Goal: Task Accomplishment & Management: Use online tool/utility

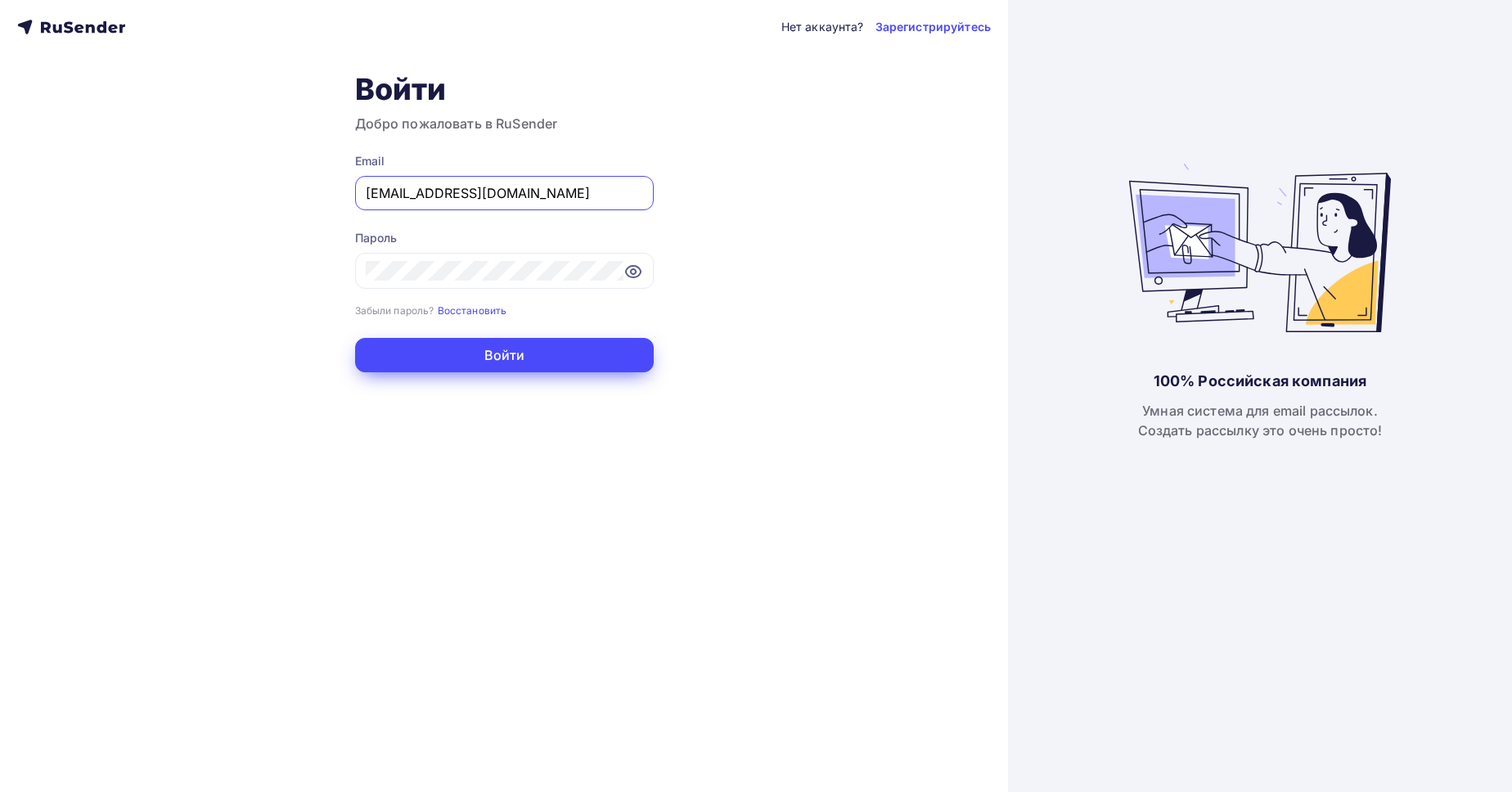
type input "[EMAIL_ADDRESS][DOMAIN_NAME]"
click at [442, 355] on button "Войти" at bounding box center [504, 355] width 299 height 35
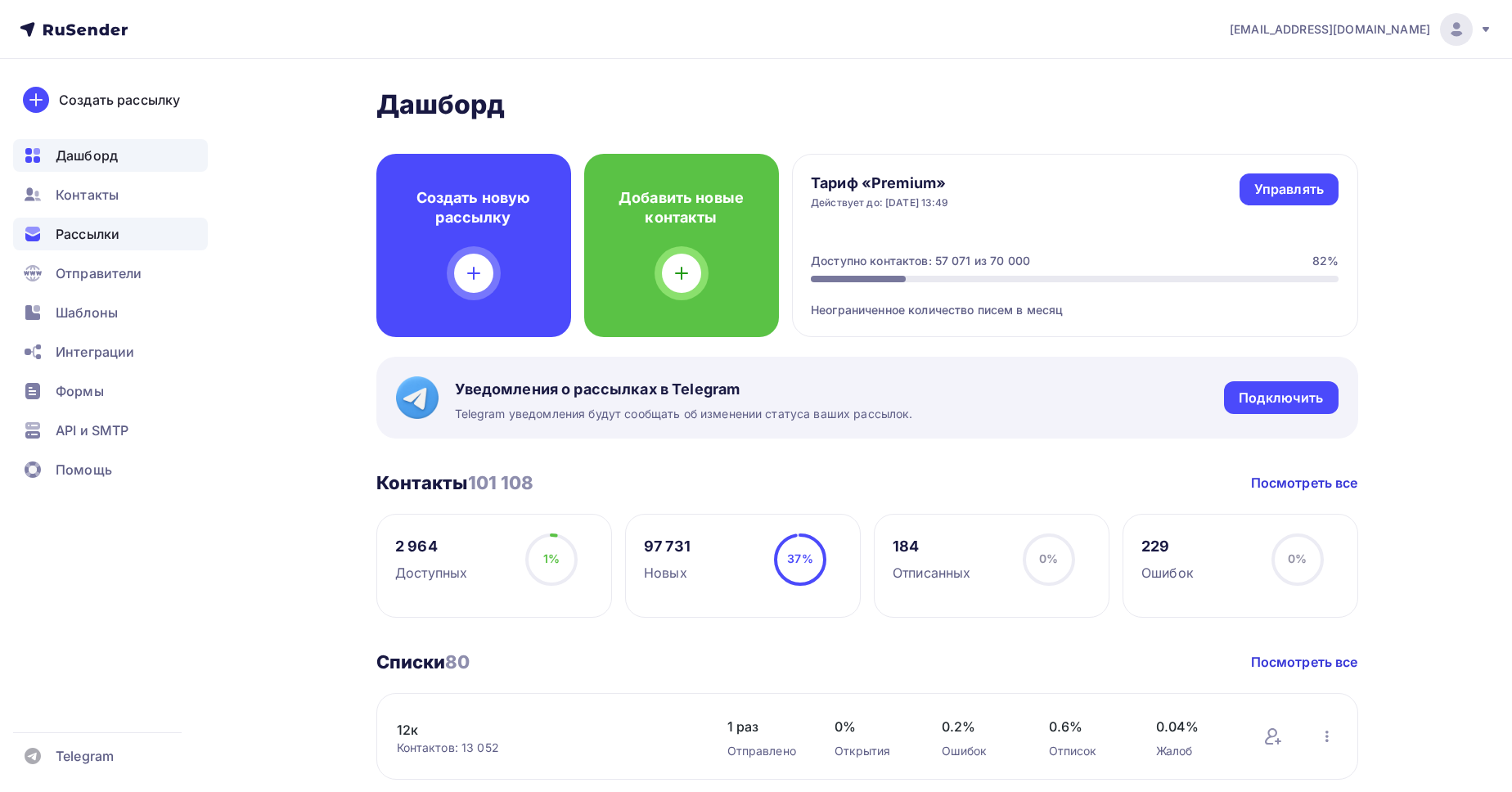
click at [92, 235] on span "Рассылки" at bounding box center [87, 234] width 64 height 20
click at [112, 102] on div "Создать рассылку" at bounding box center [119, 100] width 121 height 20
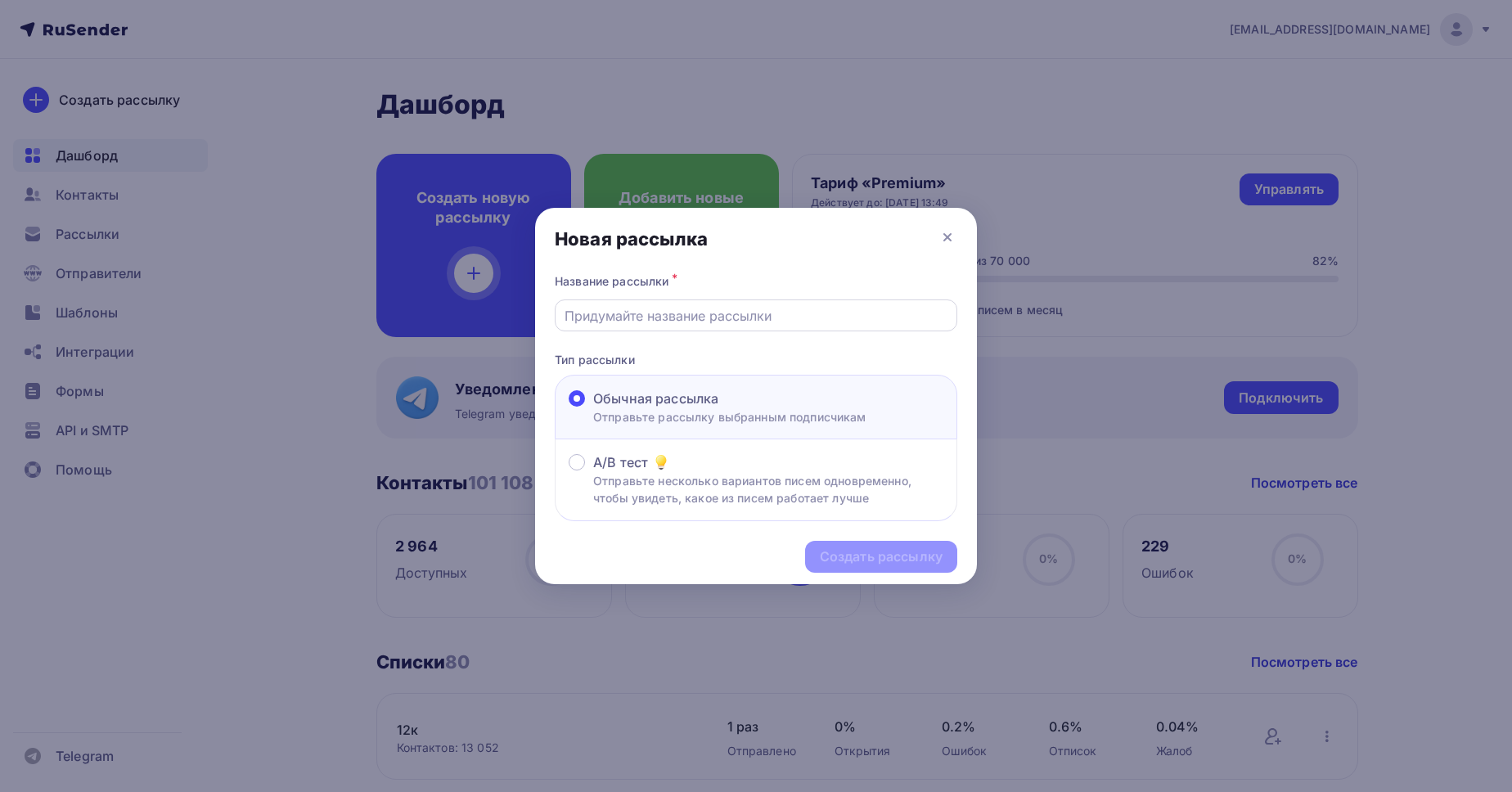
click at [647, 321] on input "text" at bounding box center [756, 316] width 384 height 20
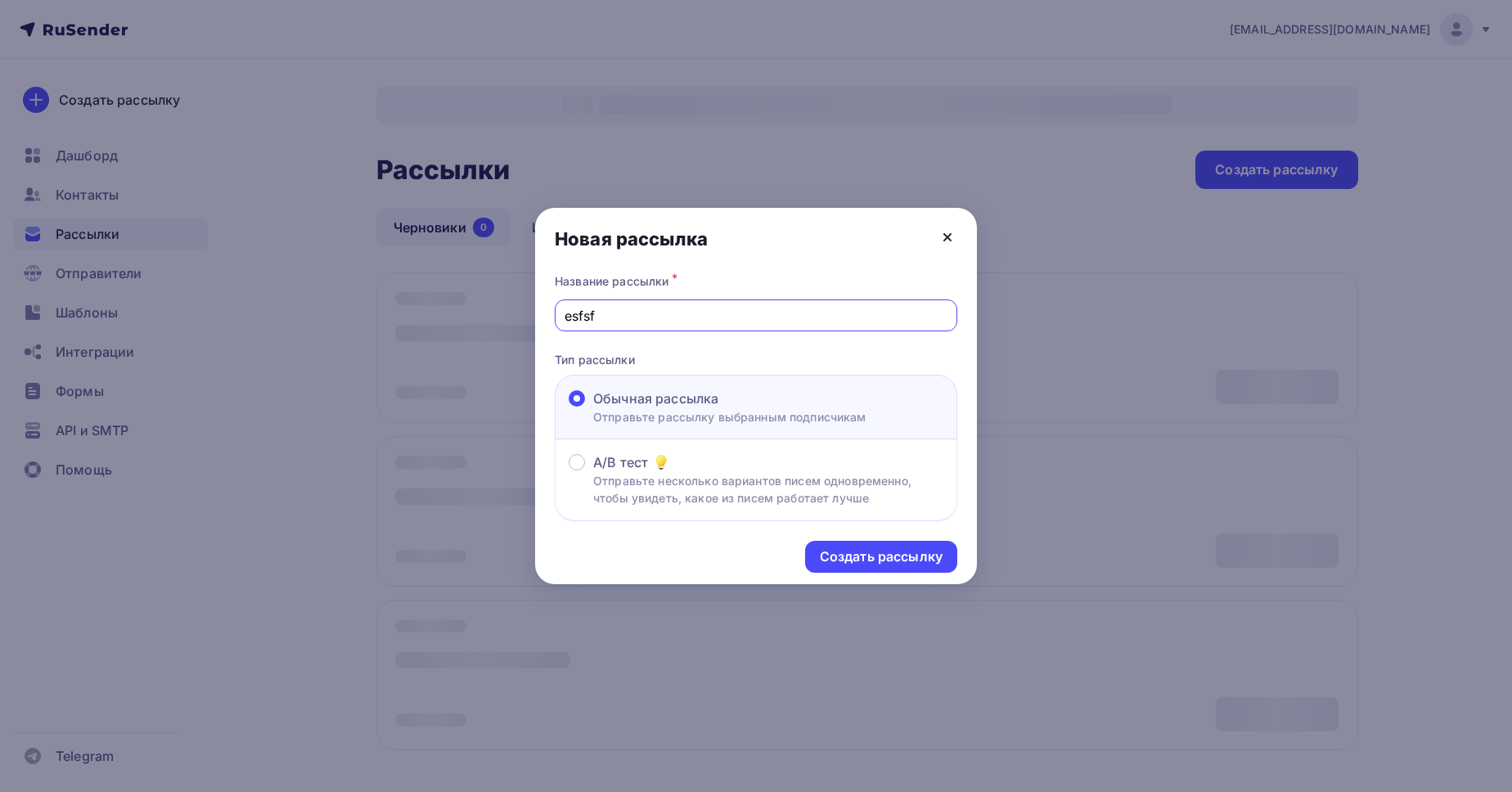
type input "esfsf"
click at [945, 239] on icon at bounding box center [947, 237] width 6 height 6
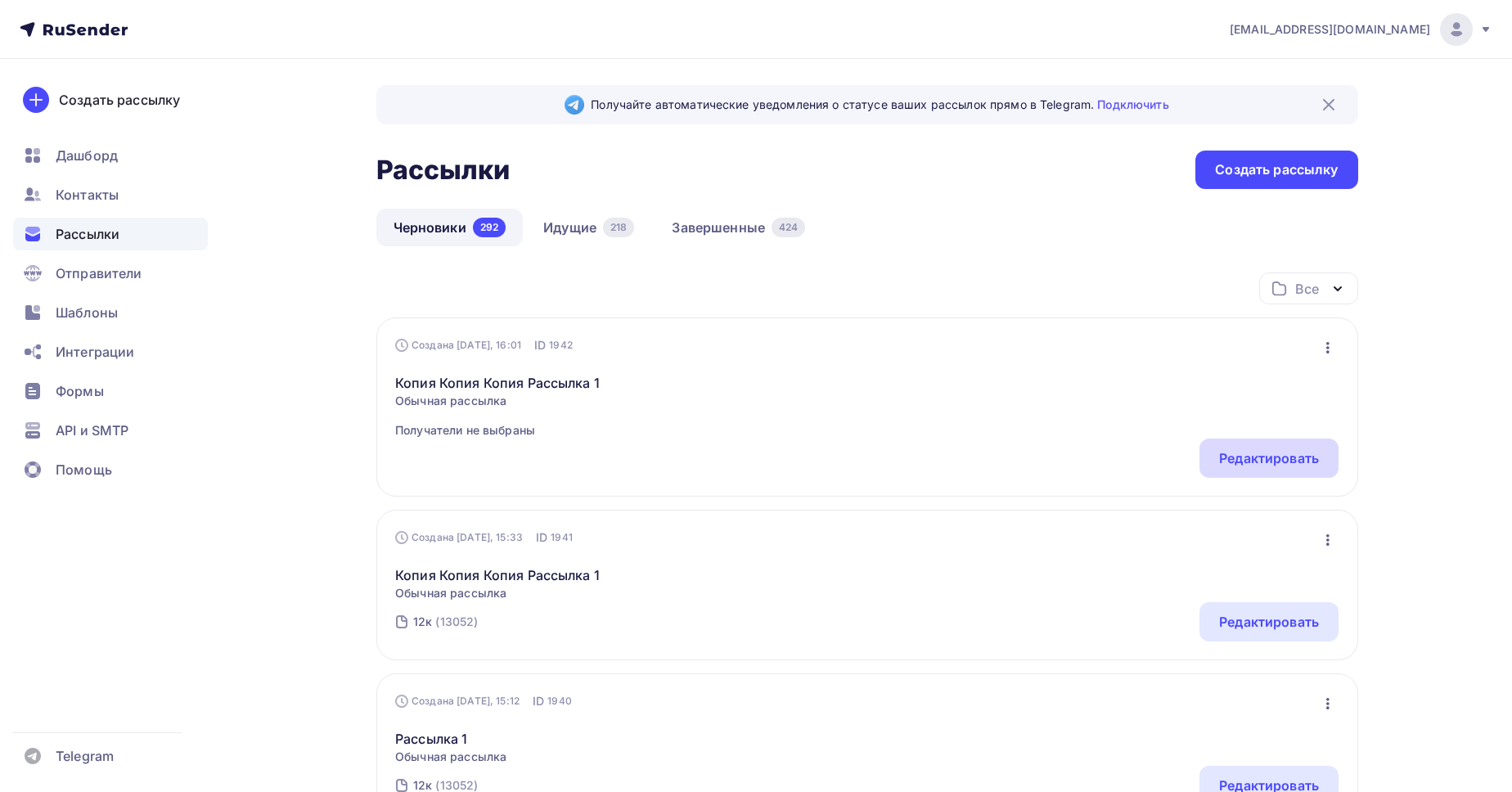
click at [1272, 450] on div "Редактировать" at bounding box center [1269, 459] width 100 height 20
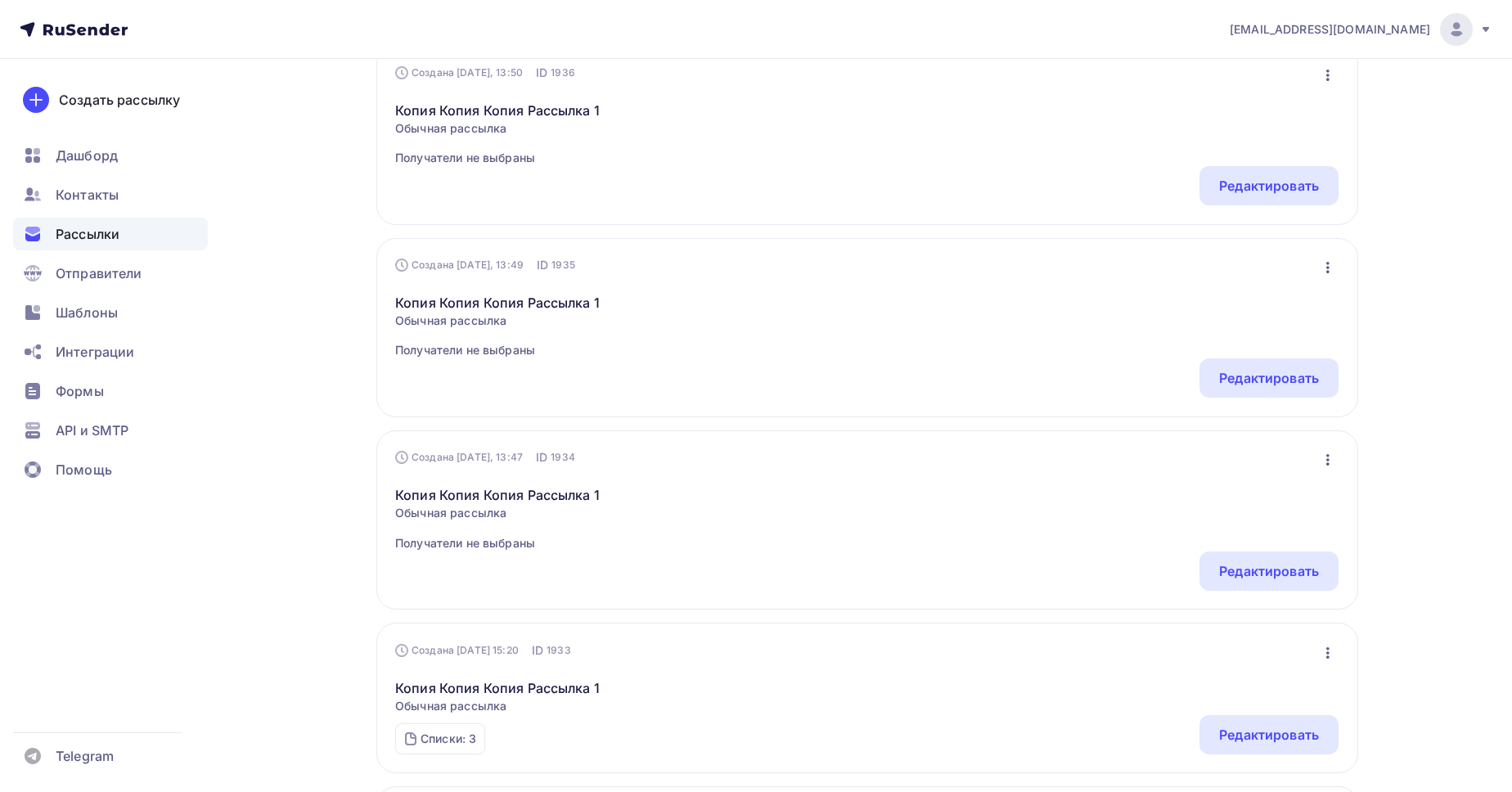
scroll to position [94, 0]
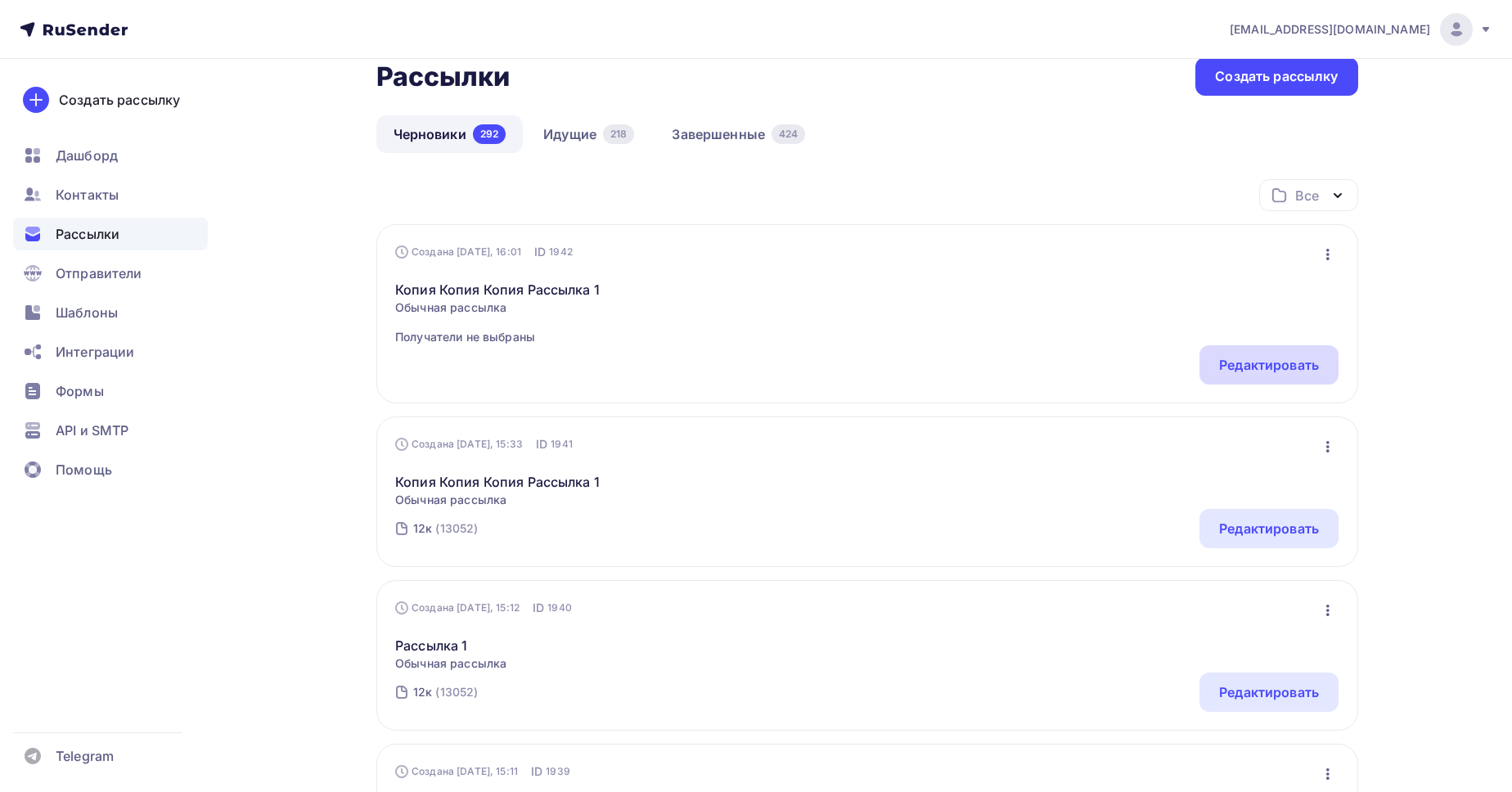
click at [1276, 355] on div "Редактировать" at bounding box center [1269, 364] width 139 height 39
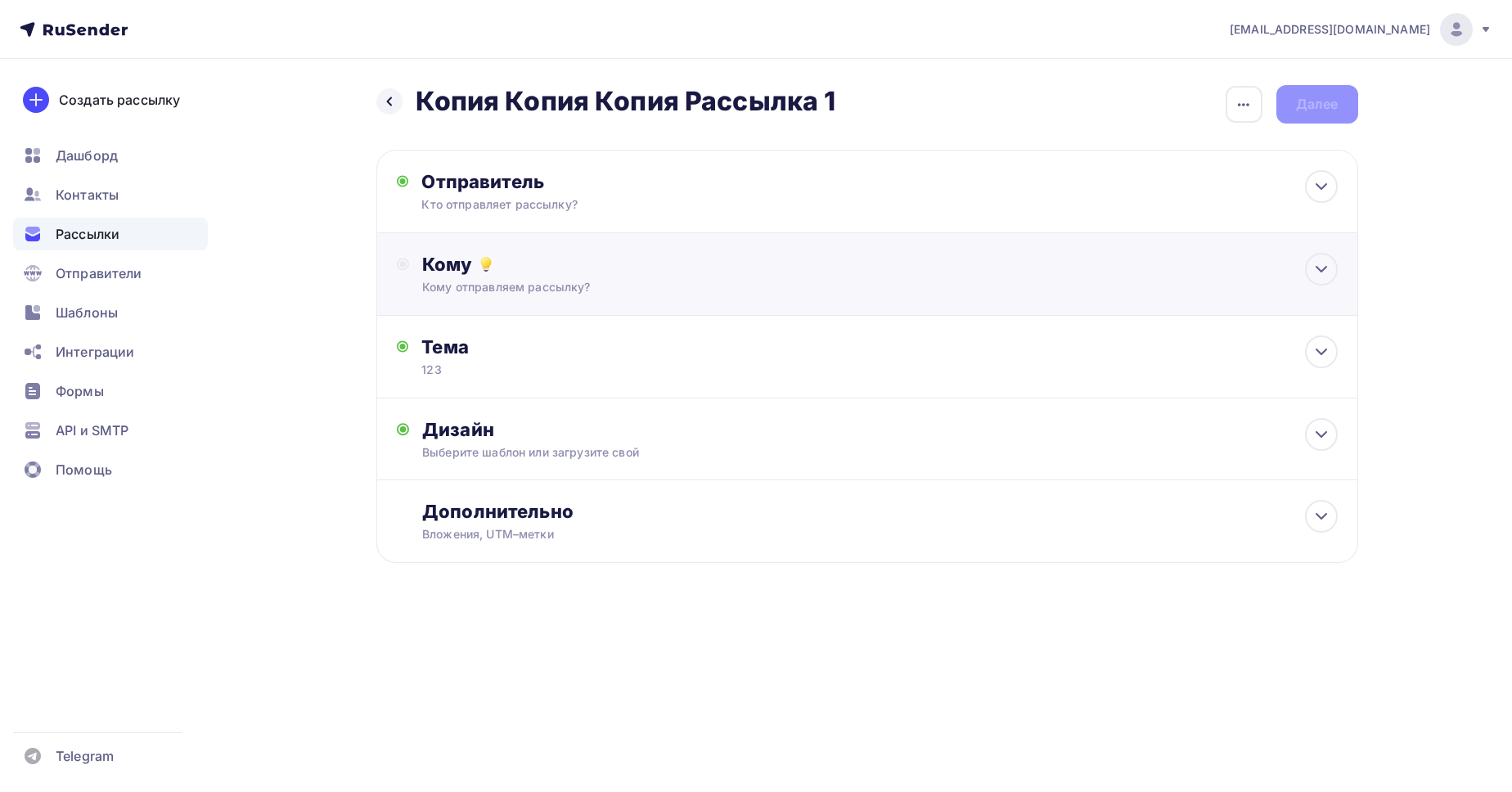
click at [1224, 301] on div "Кому Кому отправляем рассылку? Списки получателей Выберите список Все списки id…" at bounding box center [866, 274] width 982 height 83
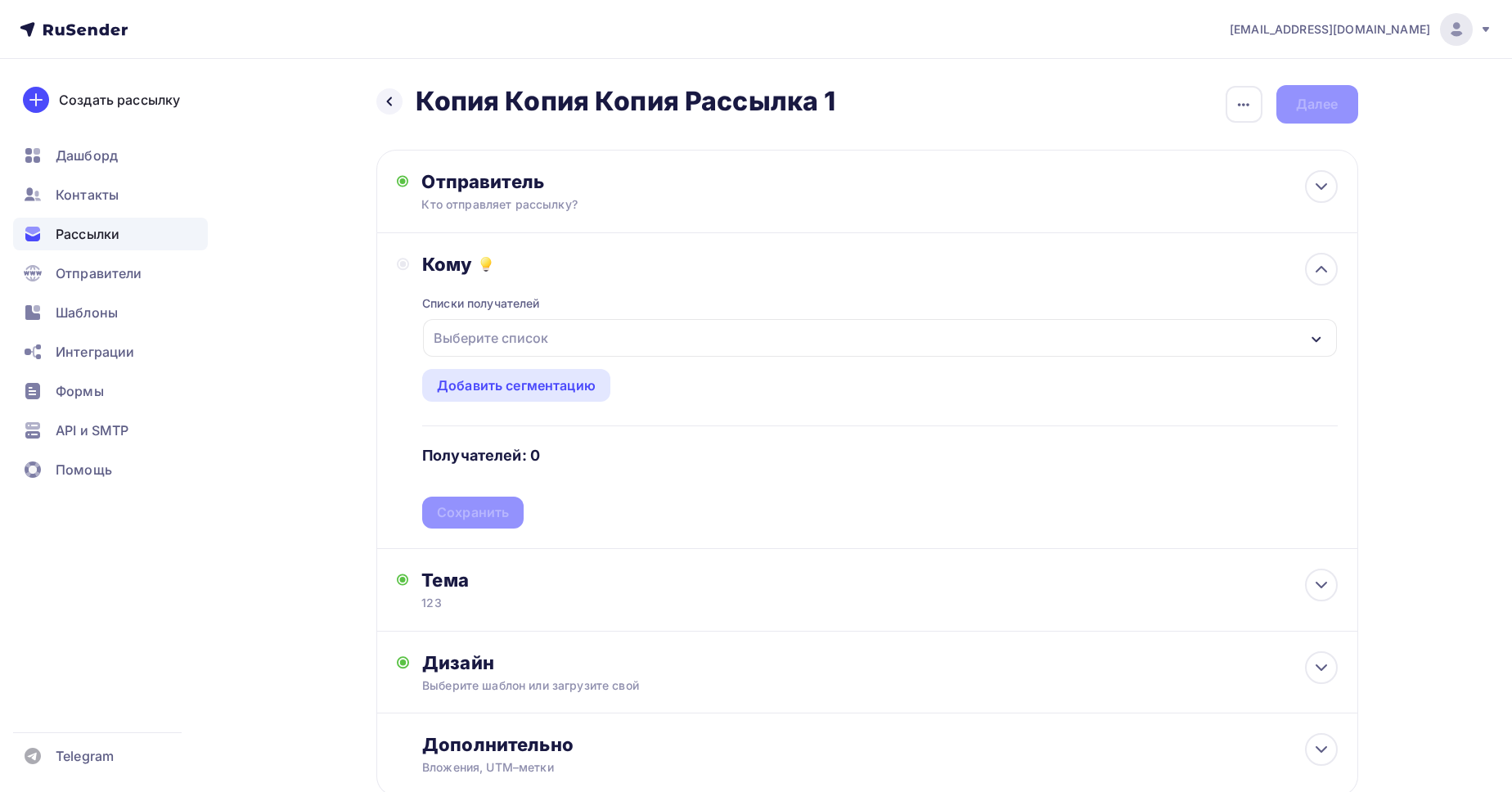
click at [825, 347] on div "Выберите список" at bounding box center [879, 337] width 913 height 37
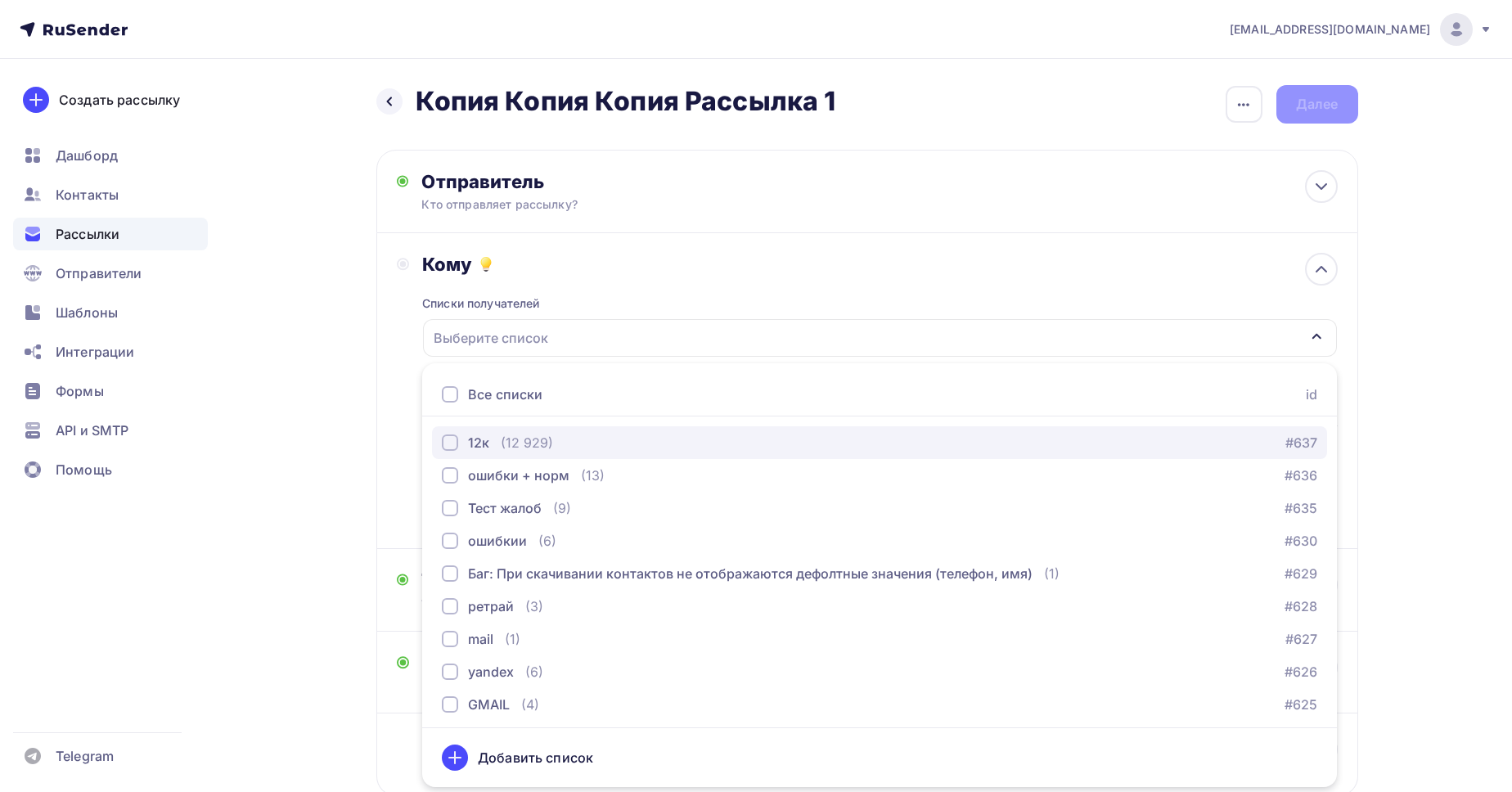
click at [525, 448] on div "(12 929)" at bounding box center [527, 443] width 53 height 20
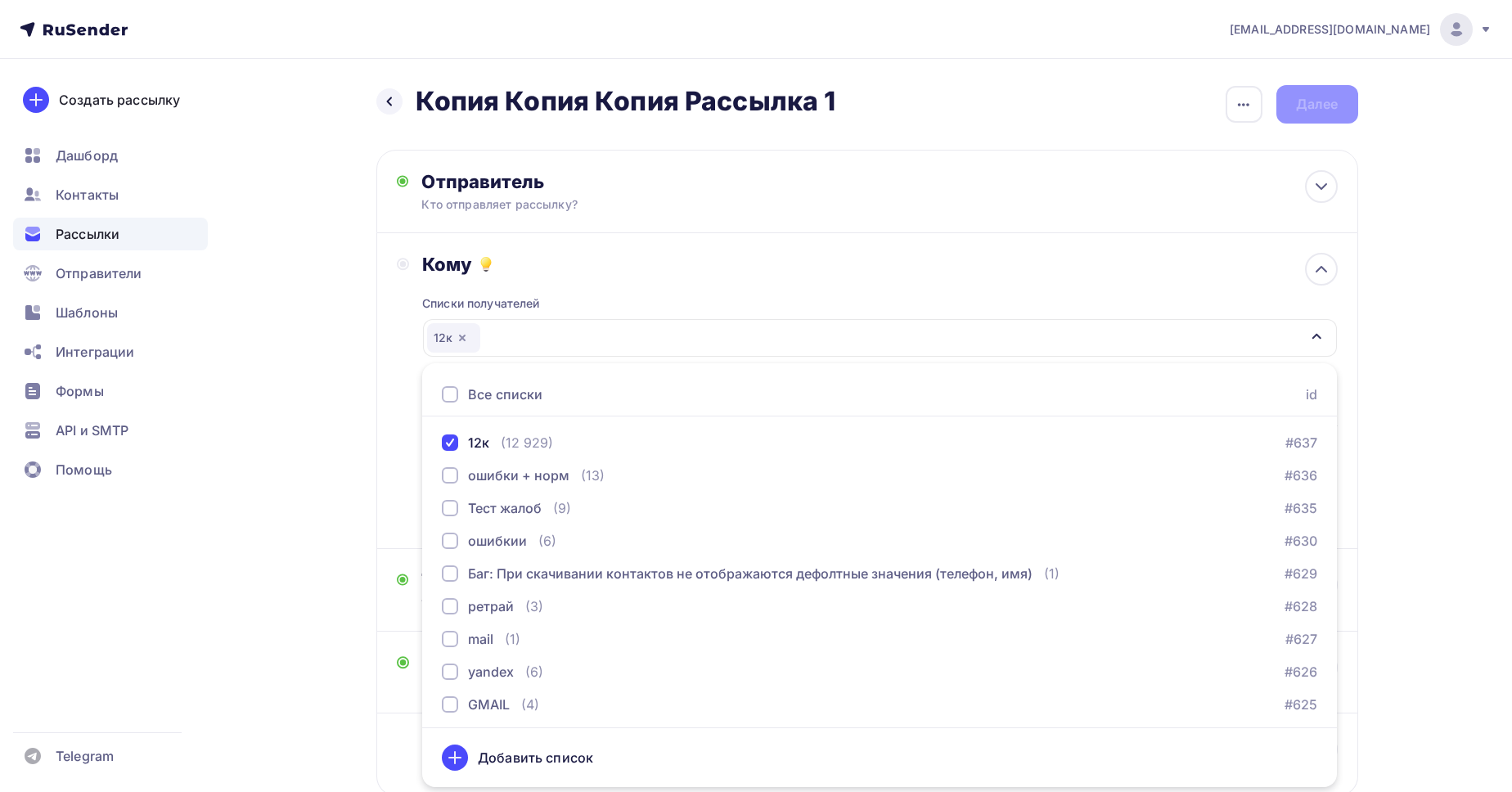
click at [371, 363] on div "Назад Копия Копия Копия Рассылка 1 Копия Копия Копия Рассылка 1 Закончить позже…" at bounding box center [756, 480] width 1341 height 843
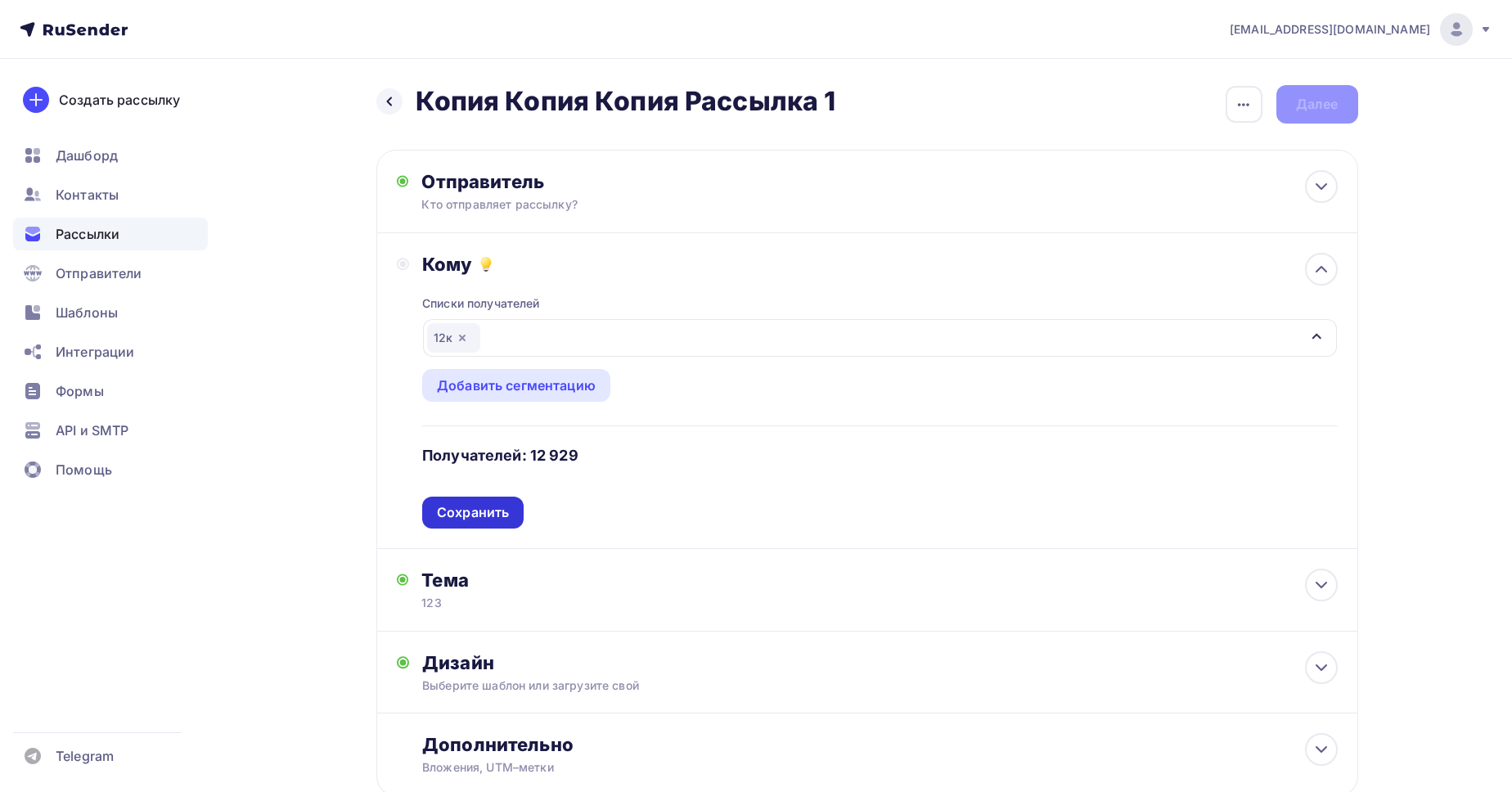
click at [438, 508] on div "Сохранить" at bounding box center [472, 512] width 72 height 19
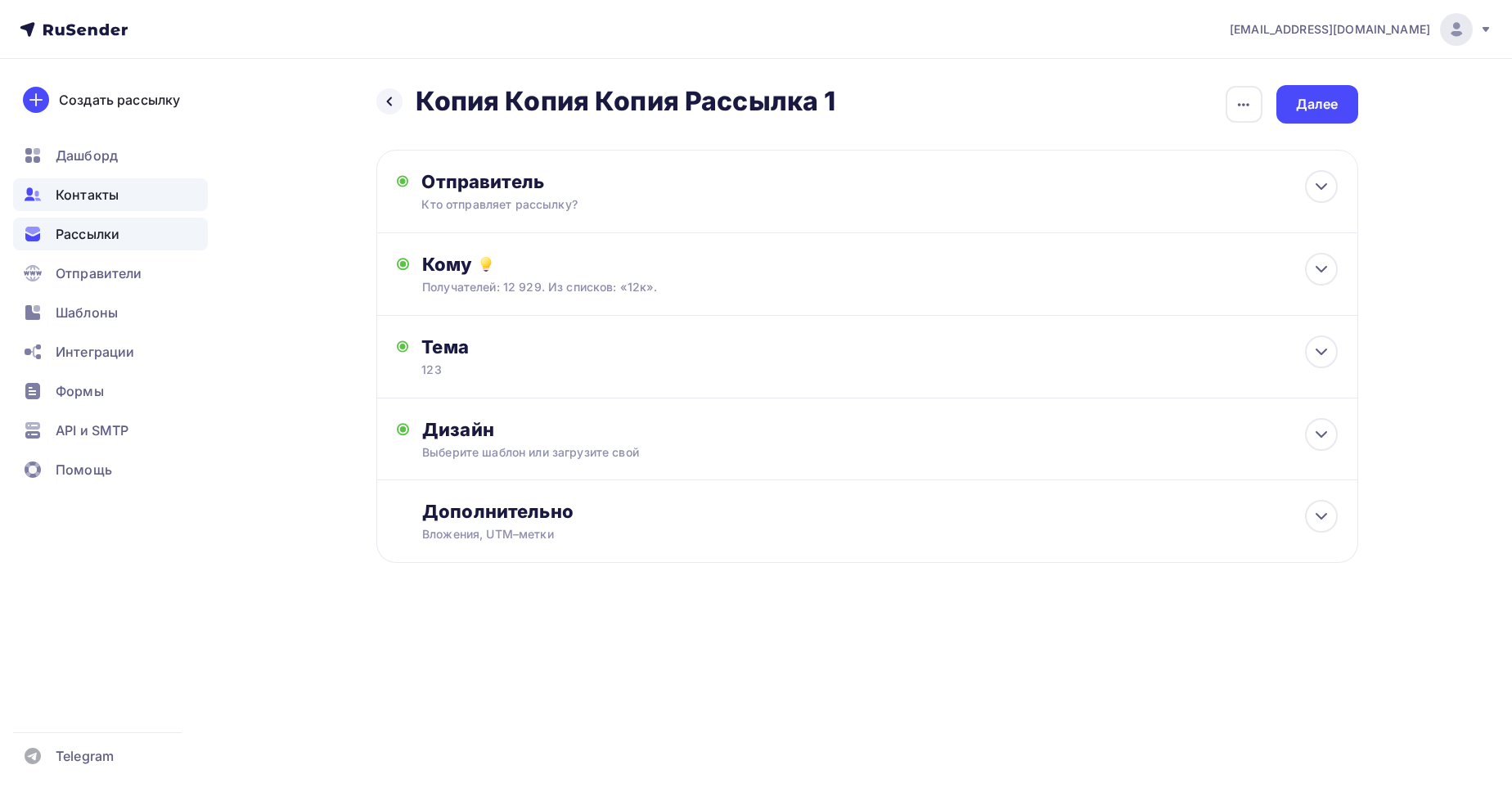
click at [100, 194] on span "Контакты" at bounding box center [86, 195] width 63 height 20
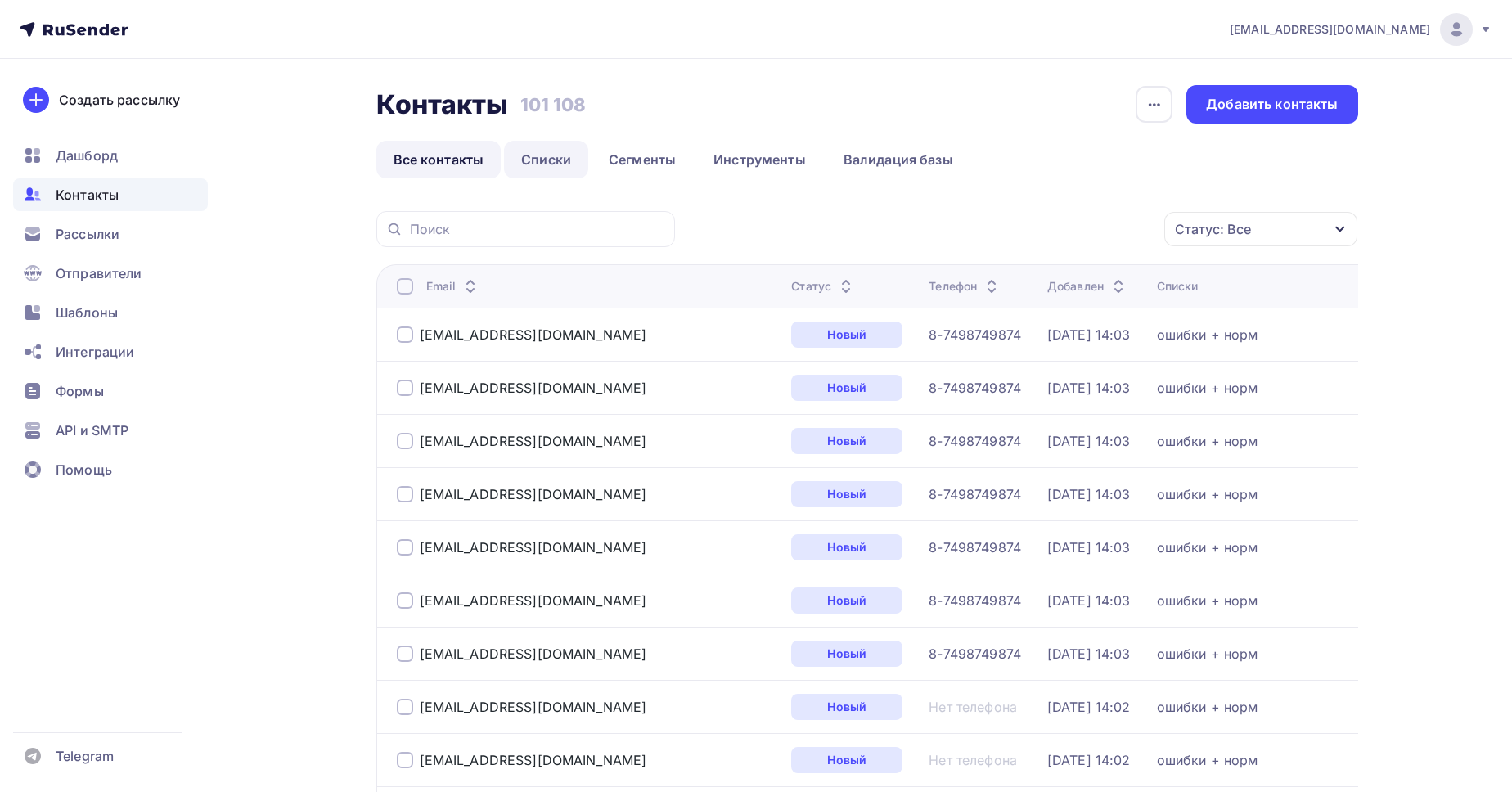
click at [548, 170] on link "Списки" at bounding box center [546, 159] width 84 height 37
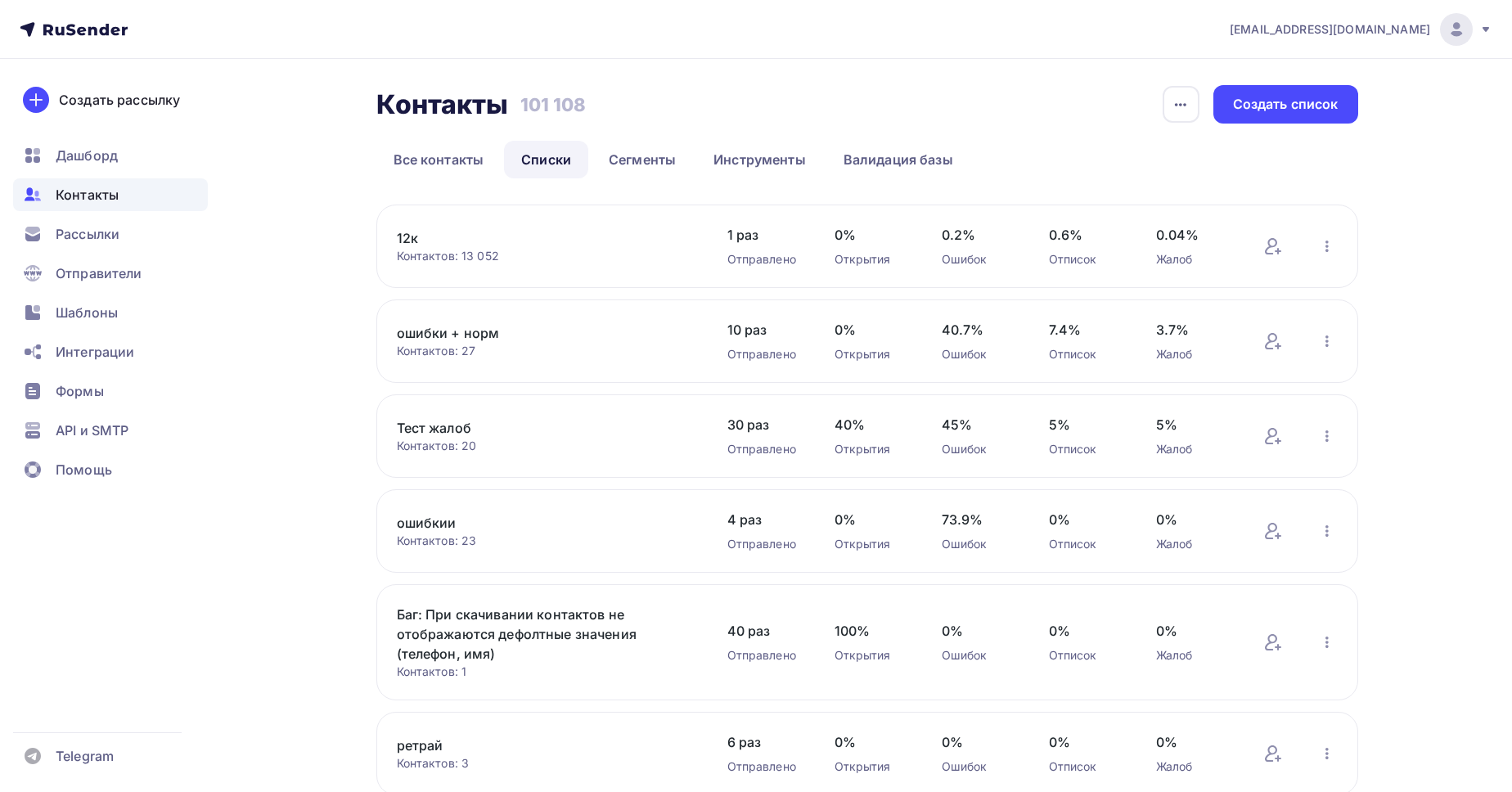
click at [405, 236] on link "12к" at bounding box center [536, 238] width 278 height 20
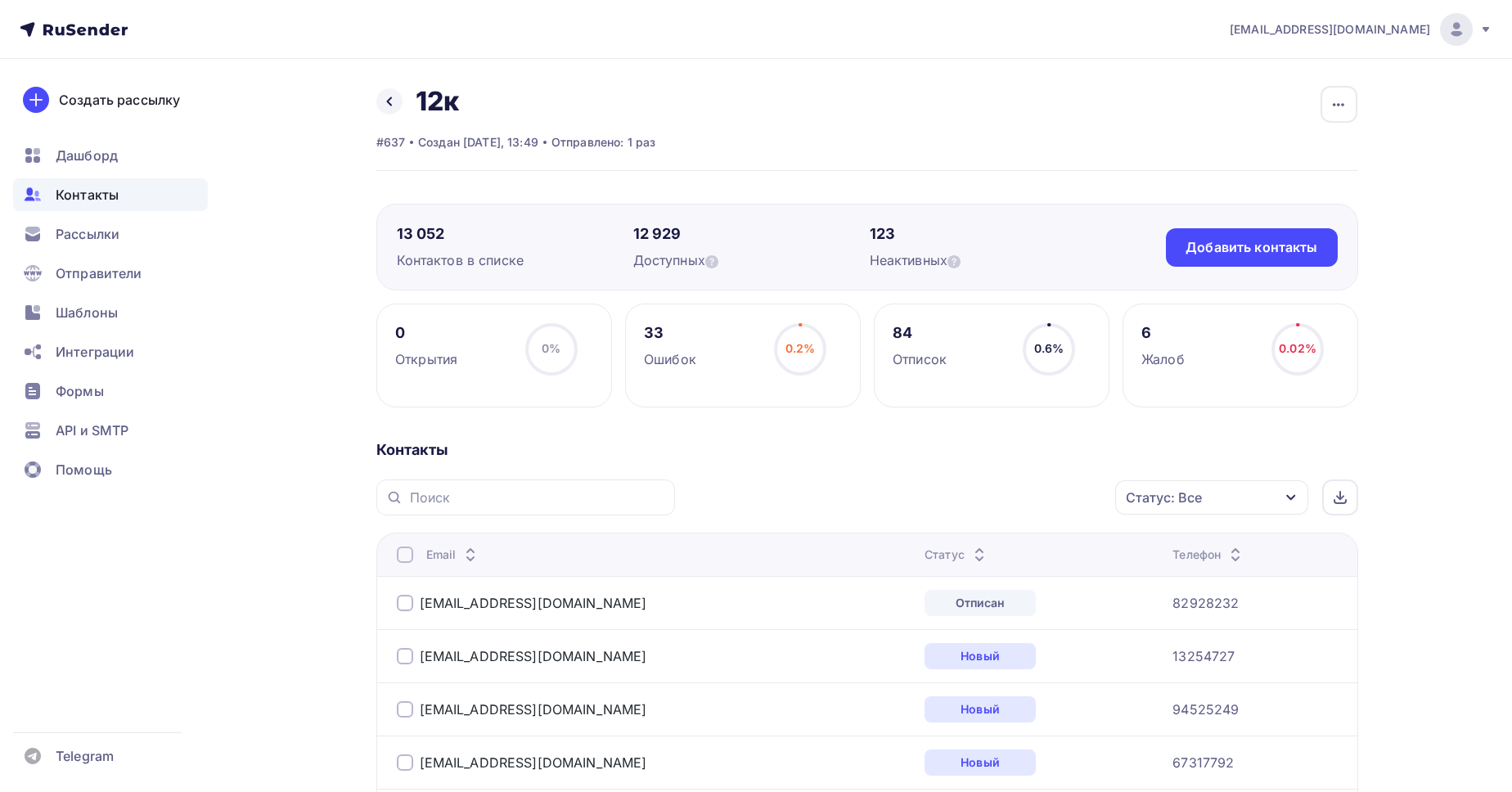
drag, startPoint x: 397, startPoint y: 233, endPoint x: 527, endPoint y: 263, distance: 133.4
click at [527, 263] on div "13 052 Контактов в списке" at bounding box center [515, 247] width 236 height 45
click at [527, 263] on div "Контактов в списке" at bounding box center [515, 261] width 236 height 20
drag, startPoint x: 632, startPoint y: 233, endPoint x: 714, endPoint y: 272, distance: 90.8
click at [714, 272] on div "13 052 Контактов в списке 12 929 Доступных 123 Неактивных Добавить контакты Доб…" at bounding box center [866, 246] width 982 height 86
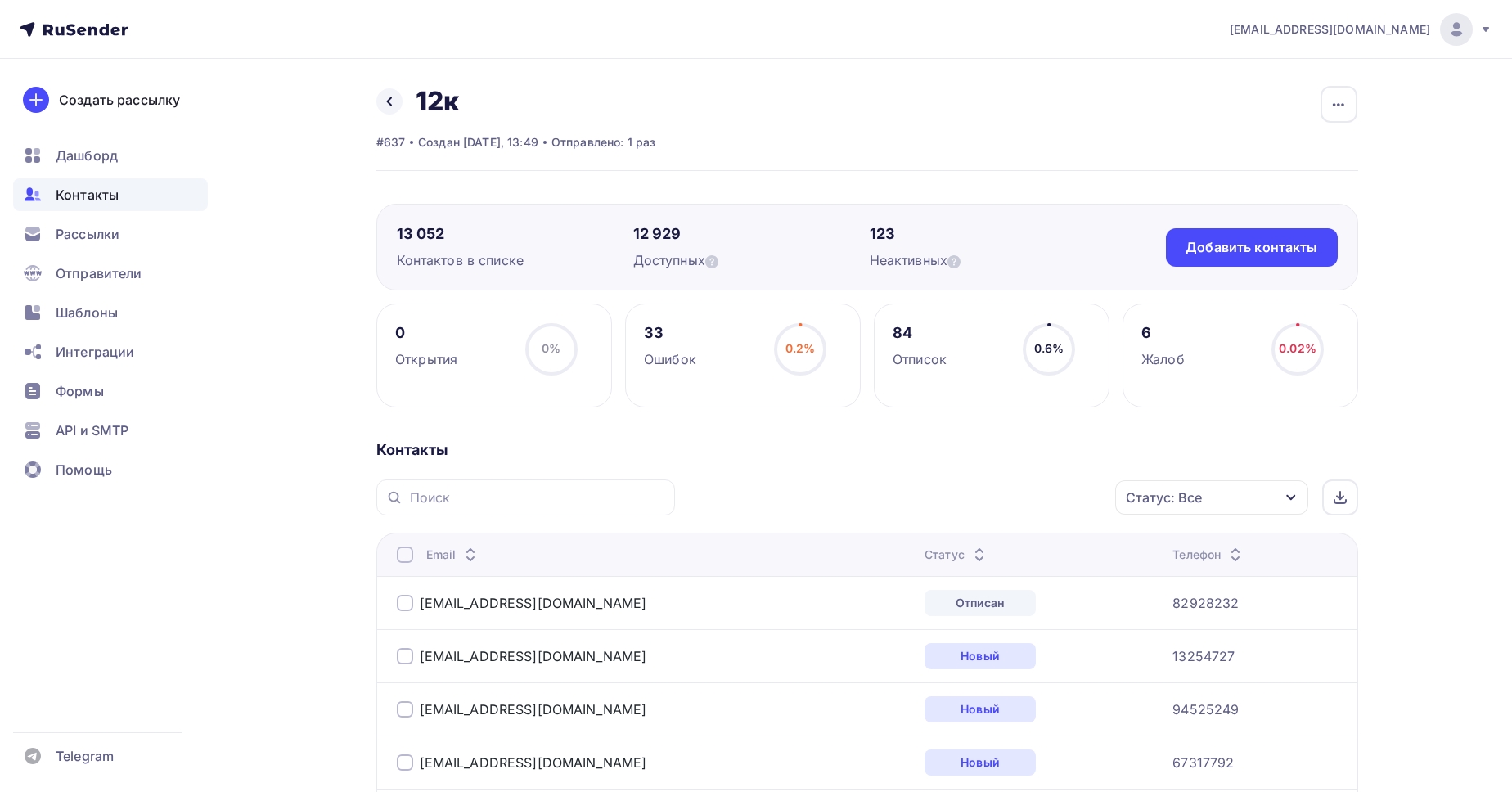
click at [714, 272] on div "13 052 Контактов в списке 12 929 Доступных 123 Неактивных Добавить контакты Доб…" at bounding box center [866, 246] width 982 height 86
drag, startPoint x: 886, startPoint y: 325, endPoint x: 1186, endPoint y: 361, distance: 302.2
click at [1186, 361] on div "0 Открытия 0% 0% 33 Ошибок 0.2% 0.2% 84 Отписок 0.6% 0.6% 6 Жалоб 0.02% 0.02%" at bounding box center [866, 355] width 982 height 104
drag, startPoint x: 645, startPoint y: 325, endPoint x: 1186, endPoint y: 369, distance: 542.8
click at [1186, 369] on div "0 Открытия 0% 0% 33 Ошибок 0.2% 0.2% 84 Отписок 0.6% 0.6% 6 Жалоб 0.02% 0.02%" at bounding box center [866, 355] width 982 height 104
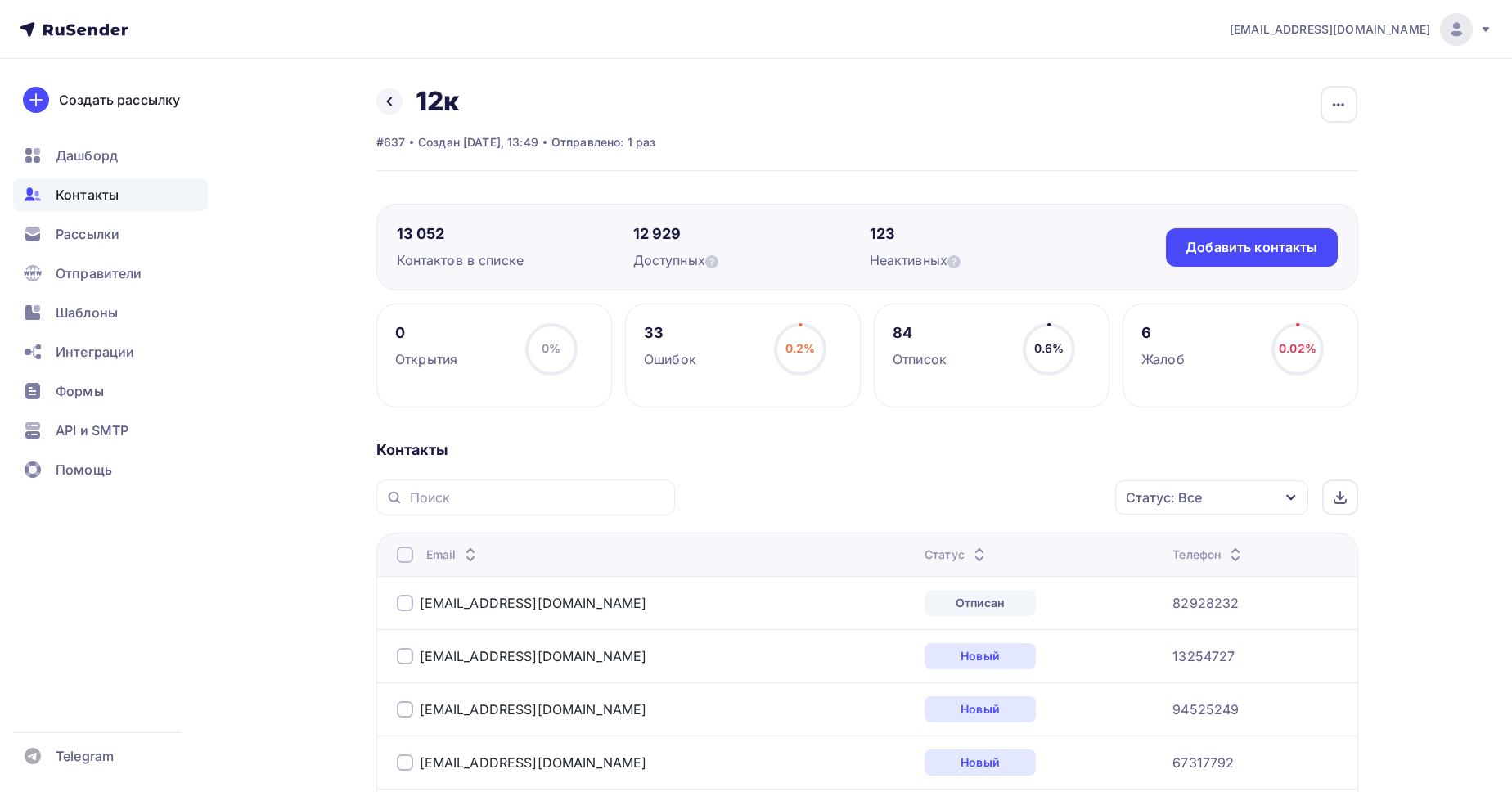
click at [1186, 369] on div "6 Жалоб 0.02% 0.02%" at bounding box center [1240, 355] width 235 height 104
click at [110, 243] on div "Рассылки" at bounding box center [110, 234] width 194 height 33
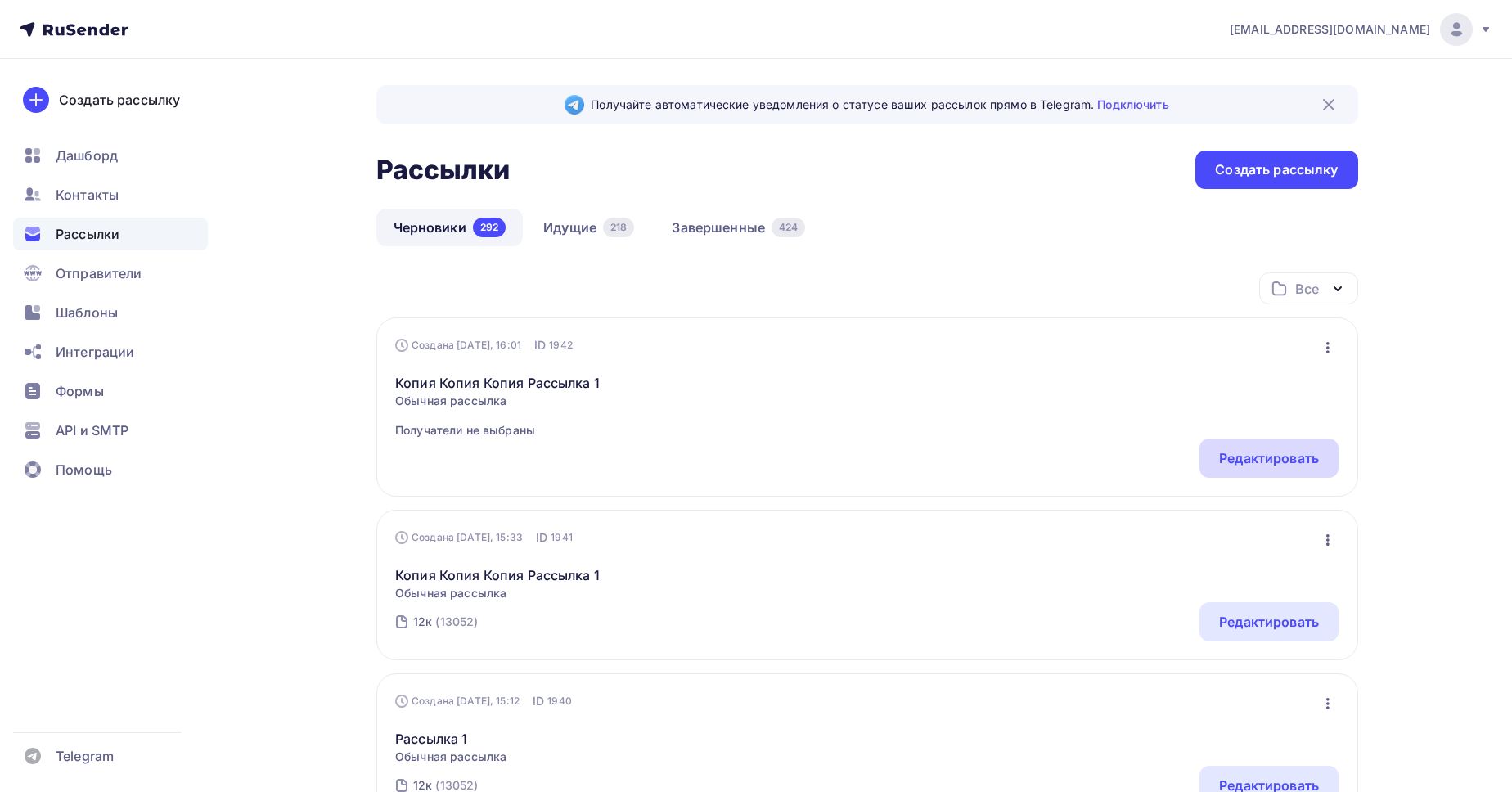
click at [1223, 450] on div "Редактировать" at bounding box center [1269, 459] width 100 height 20
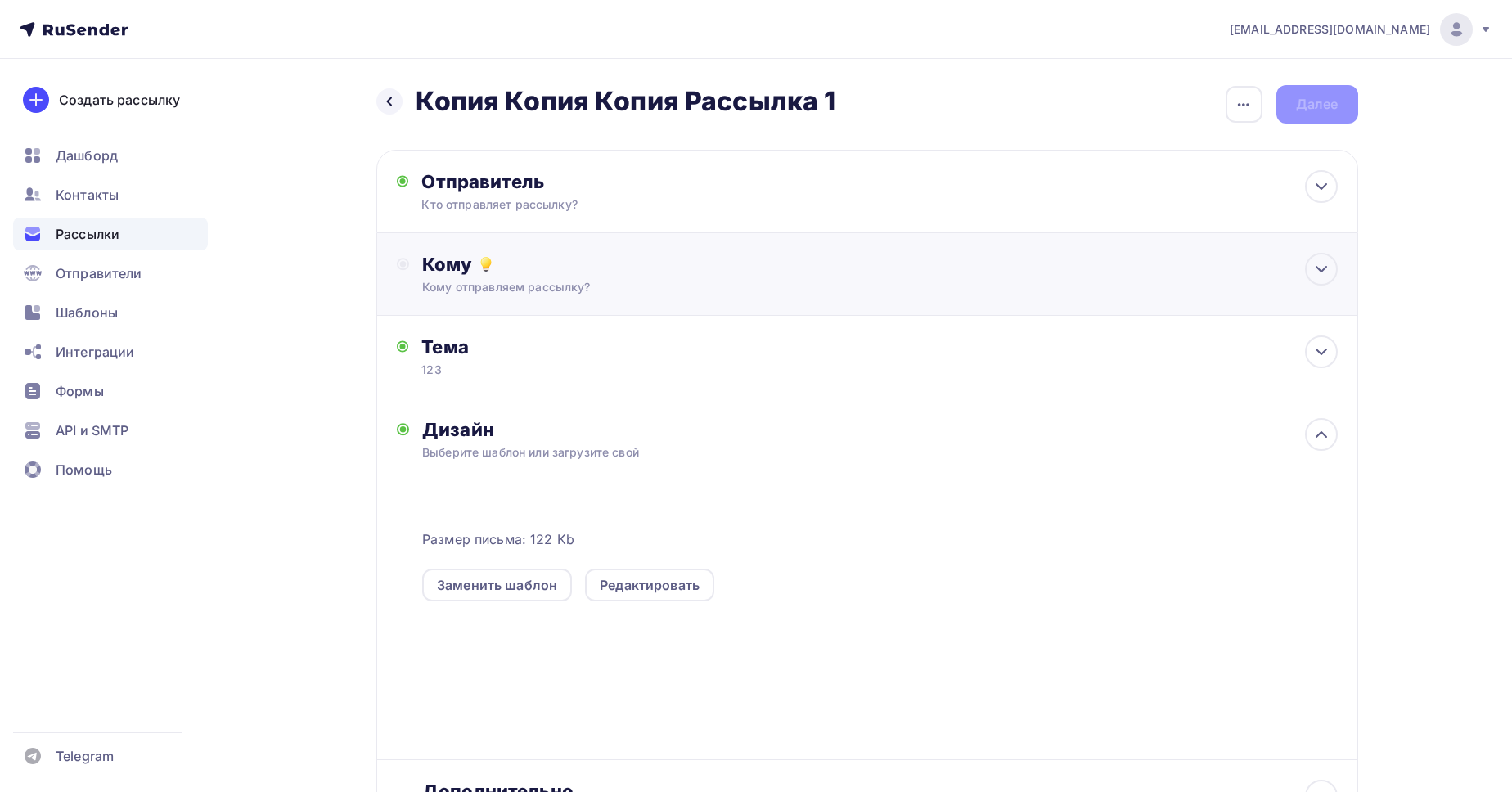
click at [558, 238] on div "Кому Кому отправляем рассылку? Списки получателей Выберите список Все списки id…" at bounding box center [866, 274] width 982 height 83
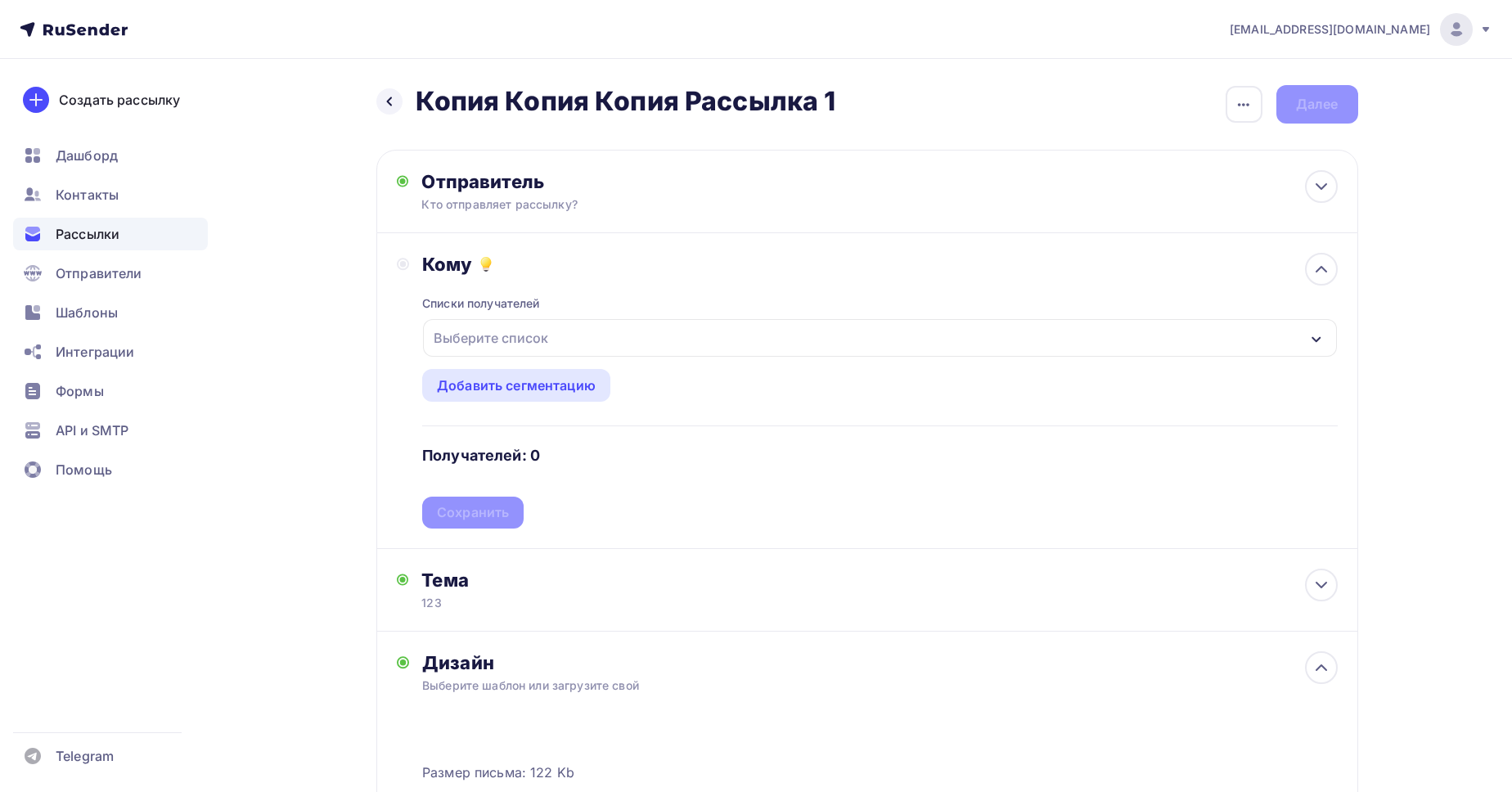
click at [547, 335] on div "Выберите список" at bounding box center [490, 338] width 128 height 29
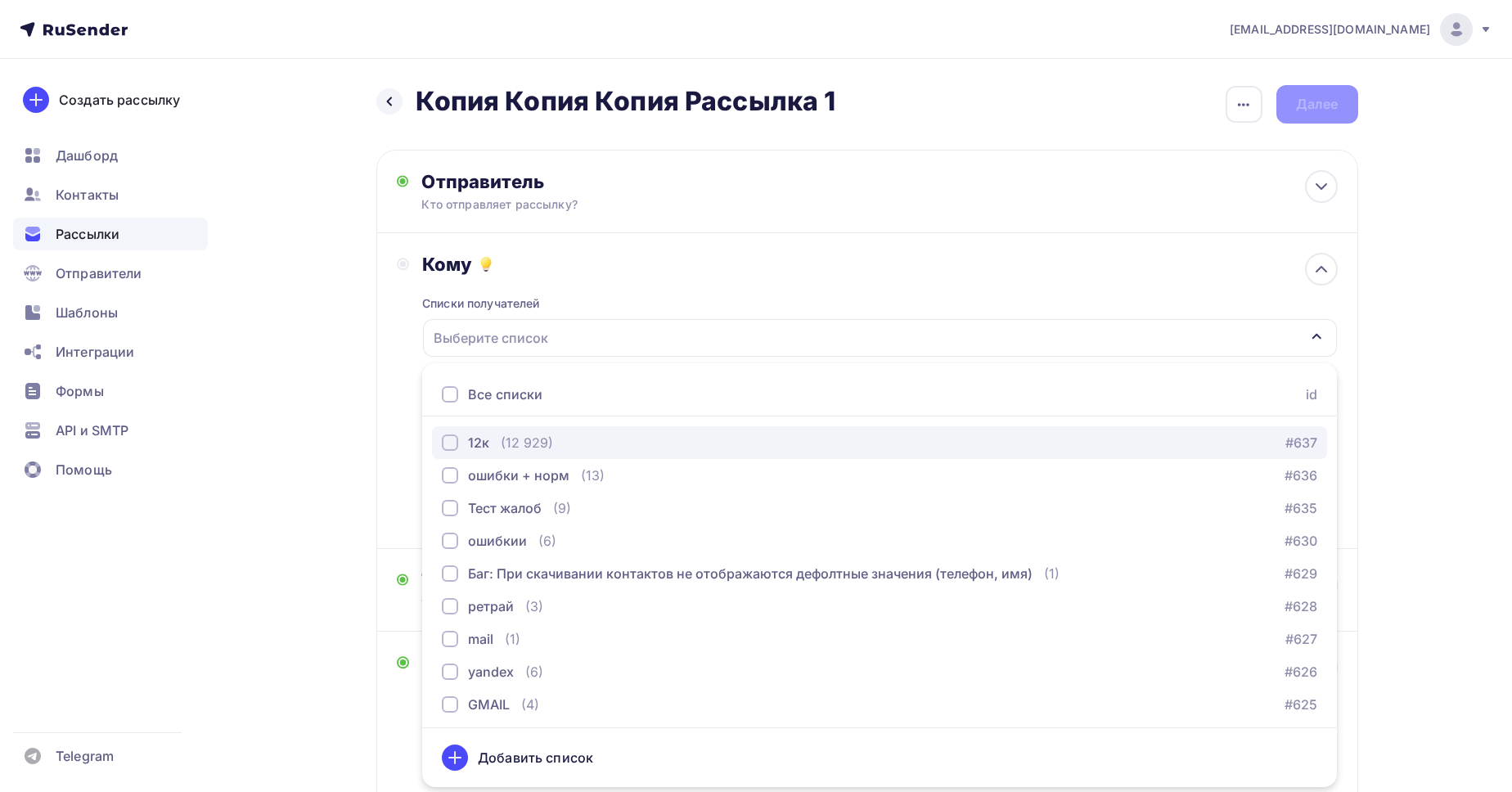
click at [529, 446] on div "(12 929)" at bounding box center [527, 443] width 53 height 20
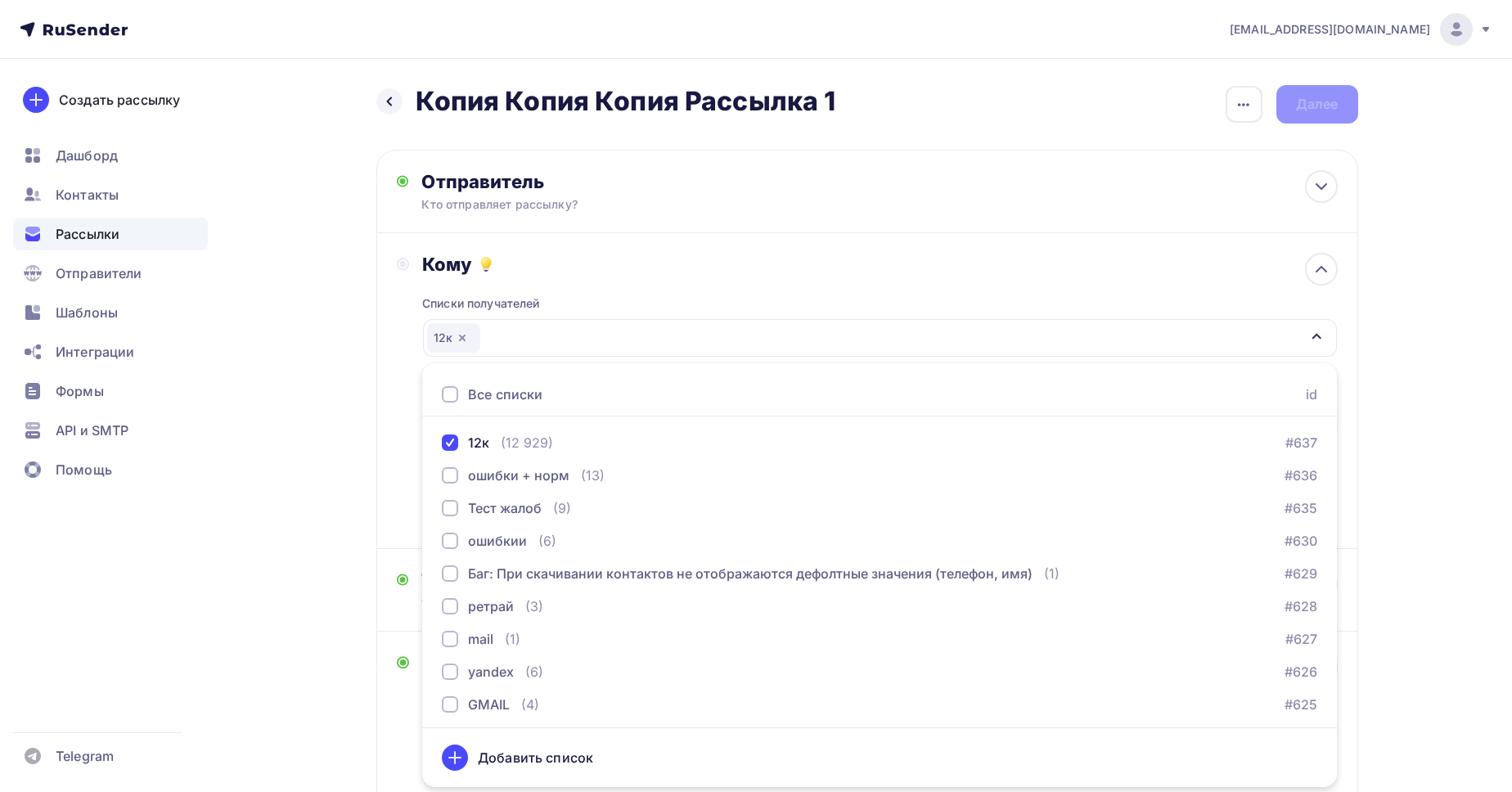
click at [364, 438] on div "Назад Копия Копия Копия Рассылка 1 Копия Копия Копия Рассылка 1 Закончить позже…" at bounding box center [756, 620] width 1341 height 1123
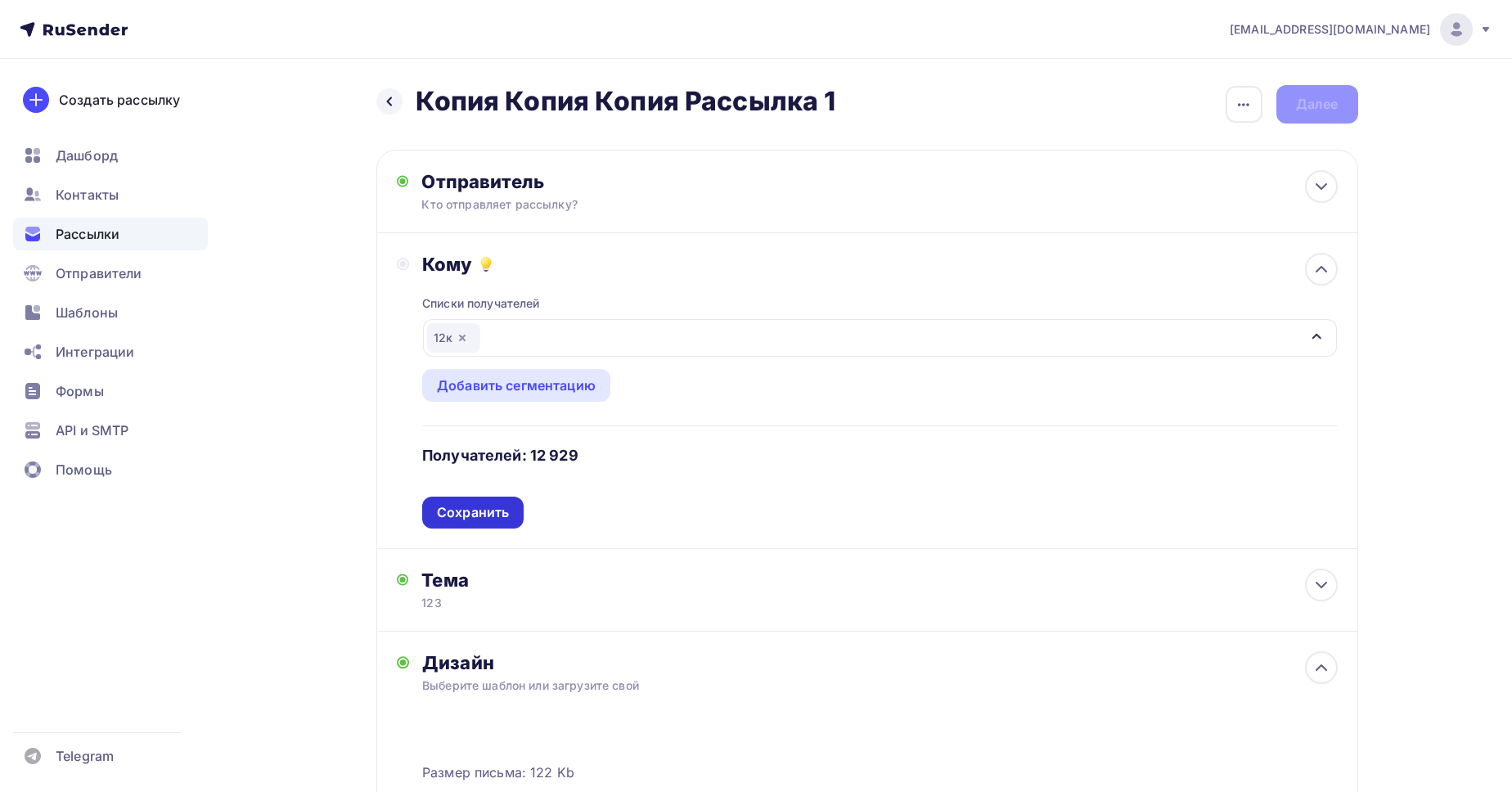
click at [459, 512] on div "Сохранить" at bounding box center [472, 512] width 72 height 19
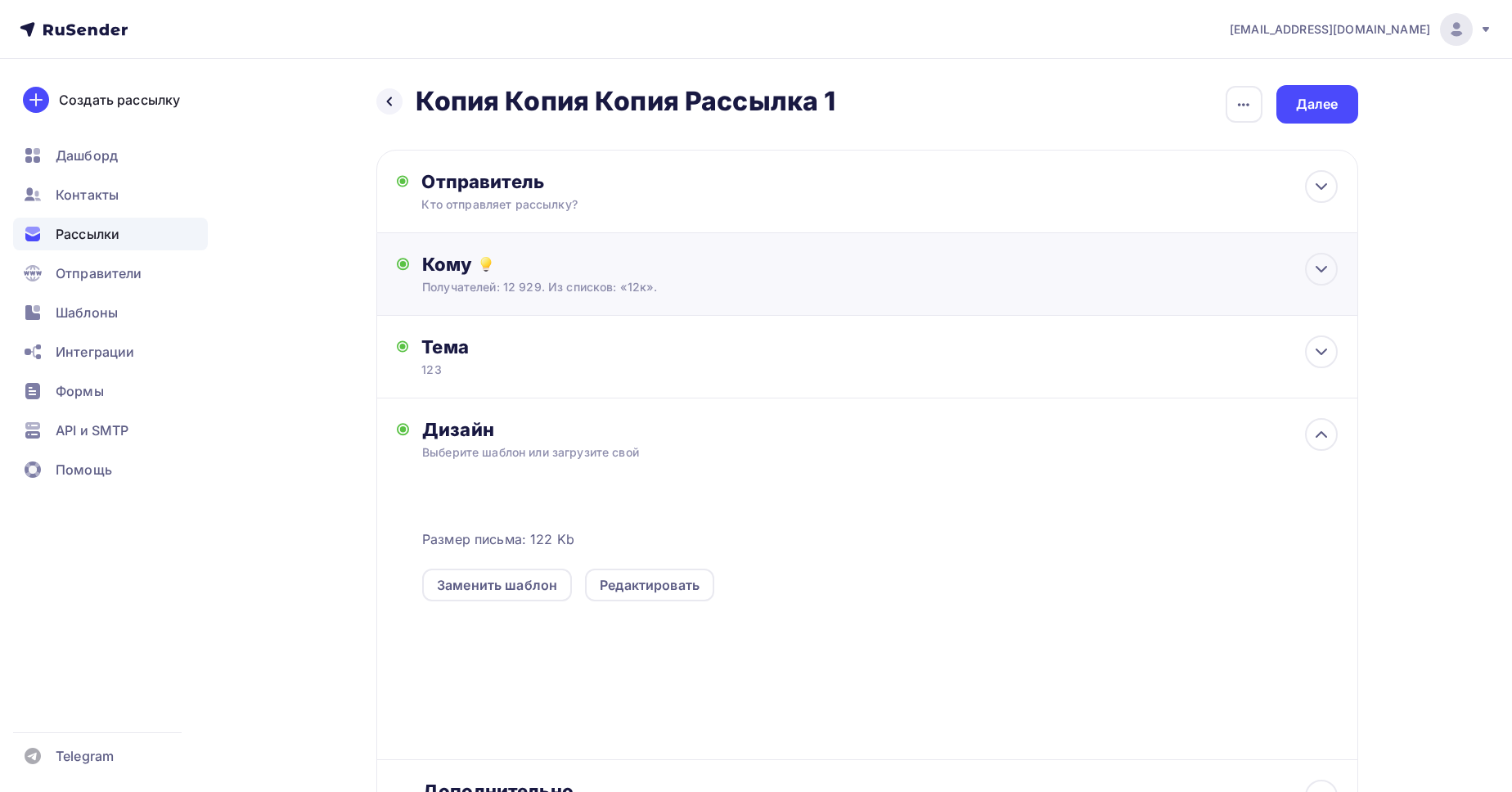
click at [630, 269] on div "Кому" at bounding box center [879, 263] width 914 height 23
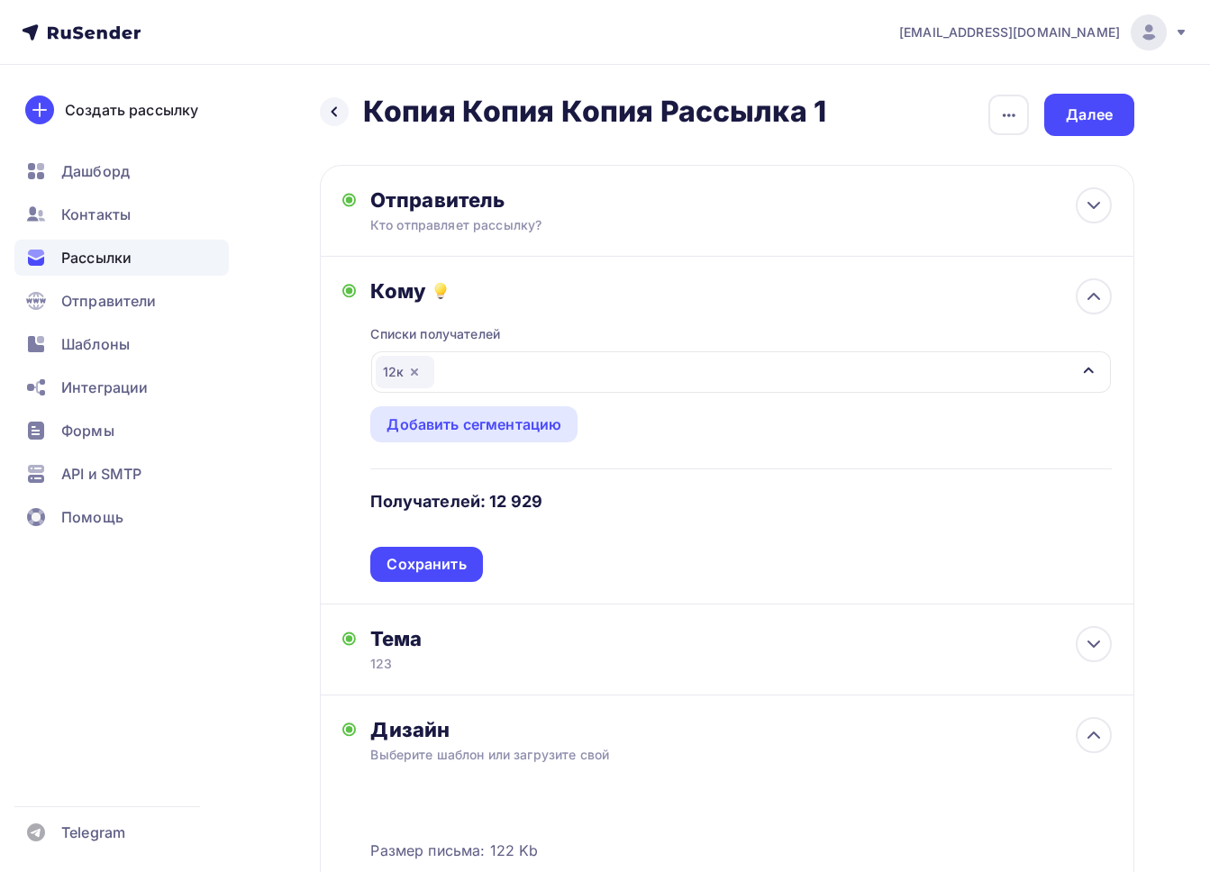
click at [416, 375] on icon "button" at bounding box center [414, 371] width 7 height 7
click at [490, 372] on div "Выберите список" at bounding box center [446, 372] width 141 height 32
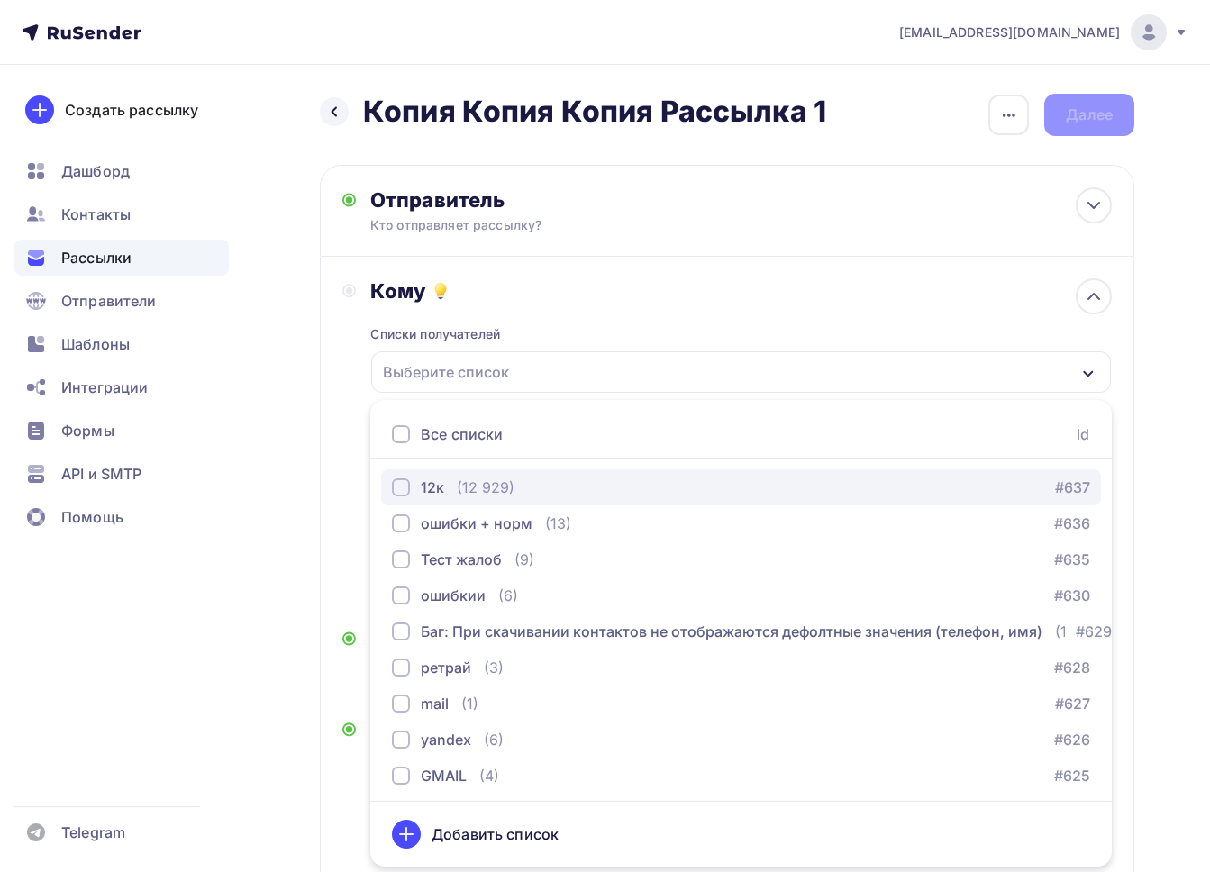
click at [467, 489] on div "(12 929)" at bounding box center [486, 488] width 58 height 22
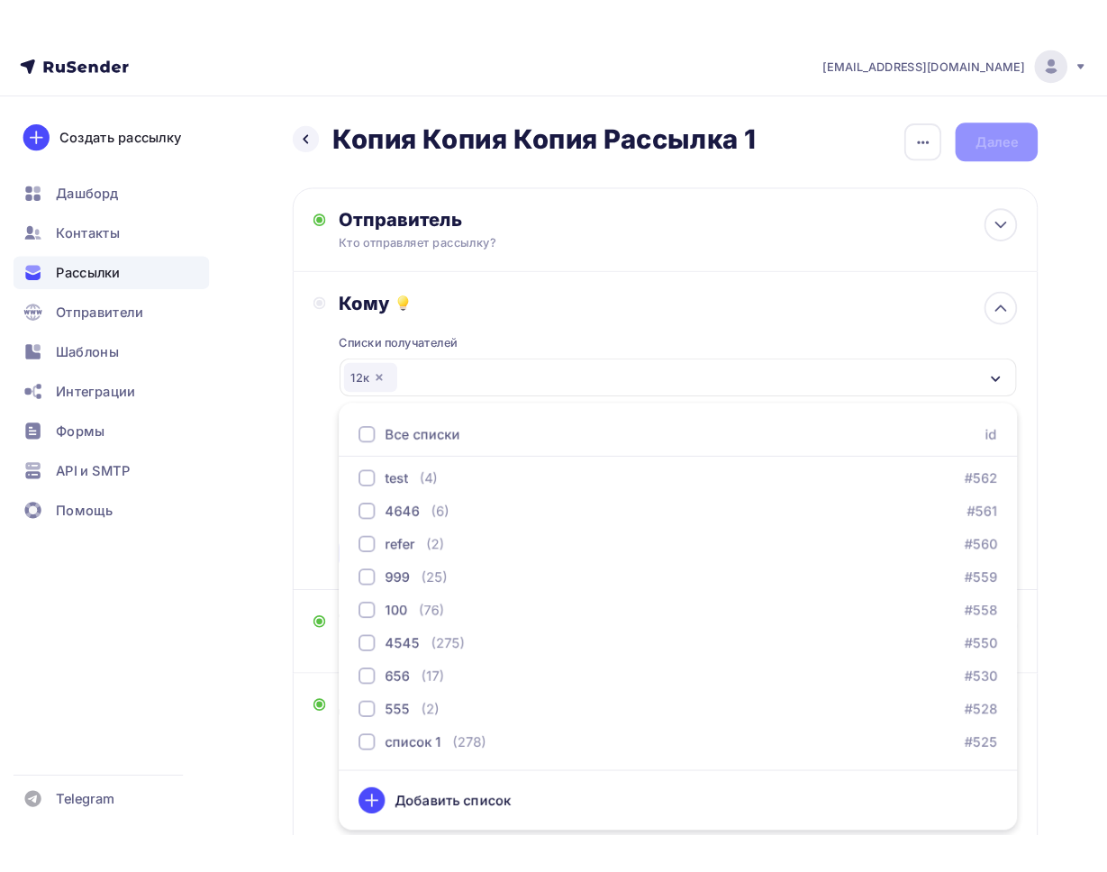
scroll to position [1481, 0]
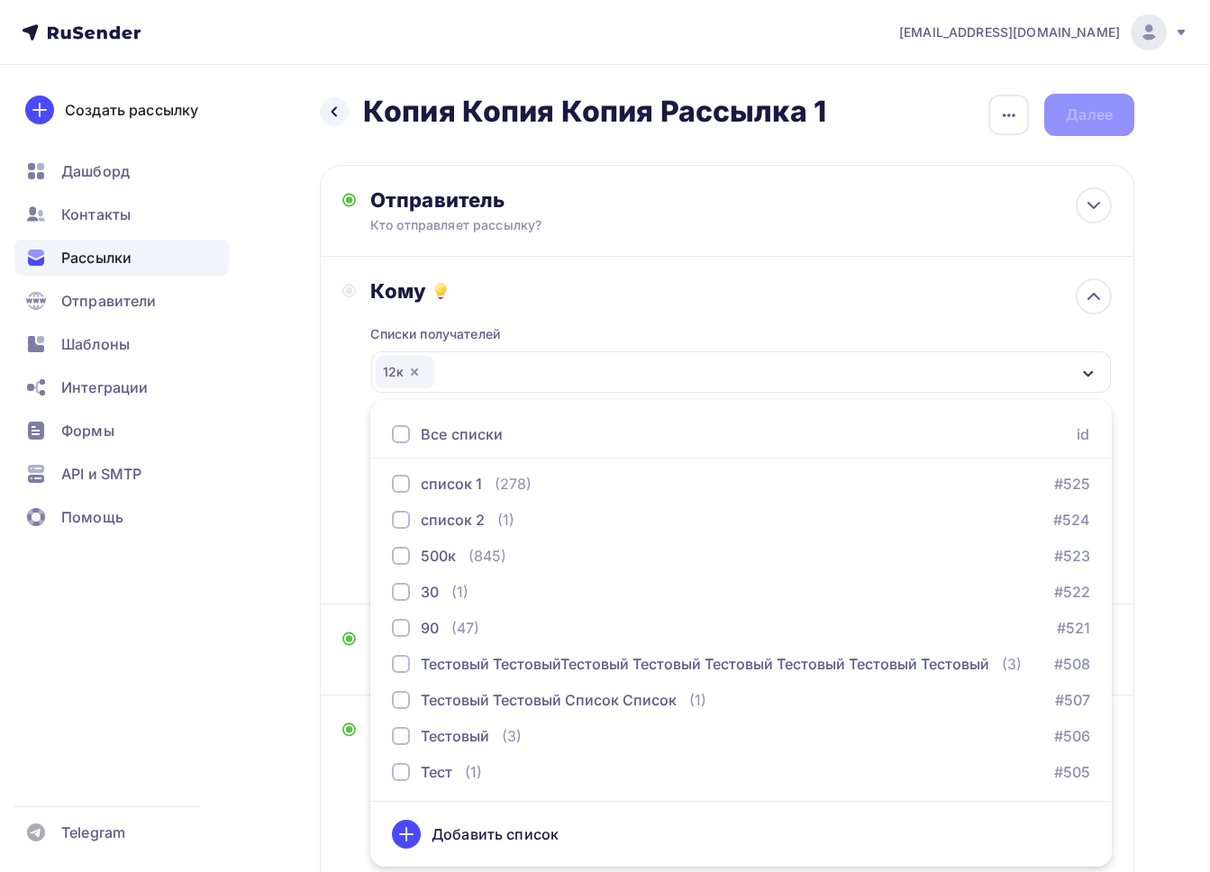
click at [235, 513] on div "Создать рассылку [GEOGRAPHIC_DATA] Контакты Рассылки Отправители Шаблоны Интегр…" at bounding box center [121, 468] width 243 height 807
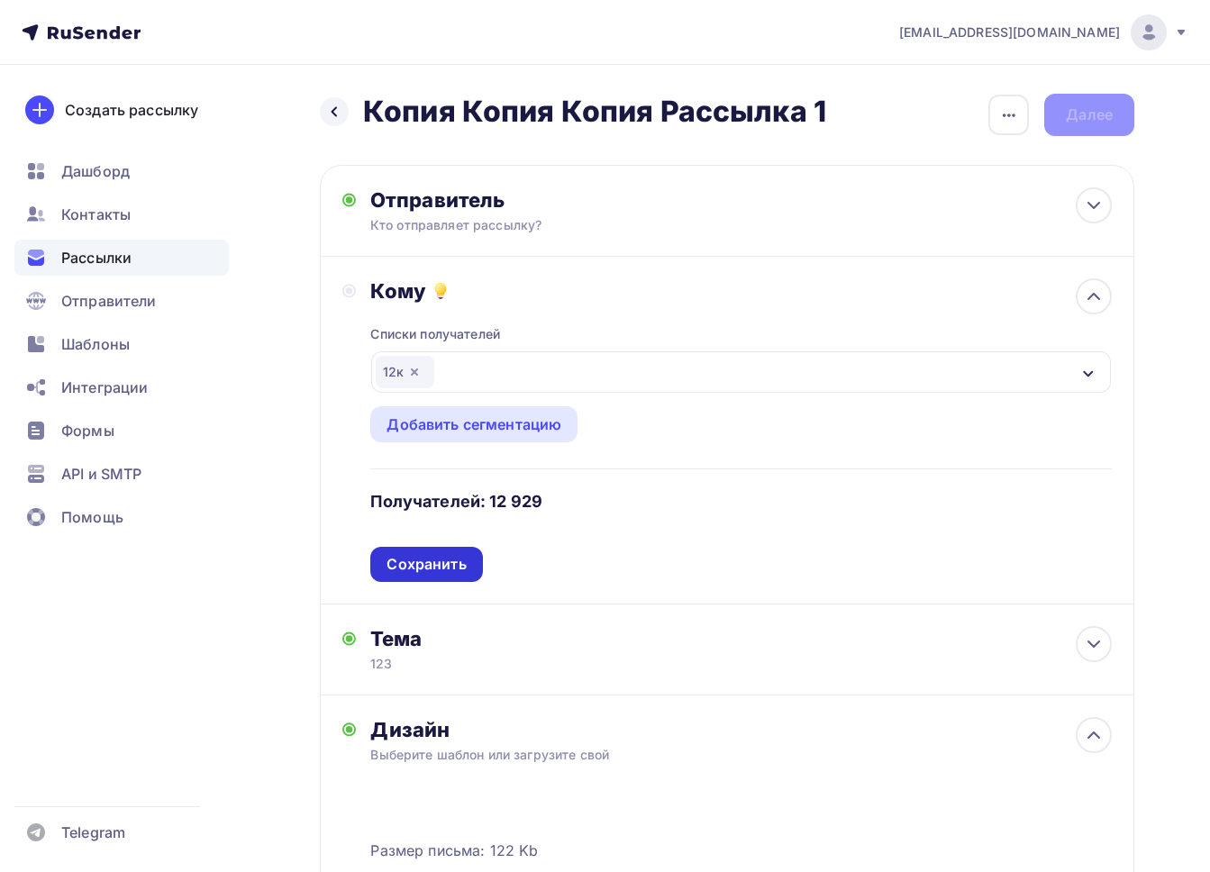
click at [433, 571] on div "Сохранить" at bounding box center [425, 564] width 79 height 21
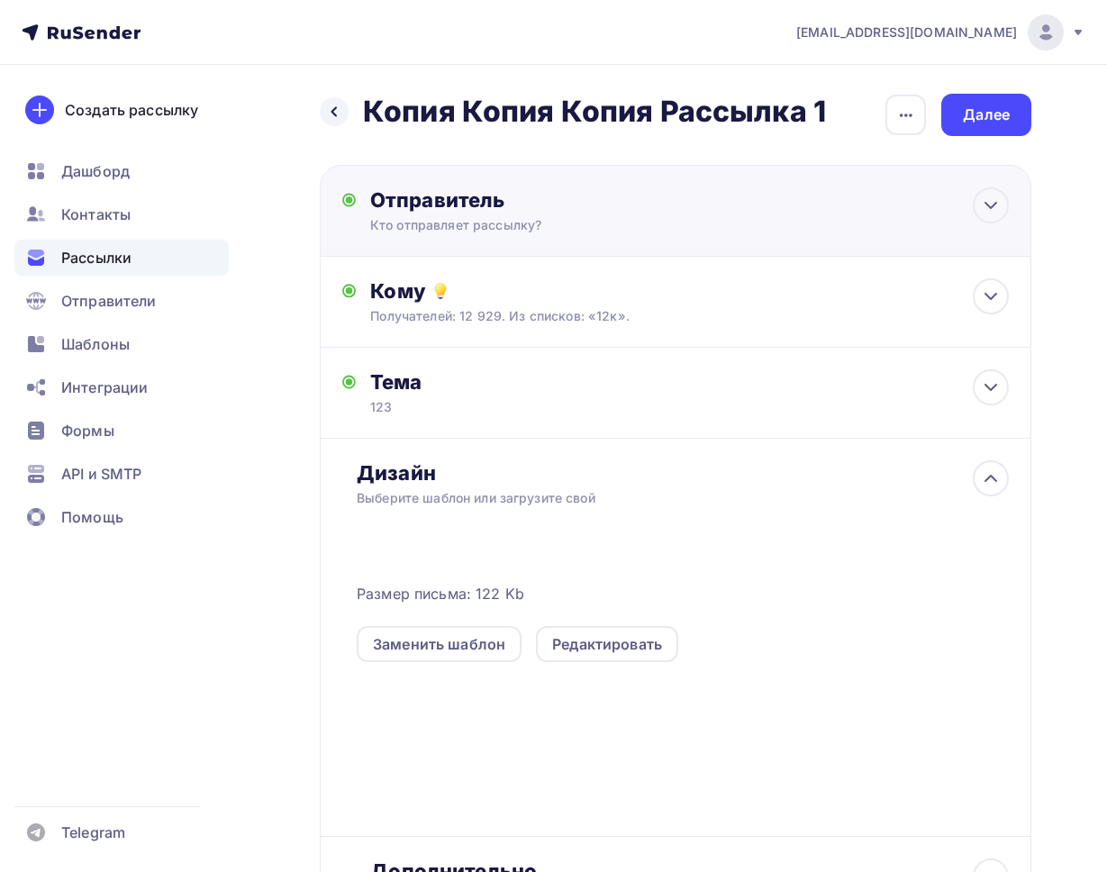
click at [876, 213] on div "Отправитель Кто отправляет рассылку? Email * { "id": 296, "idUser": 306, "idUse…" at bounding box center [676, 211] width 712 height 92
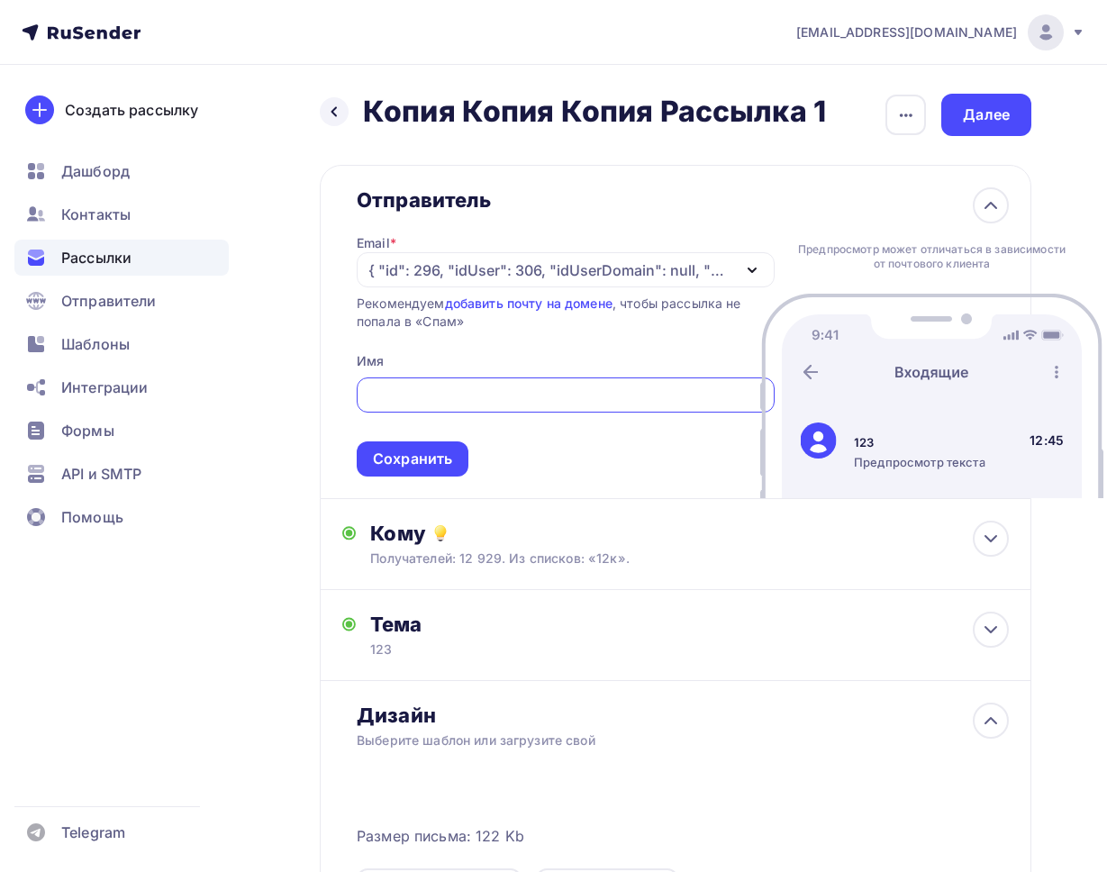
scroll to position [0, 0]
click at [670, 527] on div "Кому" at bounding box center [689, 533] width 639 height 25
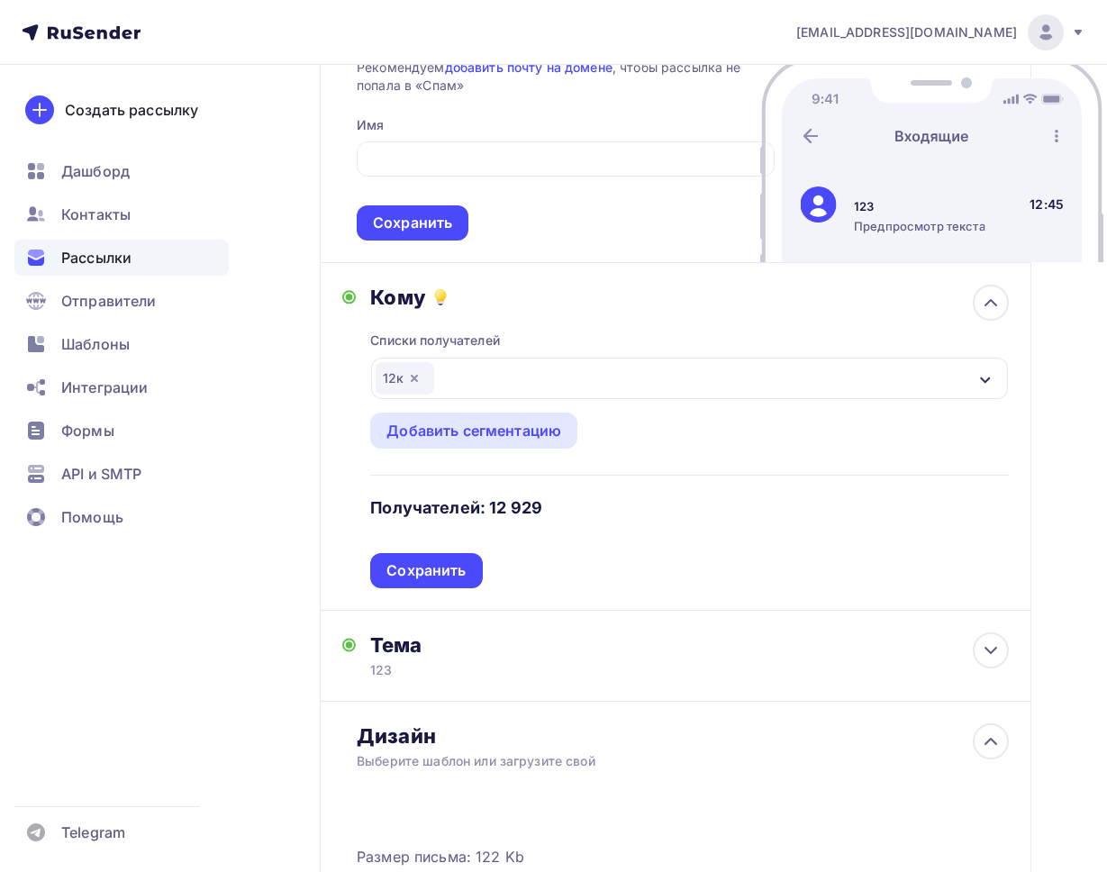
scroll to position [308, 0]
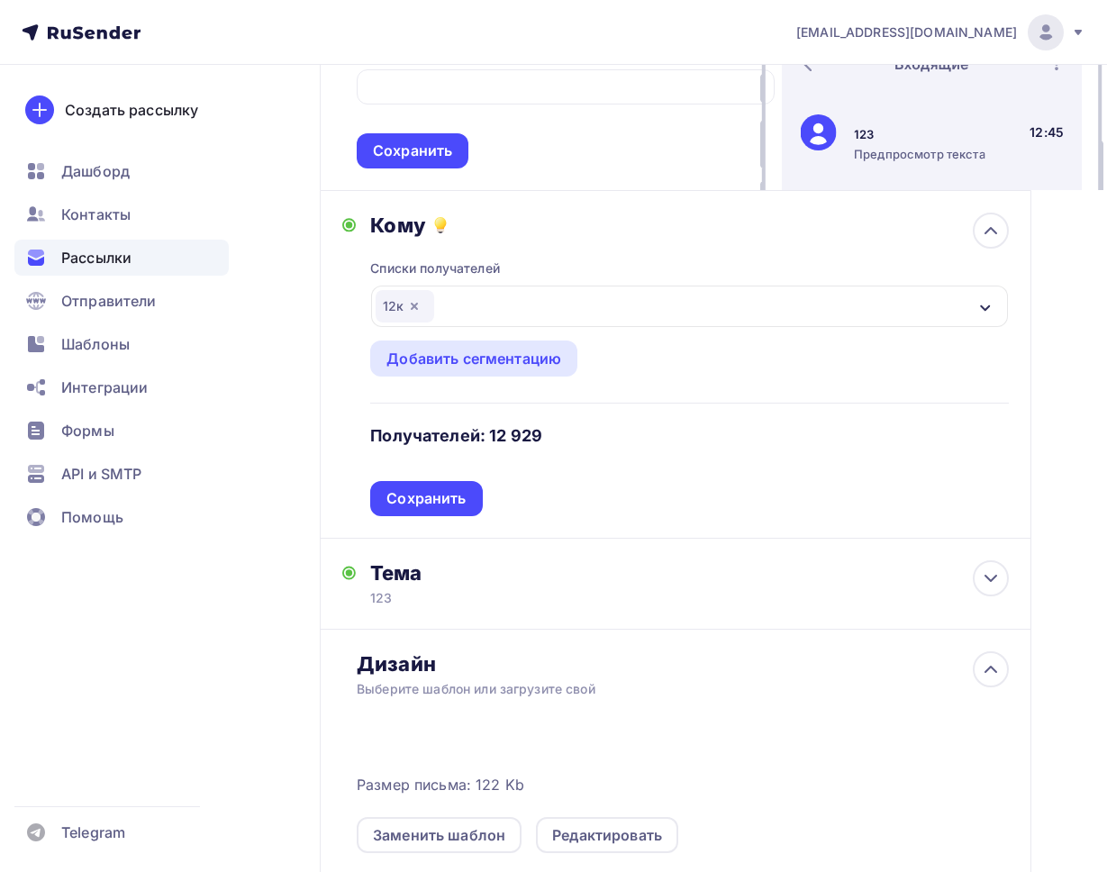
click at [451, 307] on div "12к" at bounding box center [689, 306] width 637 height 41
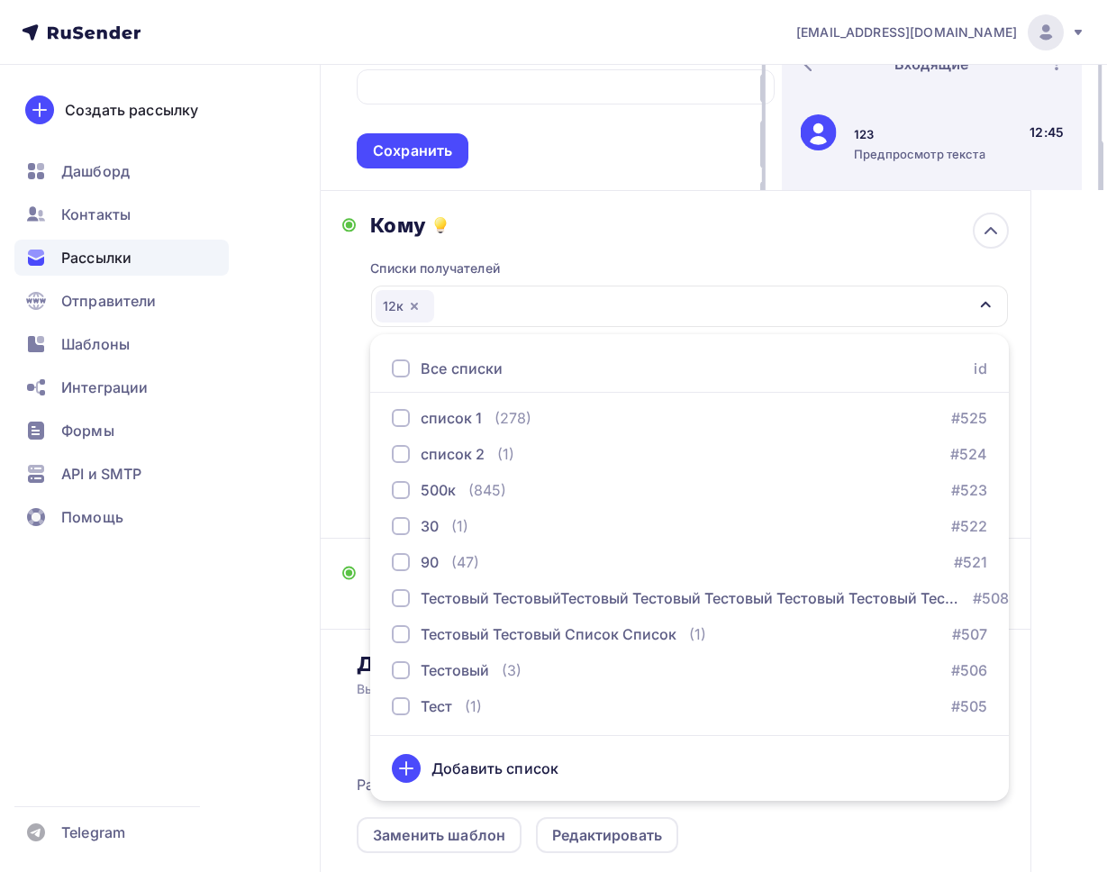
scroll to position [1481, 0]
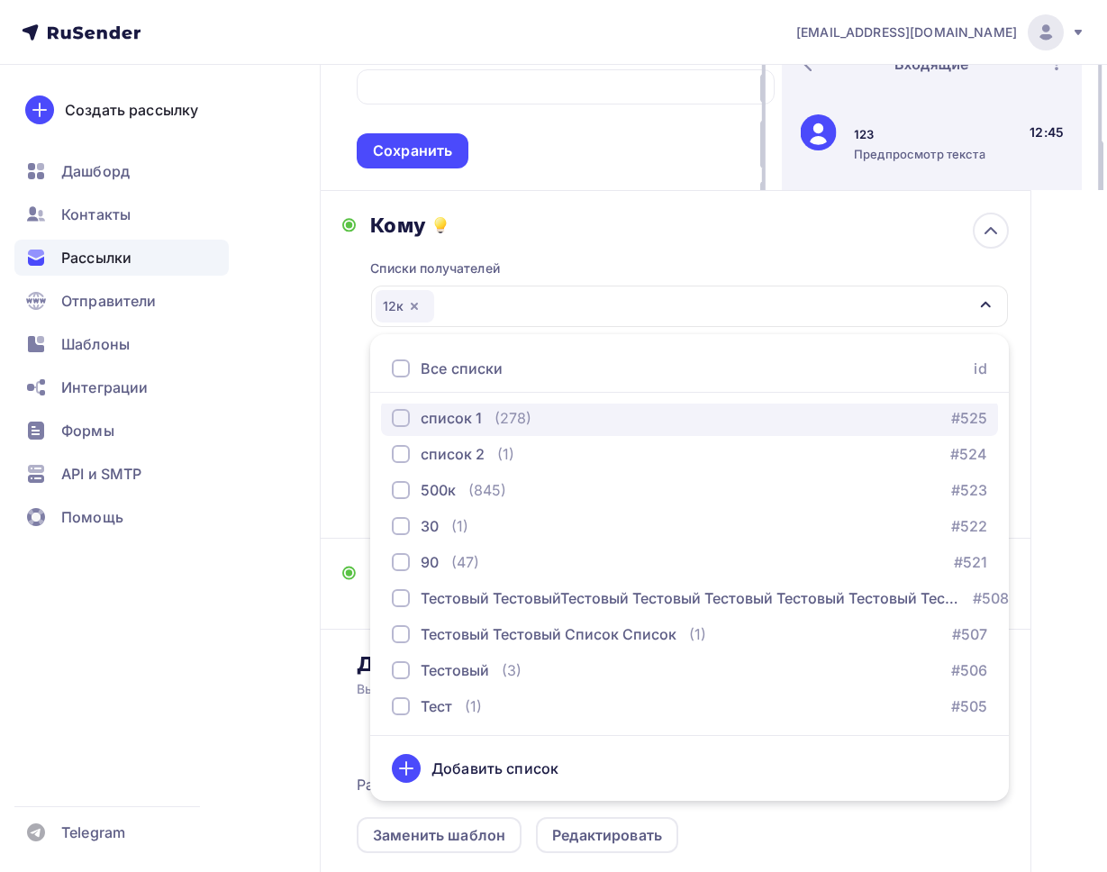
click at [456, 427] on div "список 1" at bounding box center [451, 418] width 61 height 22
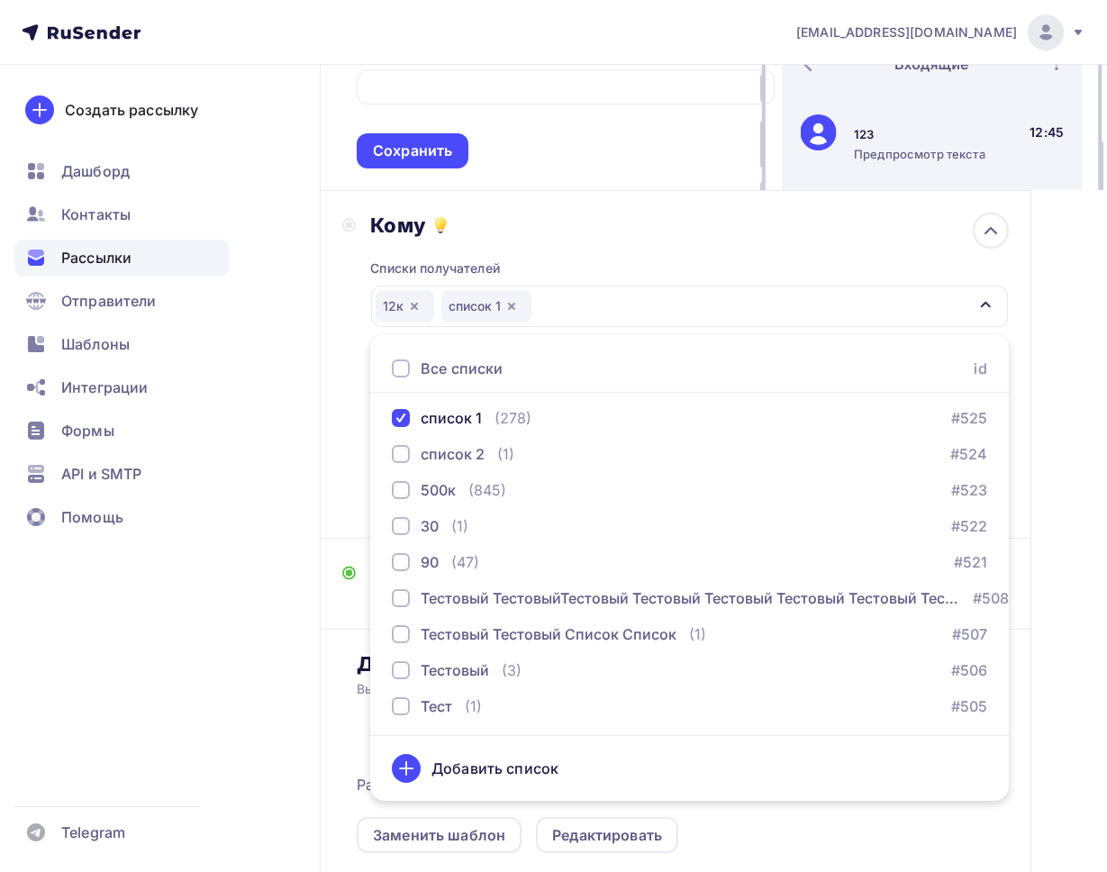
click at [1032, 318] on div "Назад Копия Копия Копия Рассылка 1 Копия Копия Копия Рассылка 1 Закончить позже…" at bounding box center [553, 496] width 1107 height 1478
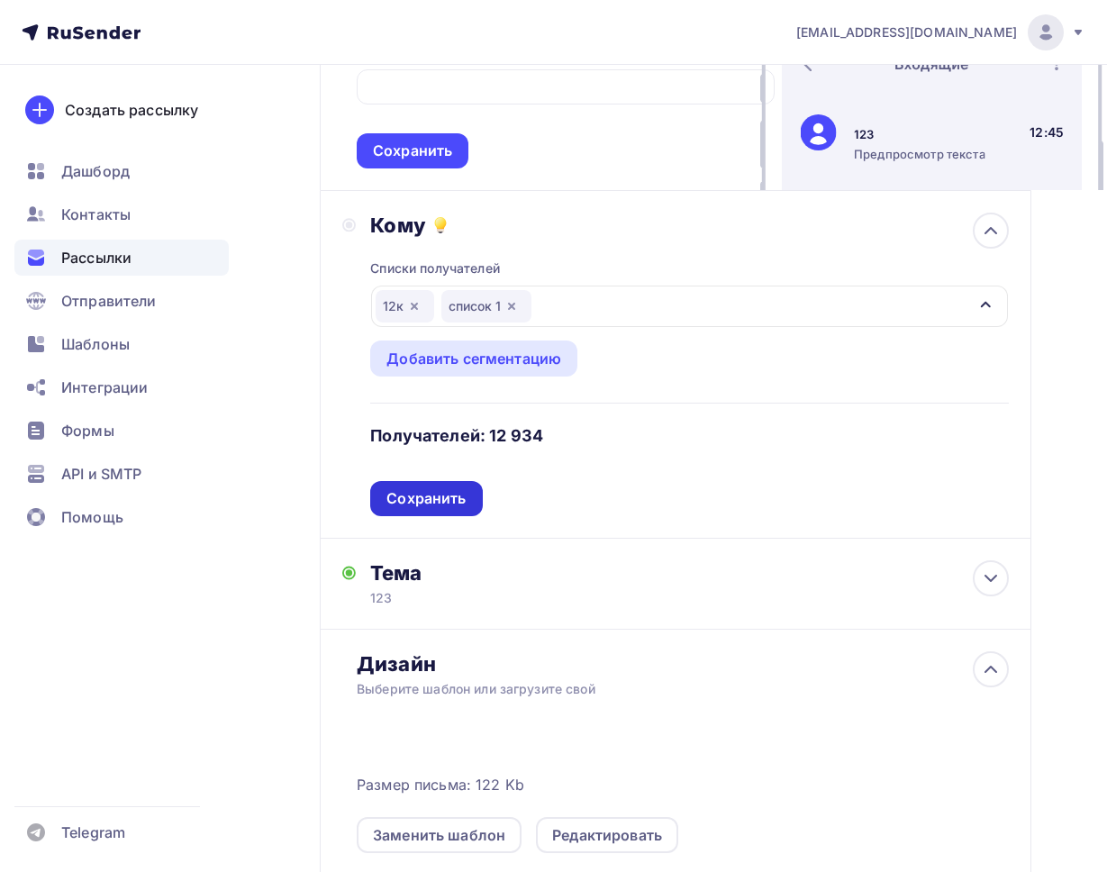
click at [442, 500] on div "Сохранить" at bounding box center [425, 498] width 79 height 21
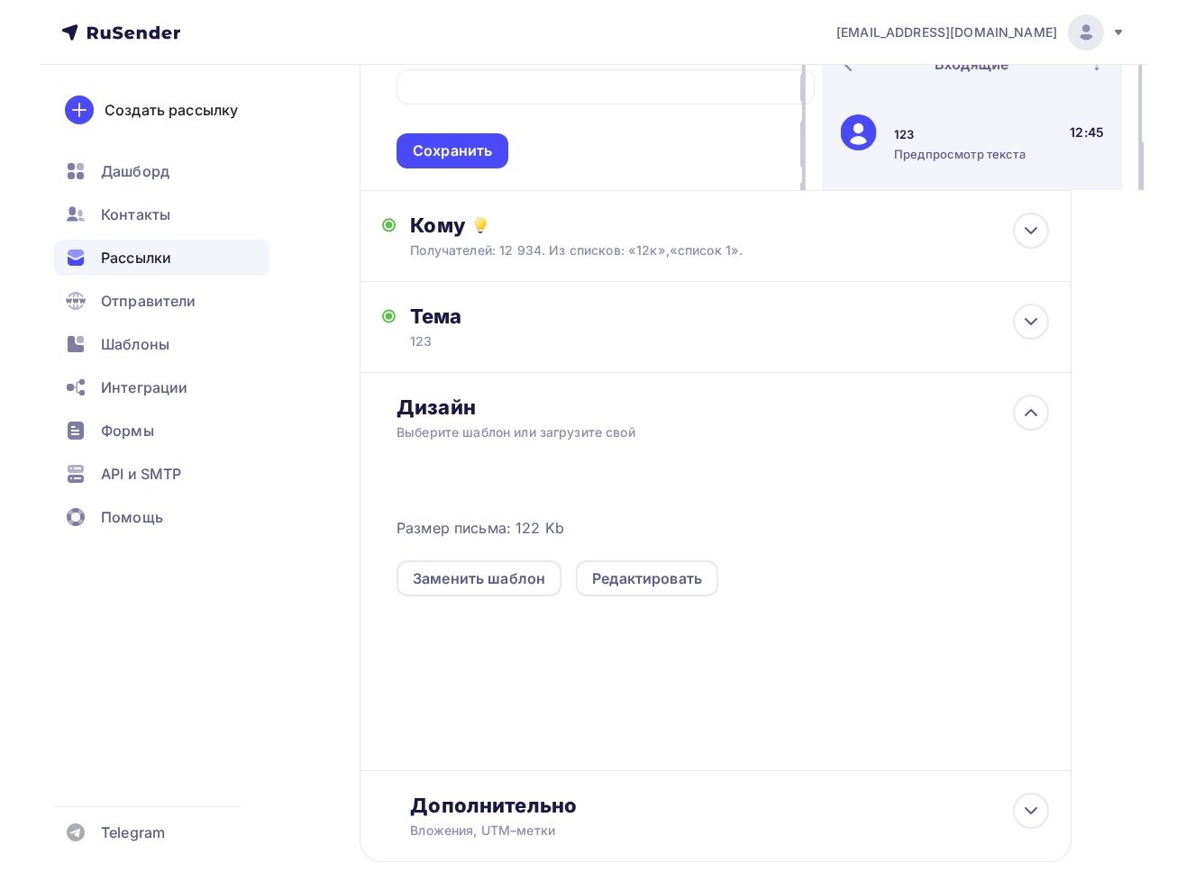
scroll to position [0, 0]
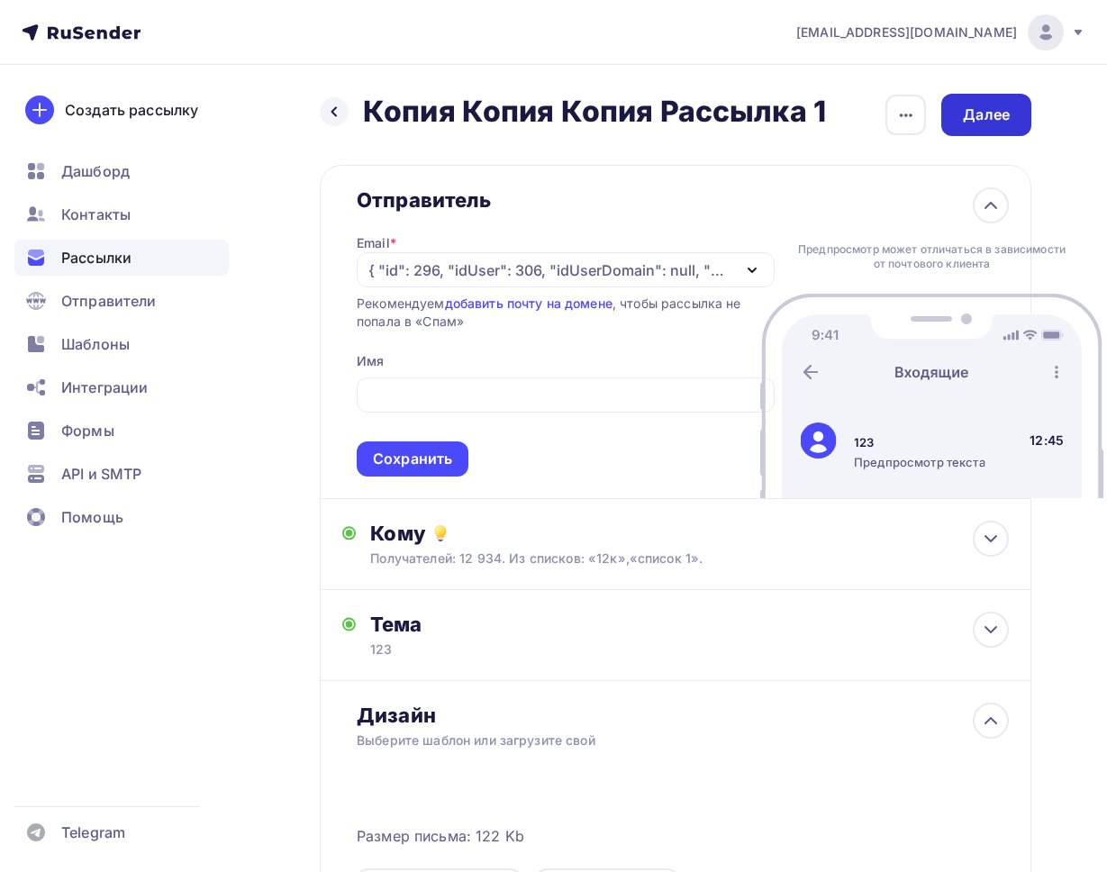
click at [994, 119] on div "Далее" at bounding box center [986, 115] width 47 height 21
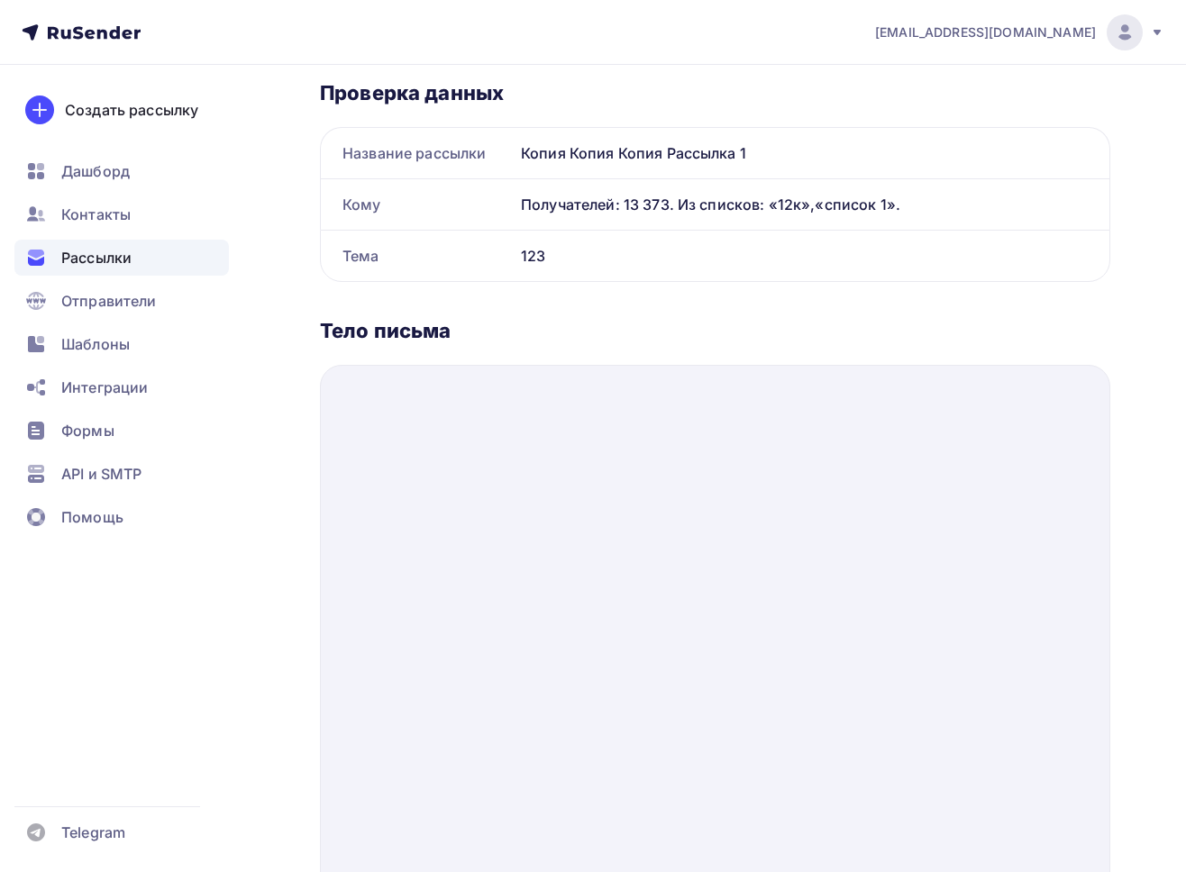
scroll to position [308, 0]
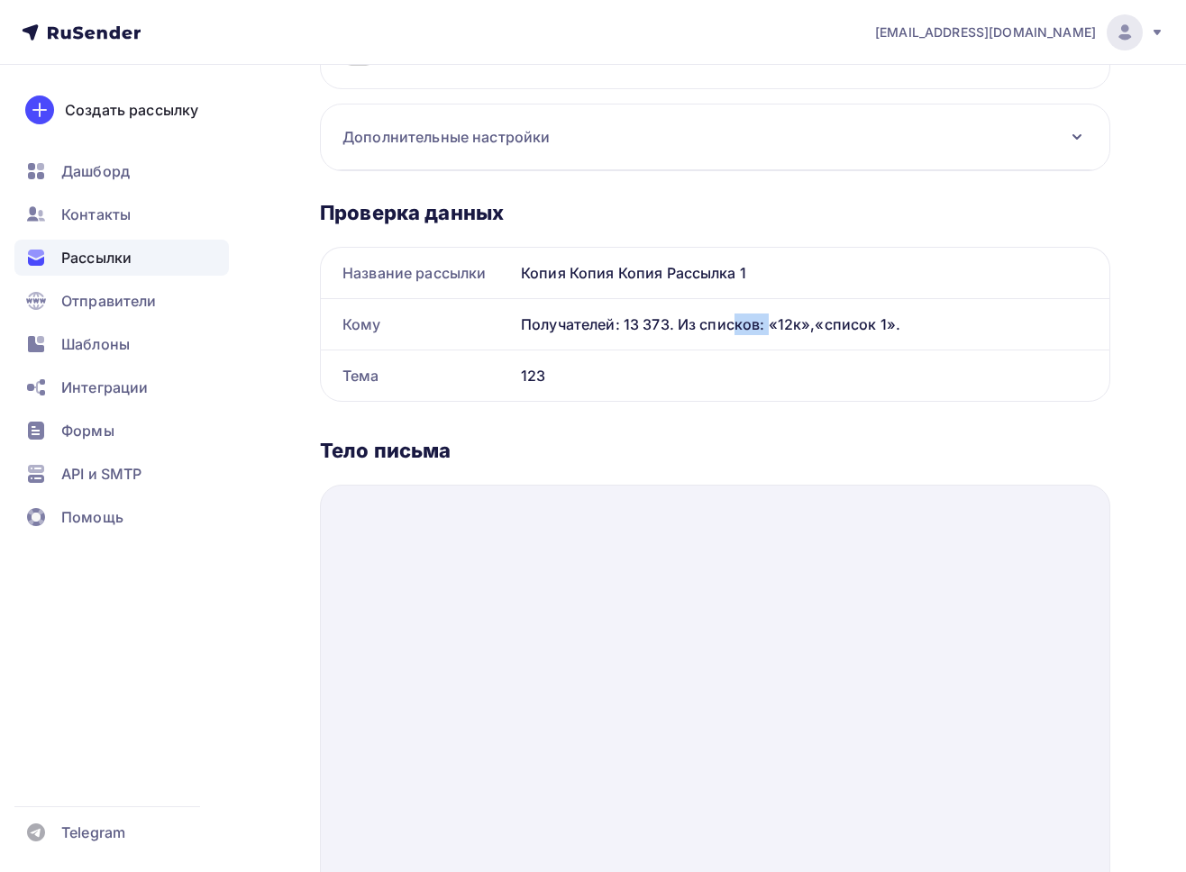
drag, startPoint x: 625, startPoint y: 327, endPoint x: 668, endPoint y: 328, distance: 42.4
click at [668, 328] on div "Получателей: 13 373. Из списков: «12к»,«список 1»." at bounding box center [804, 325] width 567 height 22
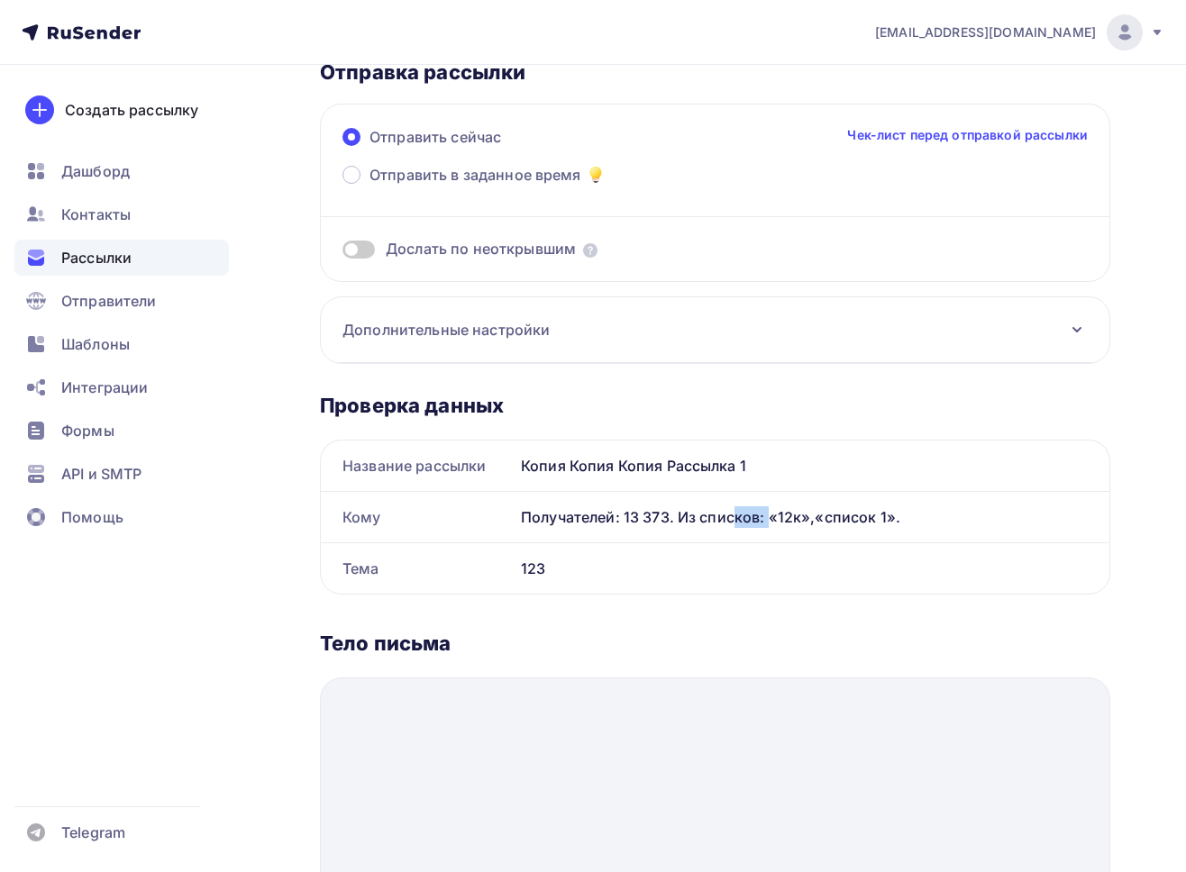
scroll to position [0, 0]
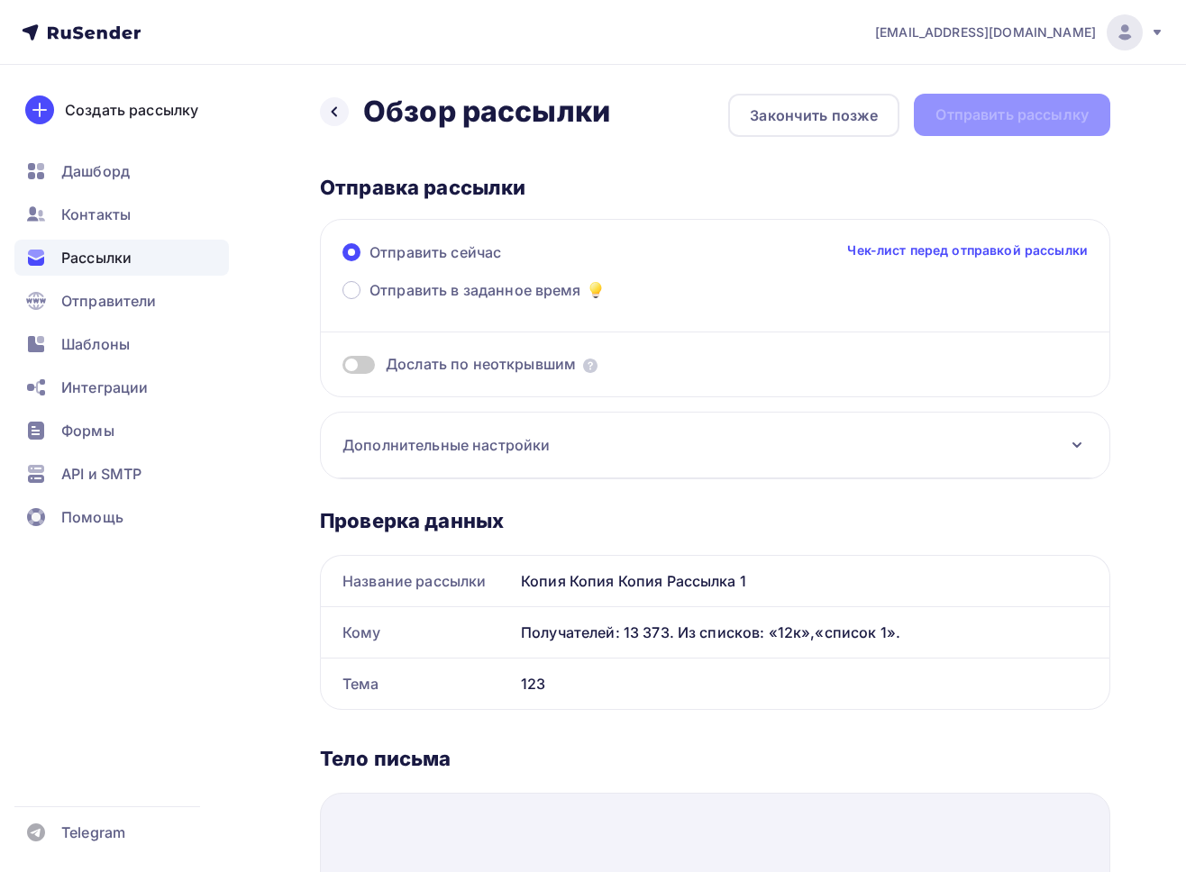
click at [614, 627] on div "Получателей: 13 373. Из списков: «12к»,«список 1»." at bounding box center [804, 633] width 567 height 22
drag, startPoint x: 527, startPoint y: 636, endPoint x: 886, endPoint y: 638, distance: 358.5
click at [886, 638] on div "Получателей: 13 373. Из списков: «12к»,«список 1»." at bounding box center [804, 633] width 567 height 22
click at [523, 632] on div "Получателей: 13 373. Из списков: «12к»,«список 1»." at bounding box center [810, 632] width 595 height 50
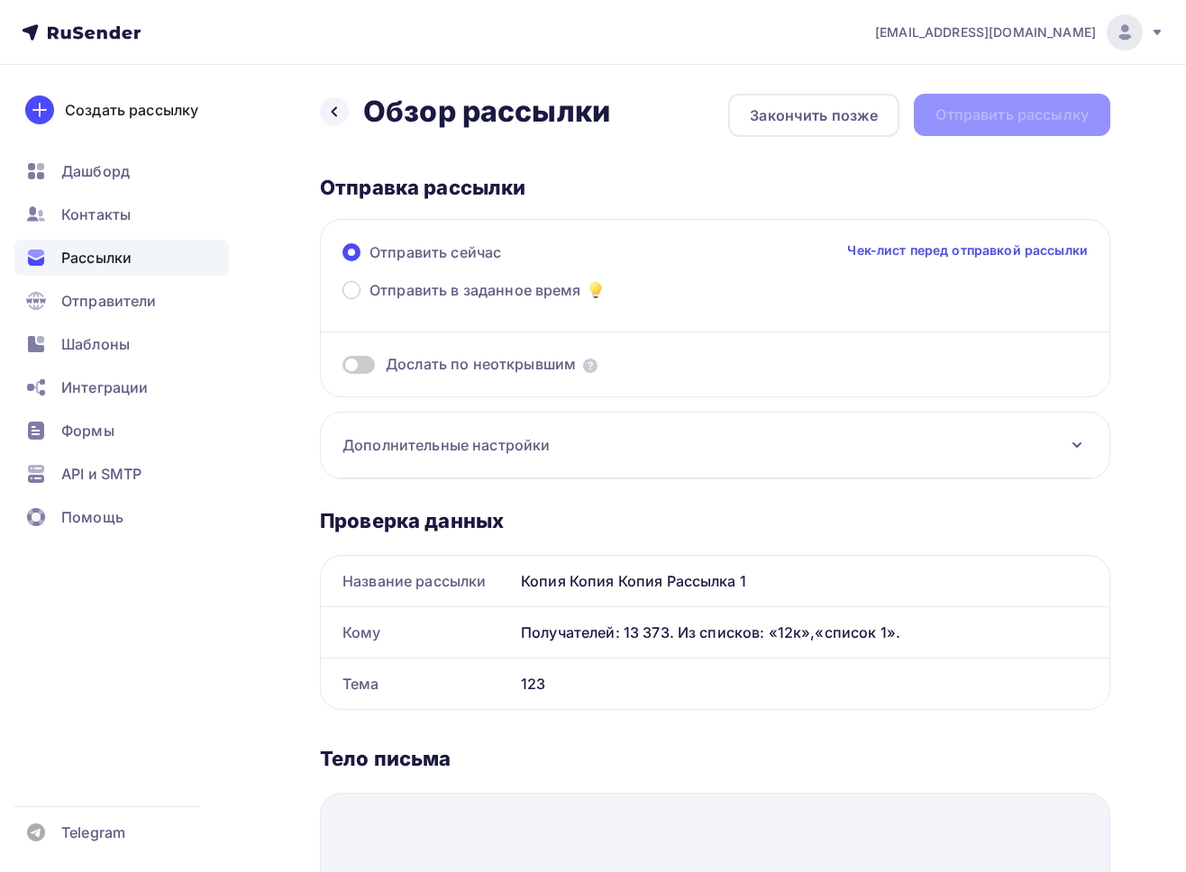
drag, startPoint x: 334, startPoint y: 623, endPoint x: 919, endPoint y: 633, distance: 584.7
click at [919, 633] on div "Кому Получателей: 13 373. Из списков: «12к»,«список 1»." at bounding box center [715, 632] width 788 height 50
click at [919, 633] on div "Получателей: 13 373. Из списков: «12к»,«список 1»." at bounding box center [804, 633] width 567 height 22
drag, startPoint x: 335, startPoint y: 634, endPoint x: 911, endPoint y: 627, distance: 575.7
click at [911, 627] on div "Кому Получателей: 13 373. Из списков: «12к»,«список 1»." at bounding box center [715, 632] width 788 height 50
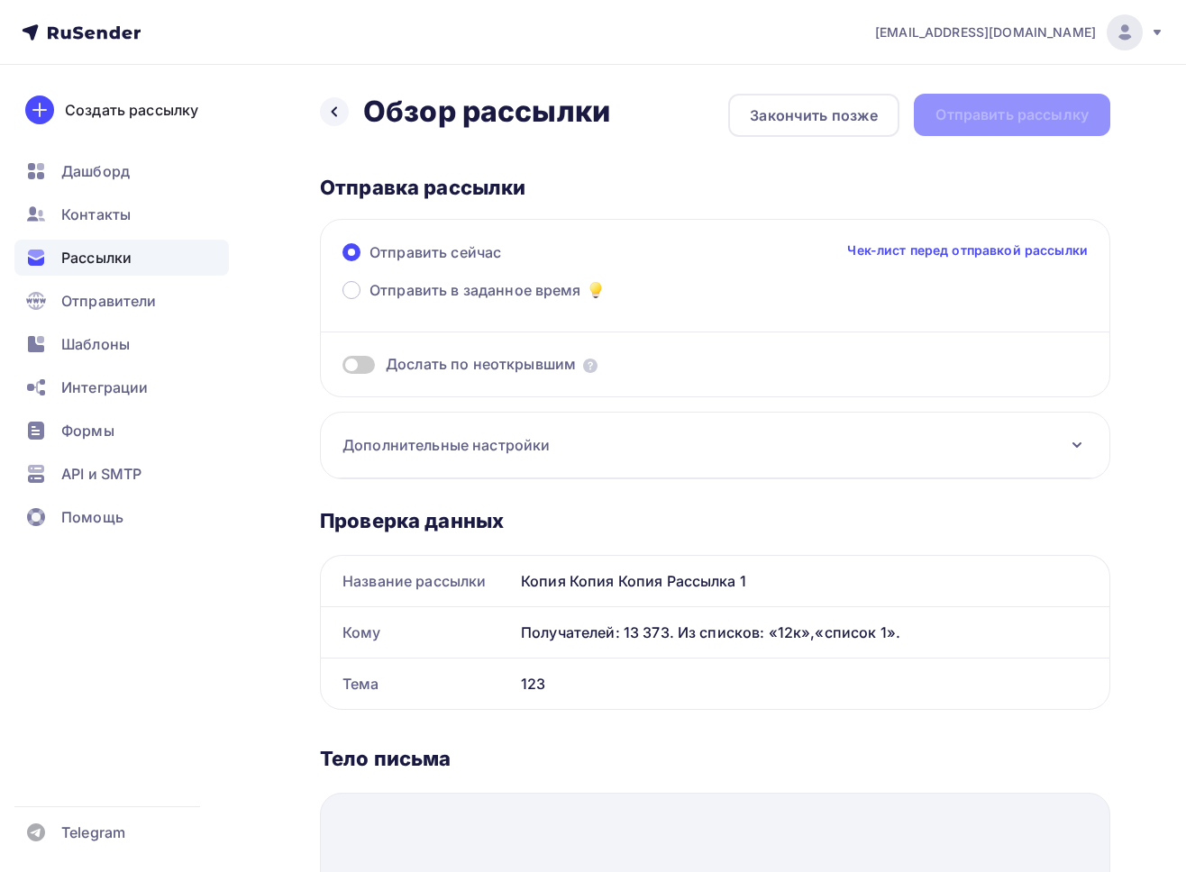
click at [911, 627] on div "Получателей: 13 373. Из списков: «12к»,«список 1»." at bounding box center [804, 633] width 567 height 22
click at [564, 449] on div "Дополнительные настройки" at bounding box center [715, 446] width 788 height 66
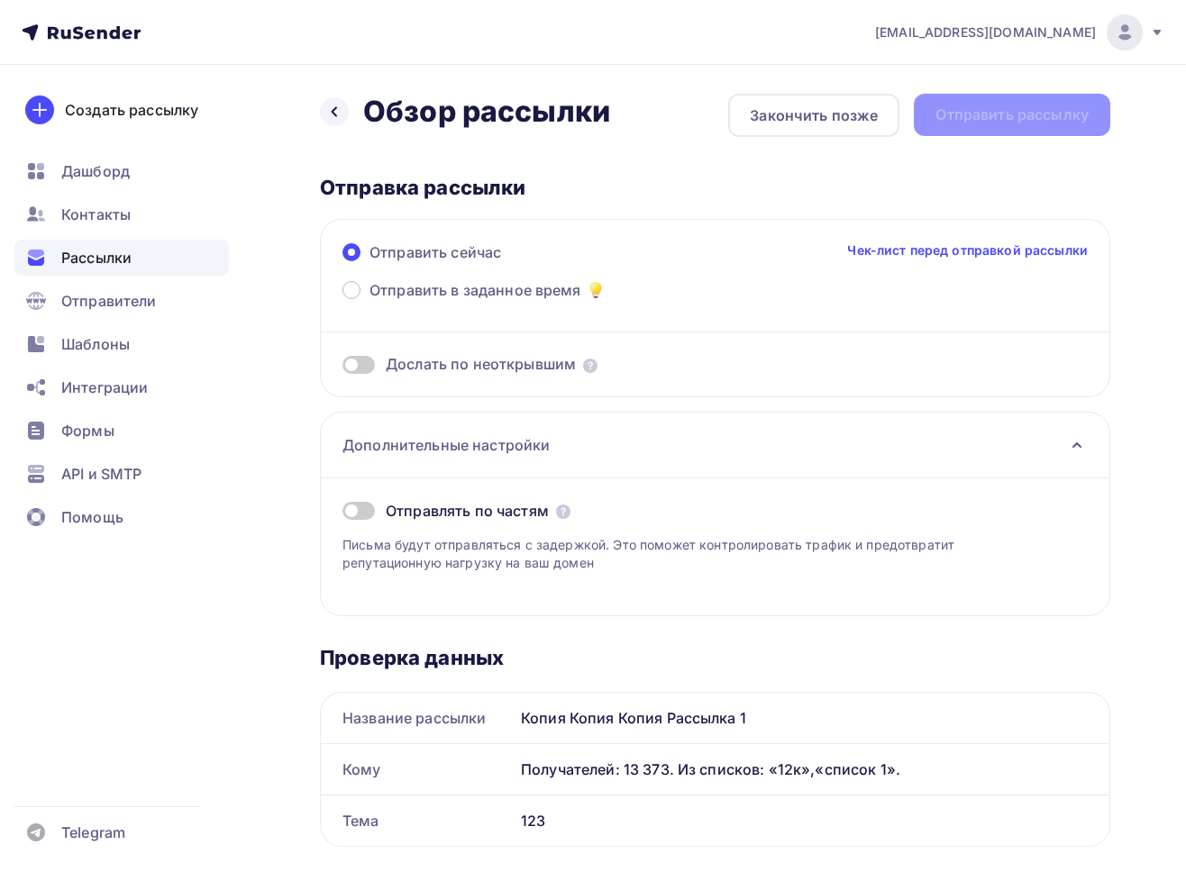
scroll to position [205, 0]
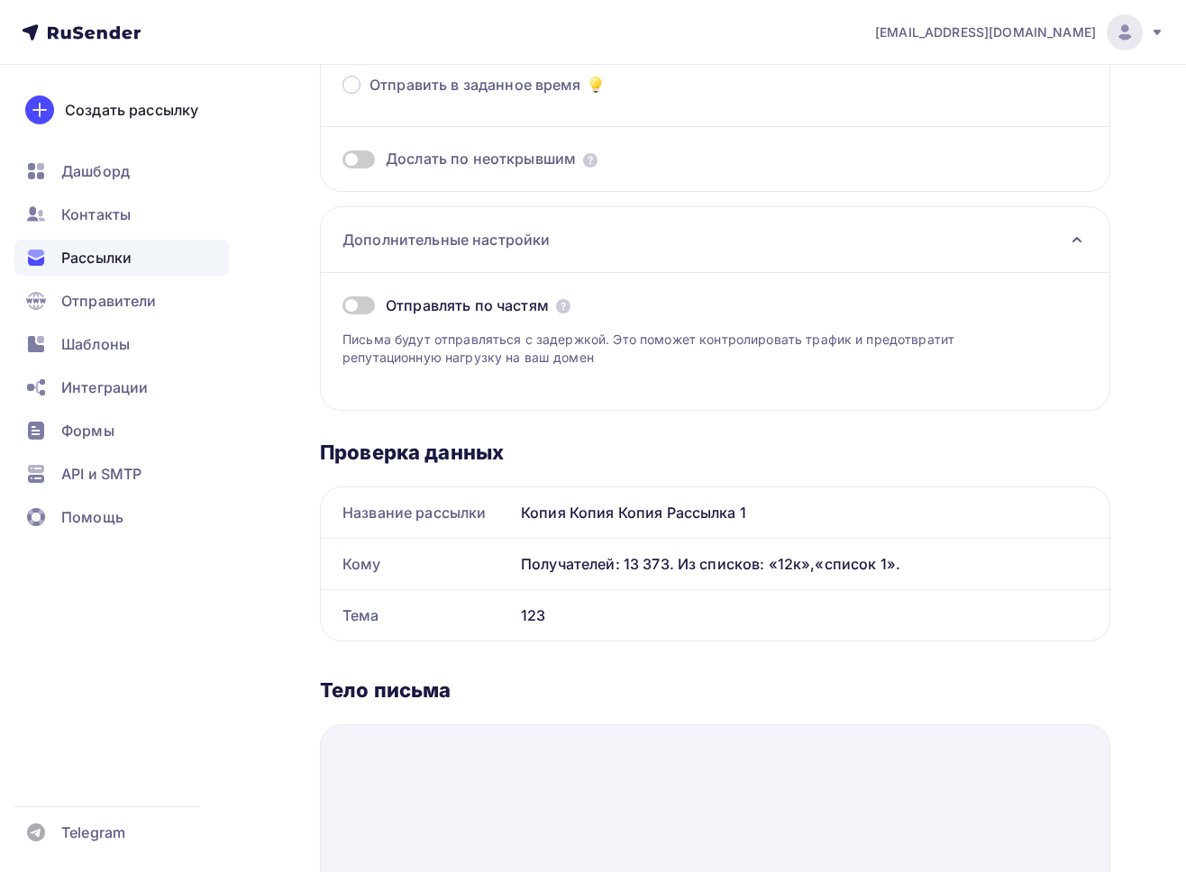
click at [359, 314] on span at bounding box center [358, 305] width 32 height 18
click at [342, 308] on input "checkbox" at bounding box center [342, 308] width 0 height 0
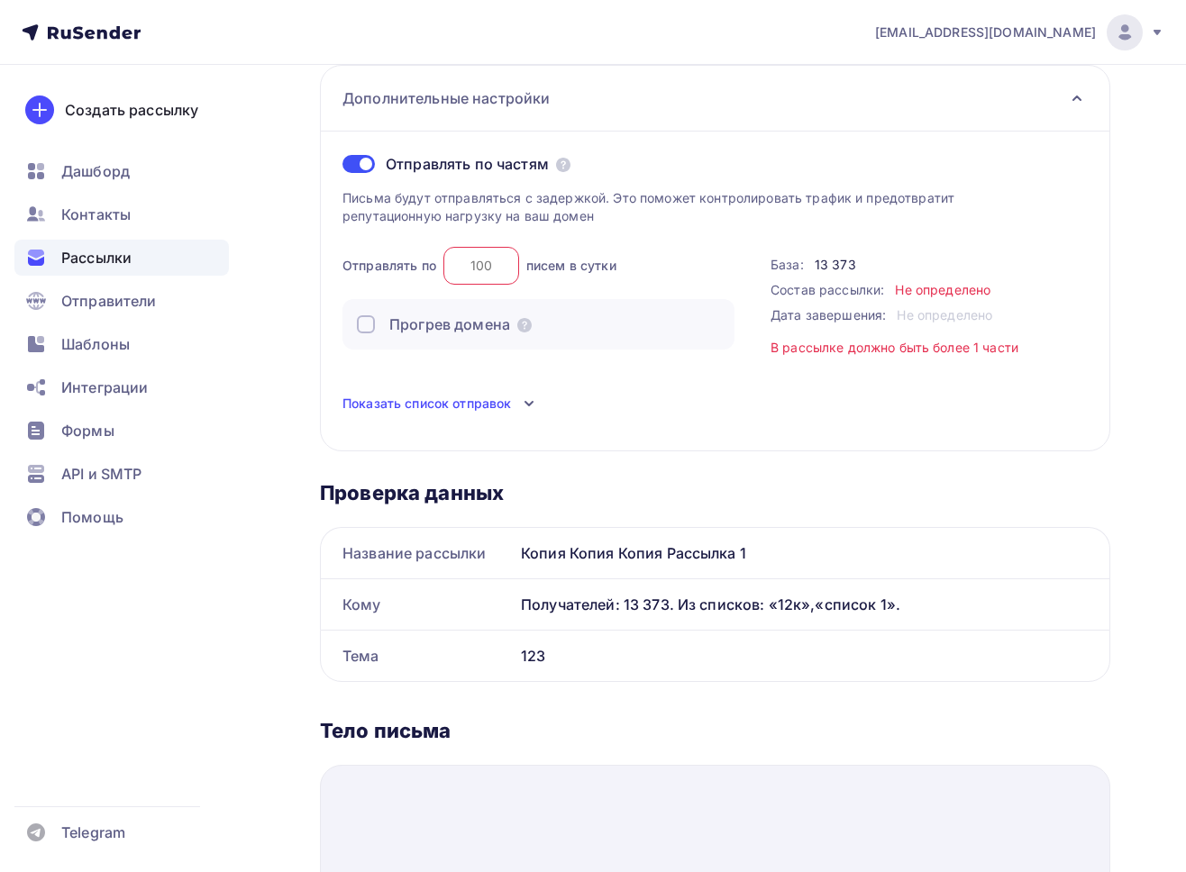
scroll to position [308, 0]
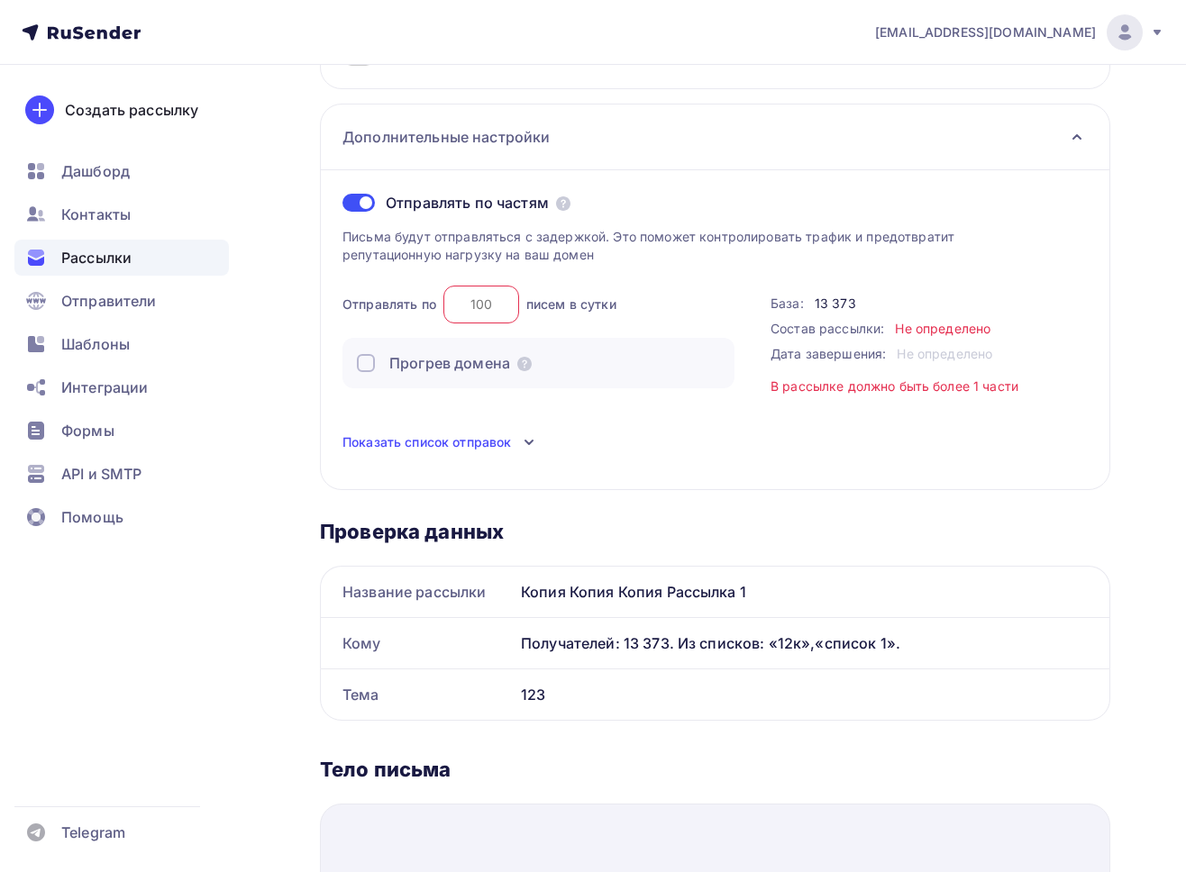
click at [474, 304] on input "number" at bounding box center [481, 305] width 76 height 38
click at [413, 444] on span "Показать список отправок" at bounding box center [426, 442] width 168 height 18
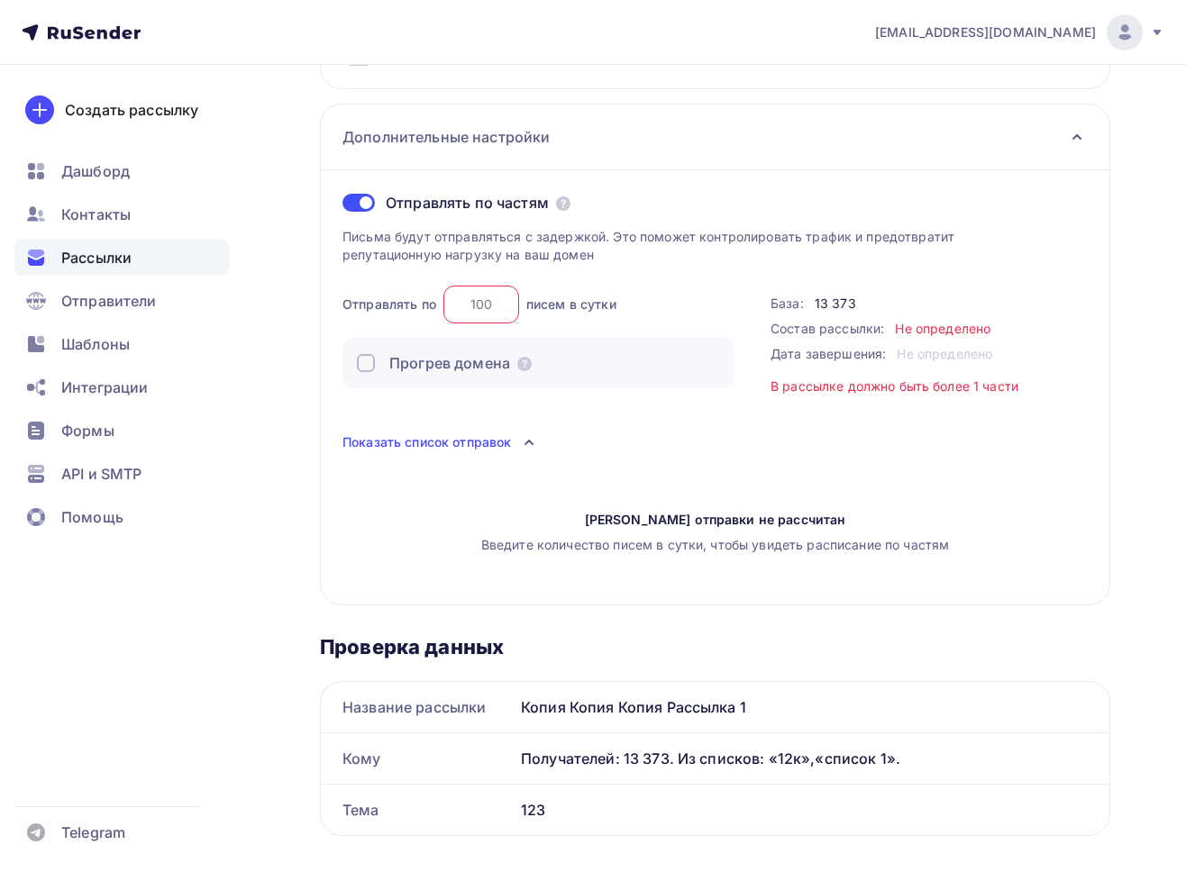
click at [467, 313] on input "number" at bounding box center [481, 305] width 76 height 38
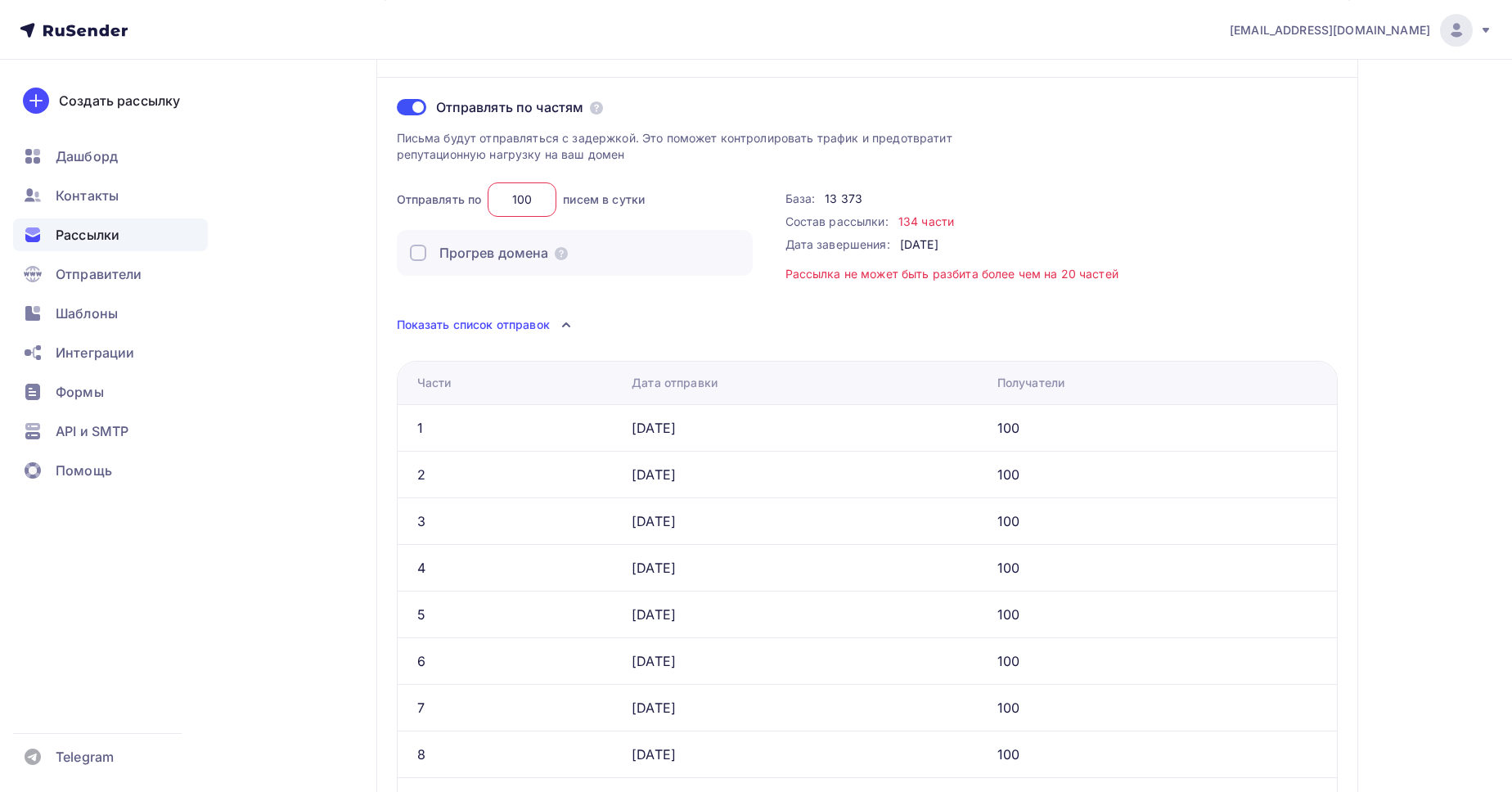
scroll to position [466, 0]
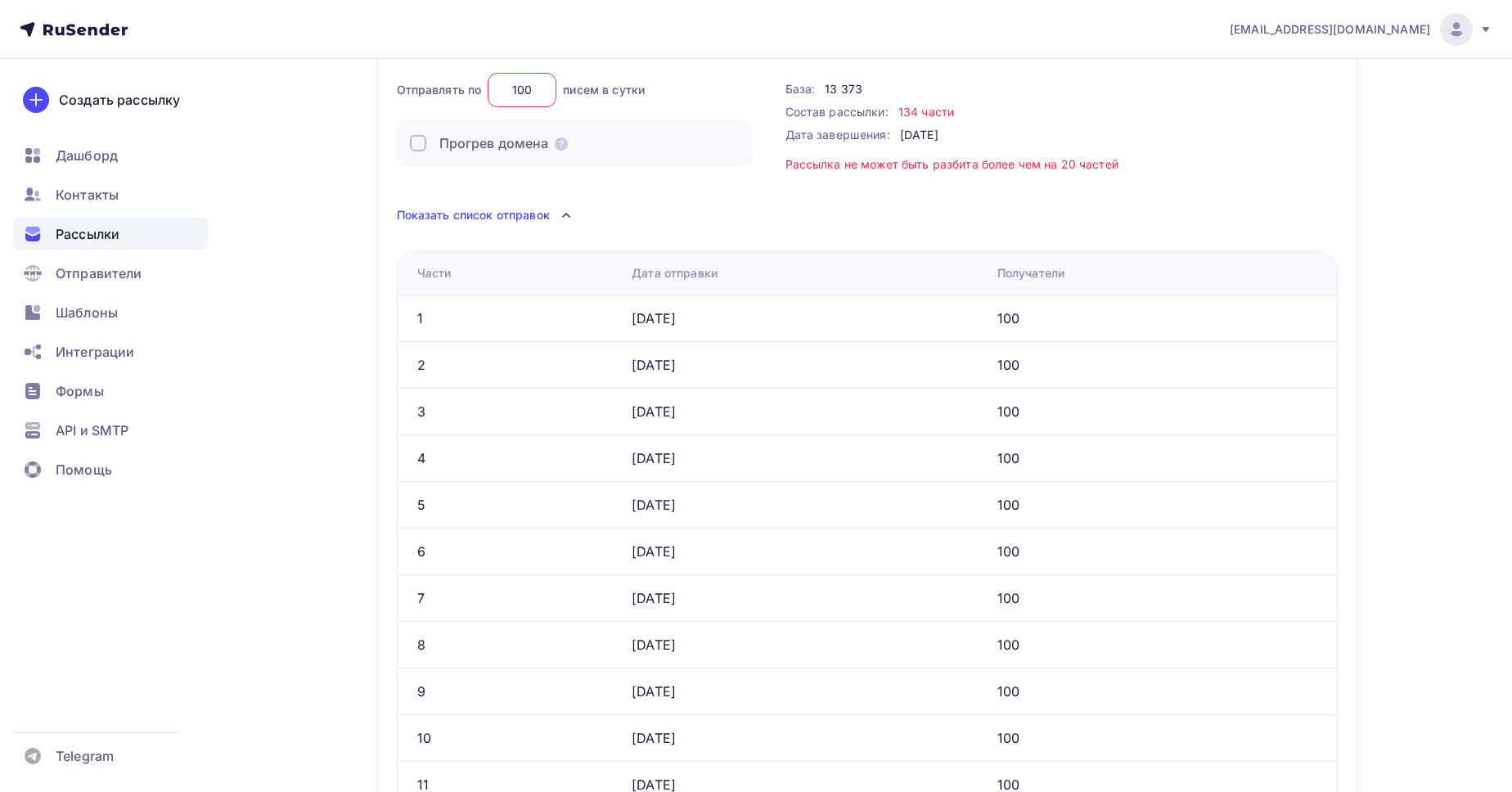
click at [516, 92] on input "100" at bounding box center [522, 90] width 69 height 35
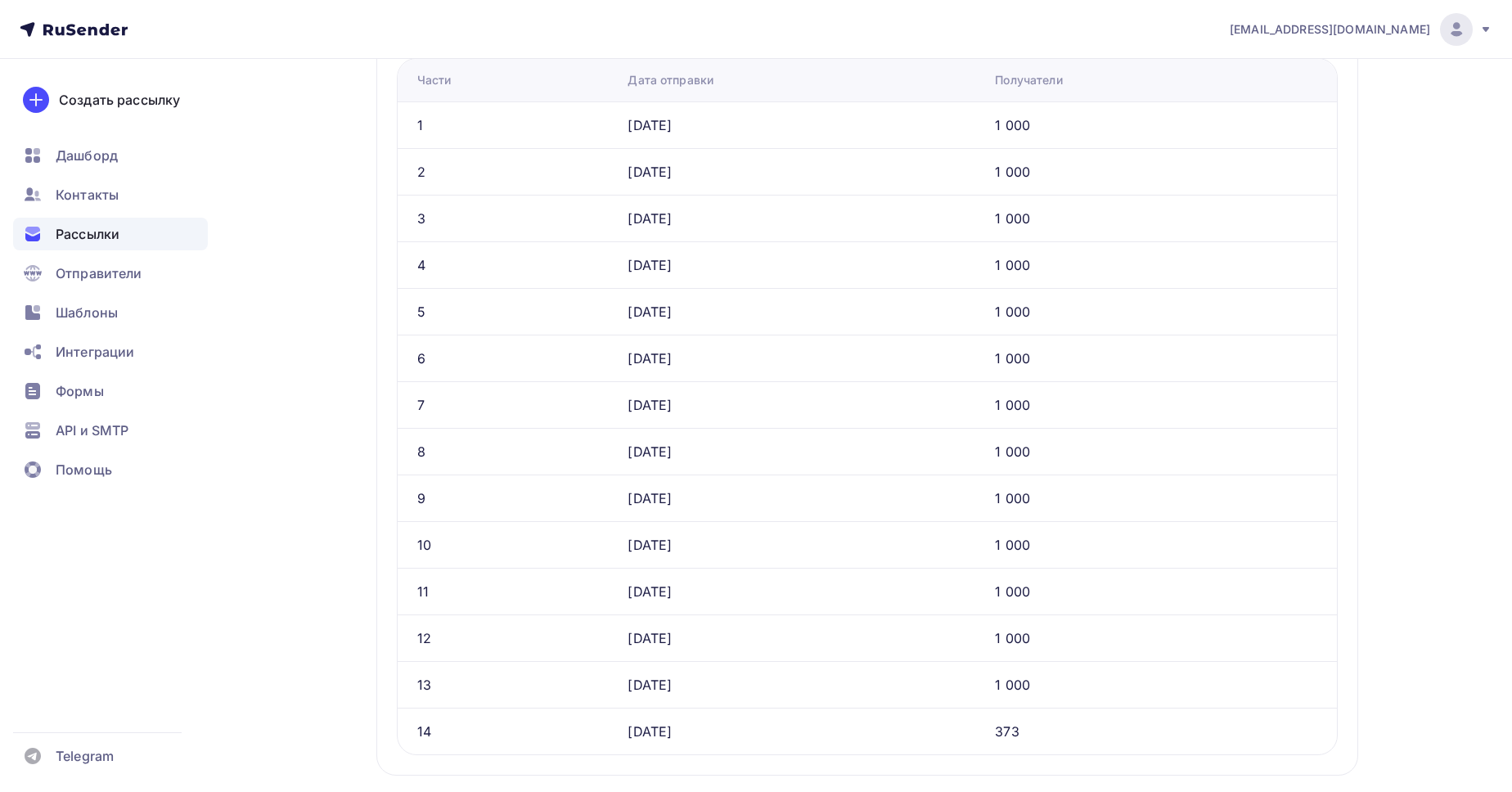
scroll to position [186, 0]
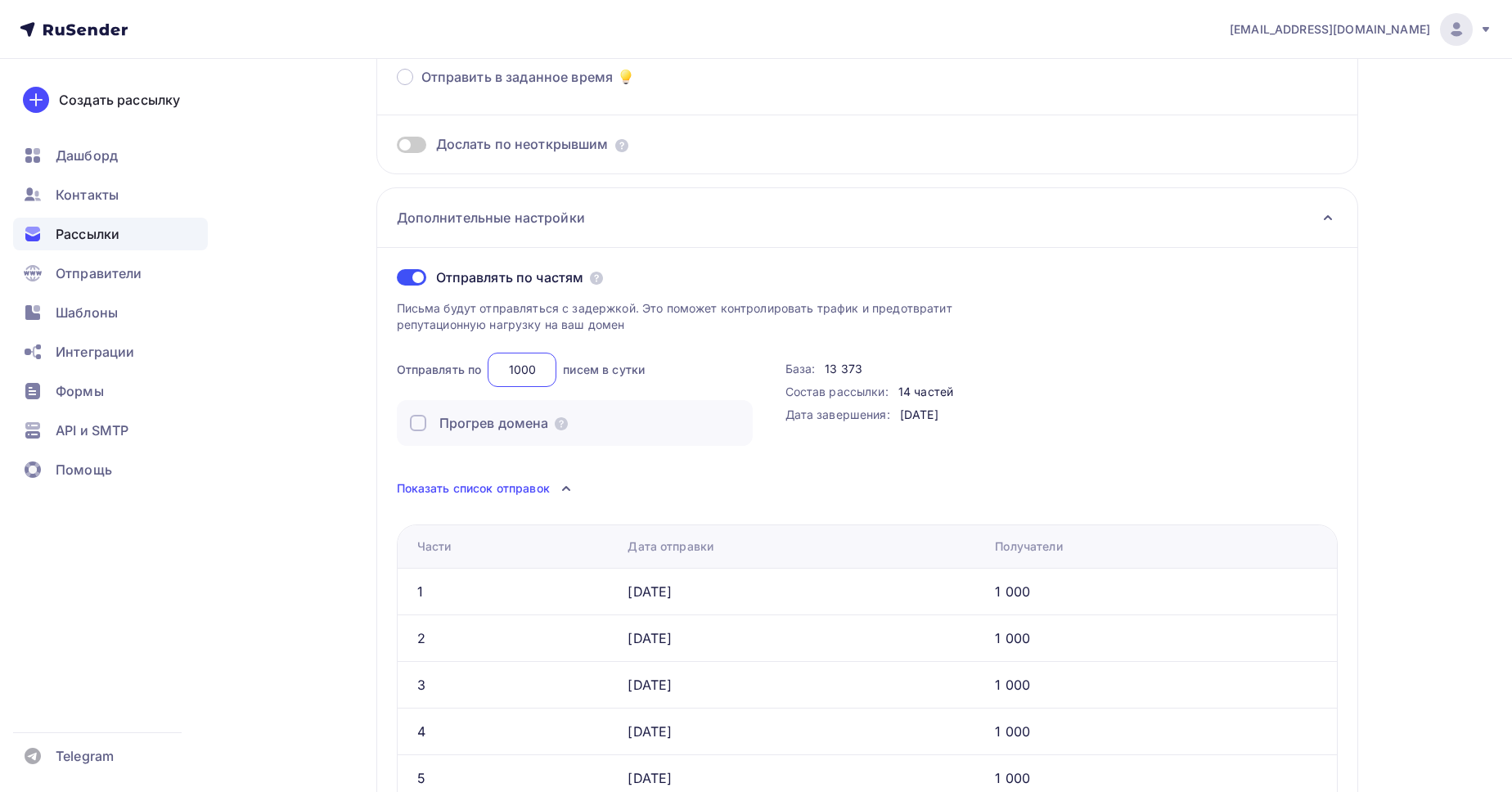
type input "1000"
click at [448, 427] on div "Прогрев домена" at bounding box center [494, 423] width 110 height 20
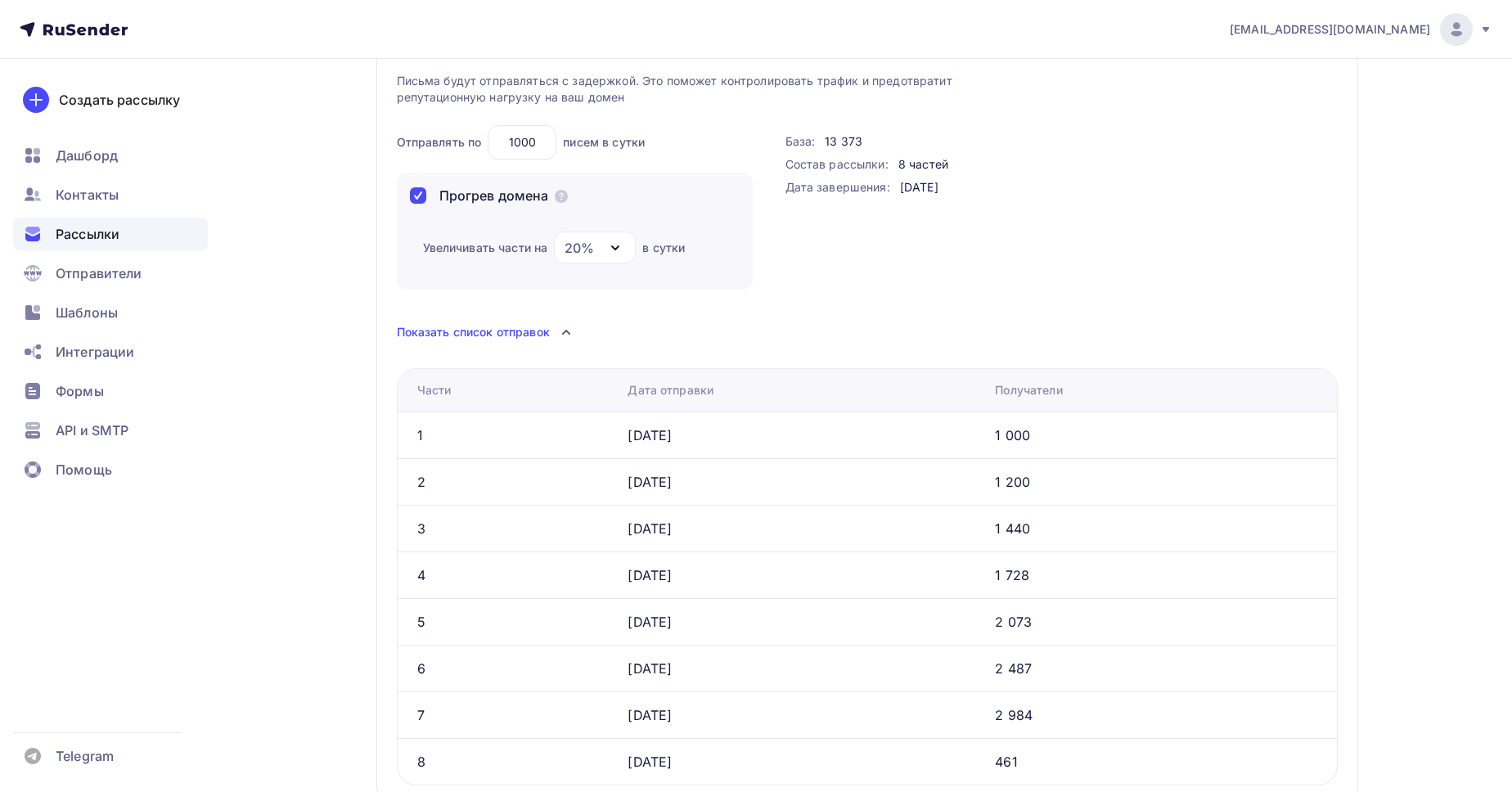
scroll to position [466, 0]
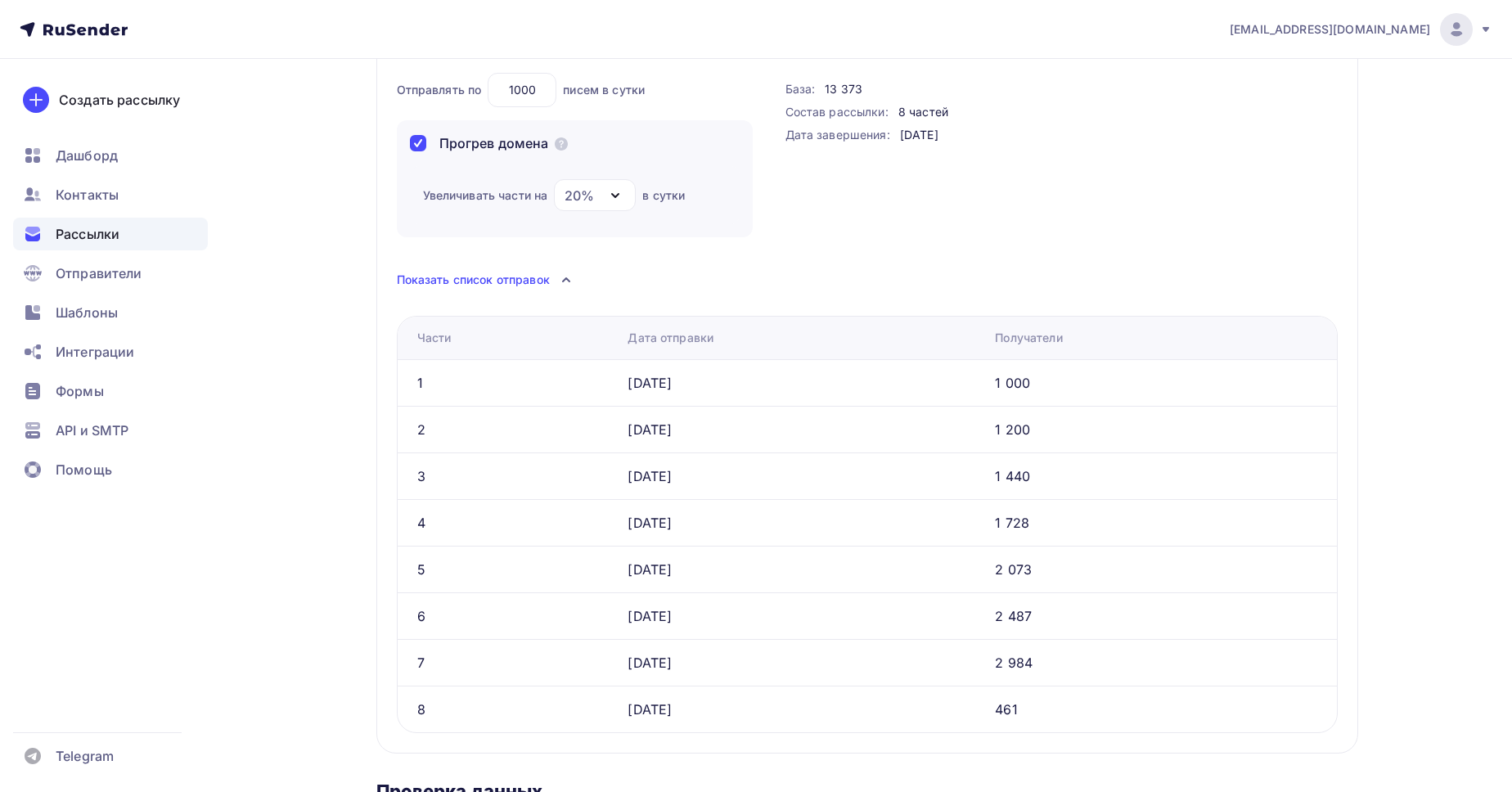
click at [431, 145] on div "Прогрев домена" at bounding box center [479, 144] width 139 height 20
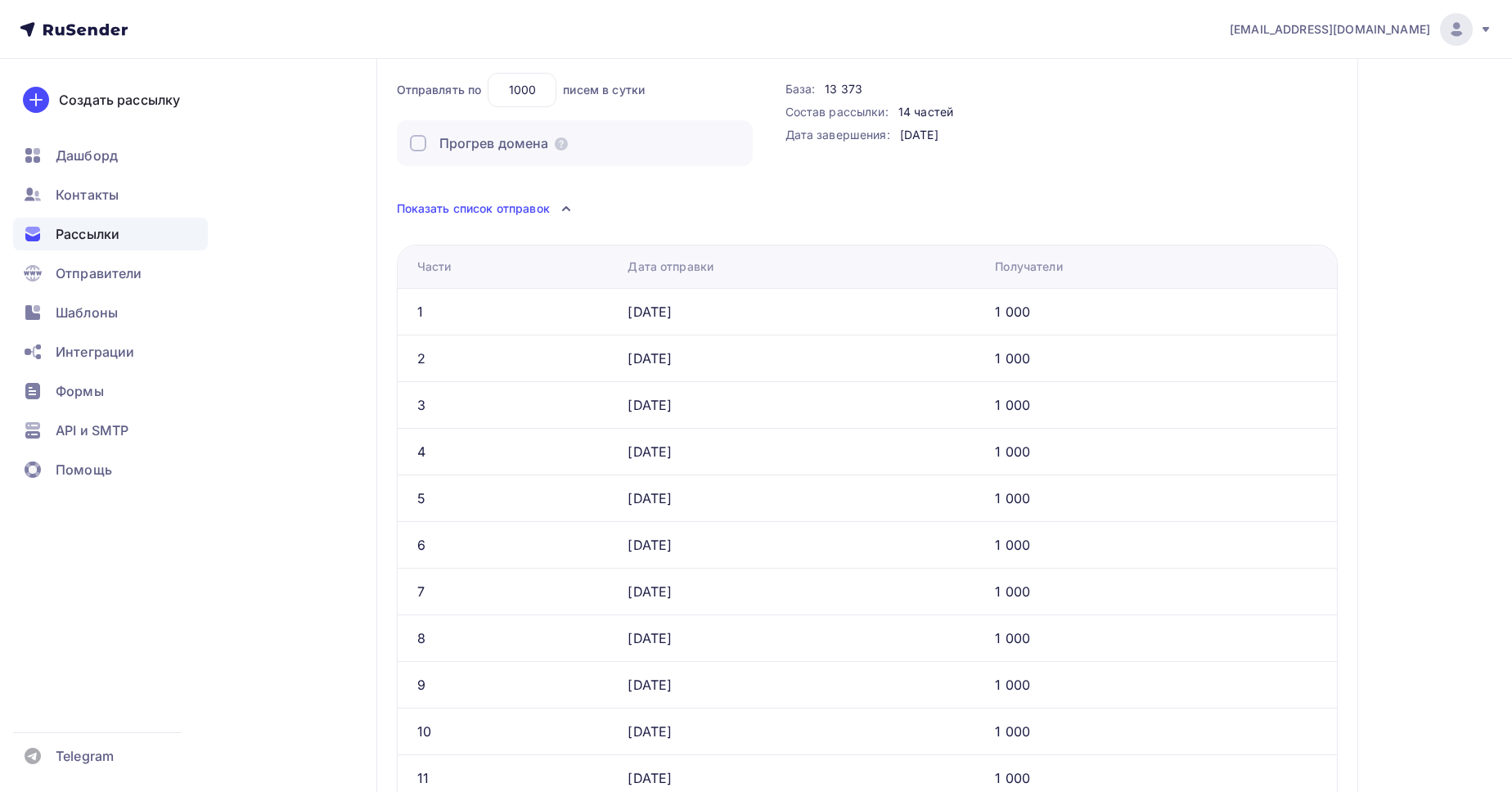
click at [427, 144] on div "Прогрев домена" at bounding box center [479, 144] width 139 height 20
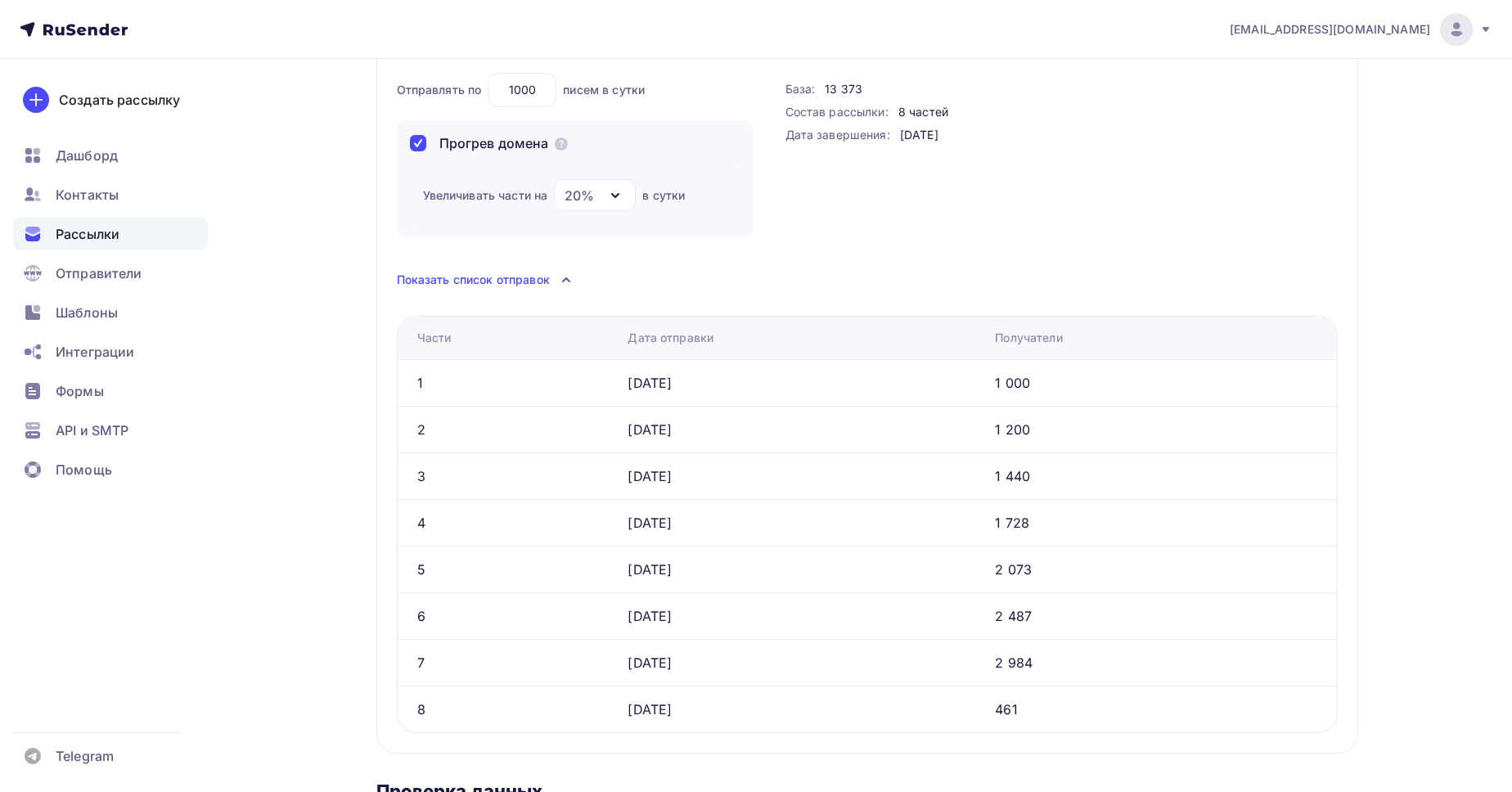
click at [607, 194] on div "20%" at bounding box center [595, 194] width 82 height 32
click at [604, 340] on div "40%" at bounding box center [588, 342] width 30 height 20
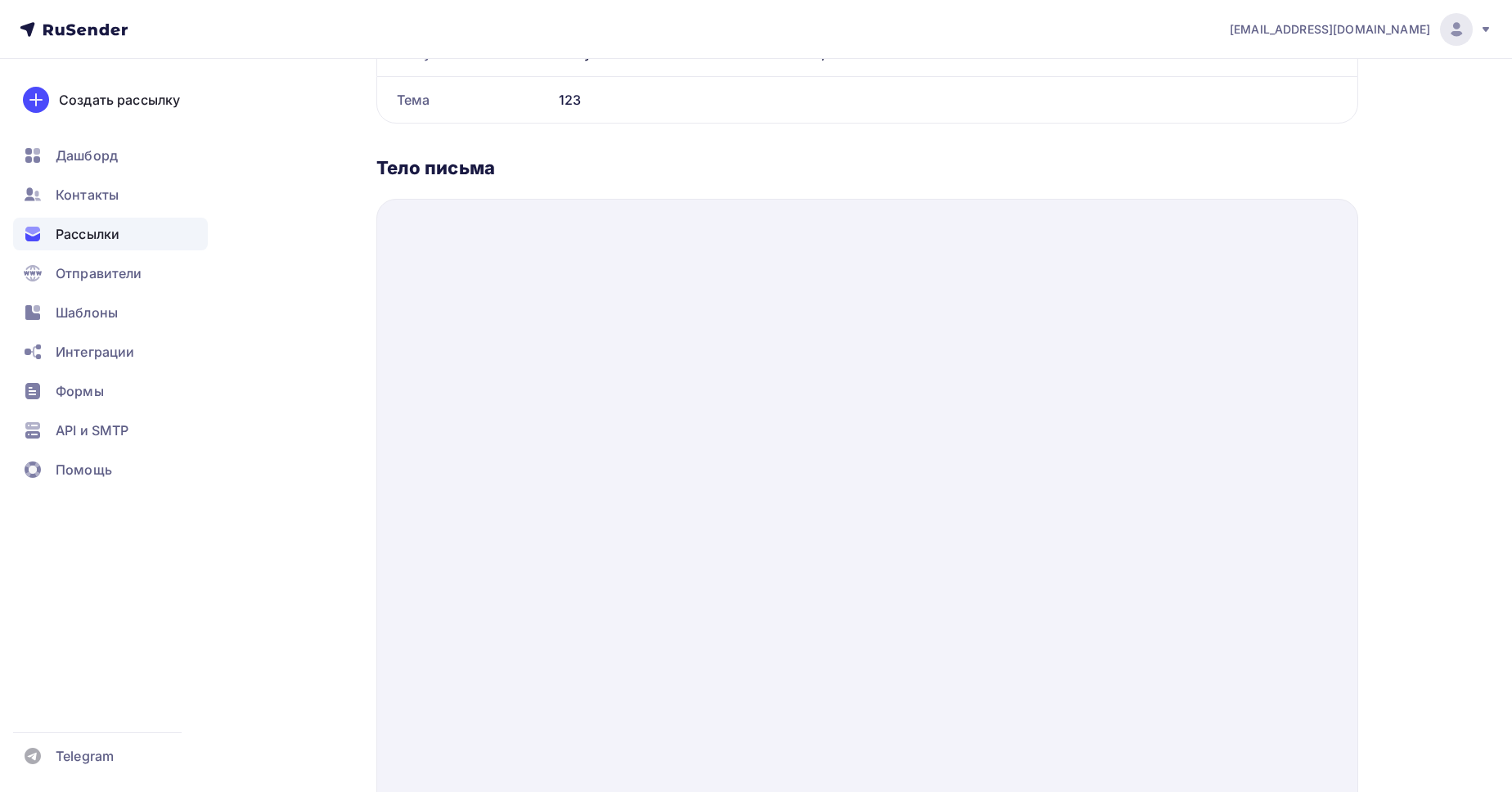
scroll to position [933, 0]
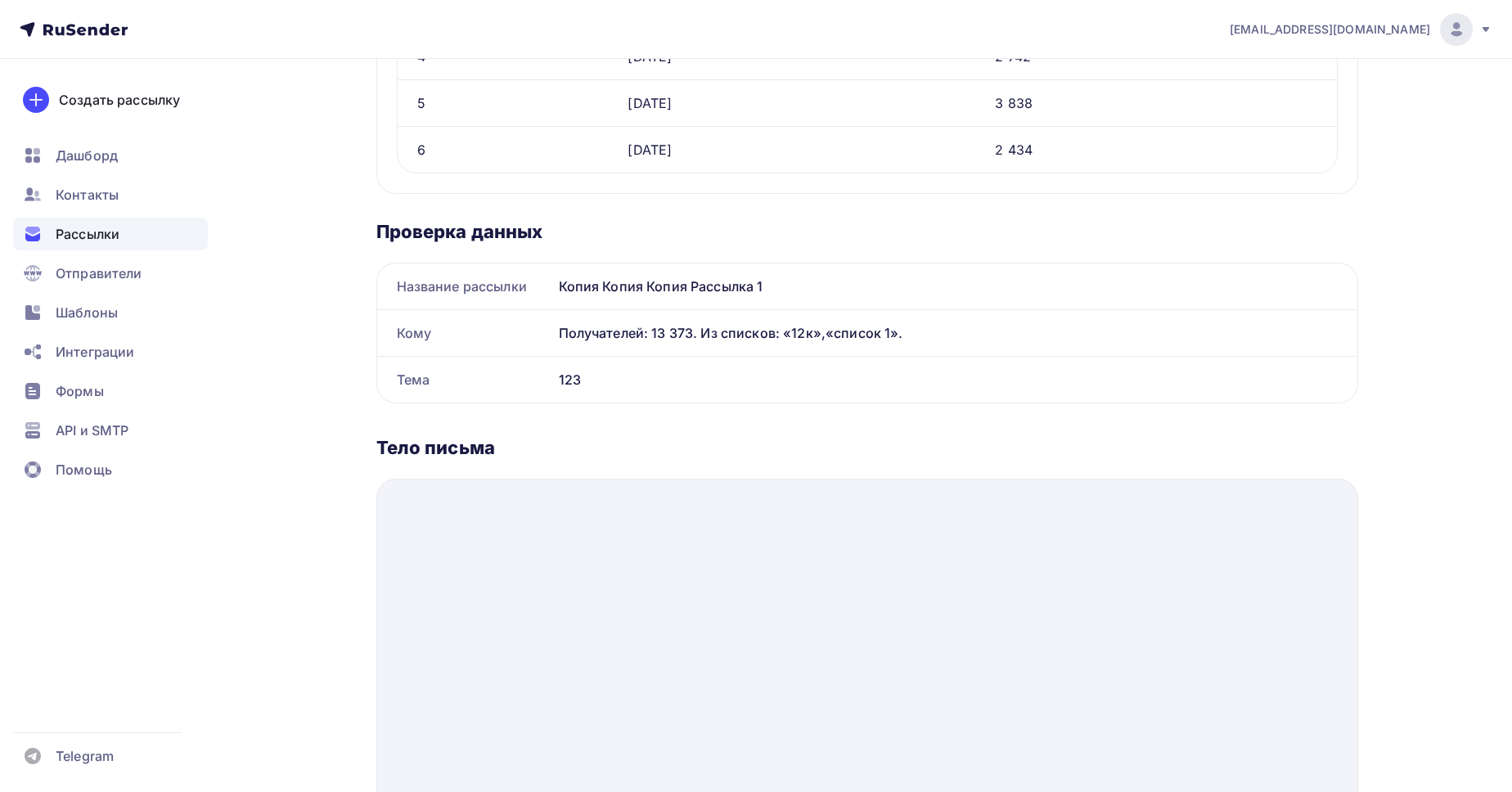
drag, startPoint x: 557, startPoint y: 333, endPoint x: 916, endPoint y: 331, distance: 359.0
click at [916, 331] on div "Получателей: 13 373. Из списков: «12к»,«список 1»." at bounding box center [954, 332] width 805 height 45
click at [916, 331] on div "Получателей: 13 373. Из списков: «12к»,«список 1»." at bounding box center [948, 333] width 779 height 20
drag, startPoint x: 392, startPoint y: 336, endPoint x: 902, endPoint y: 336, distance: 510.0
click at [902, 336] on div "Кому Получателей: 13 373. Из списков: «12к»,«список 1»." at bounding box center [866, 332] width 980 height 45
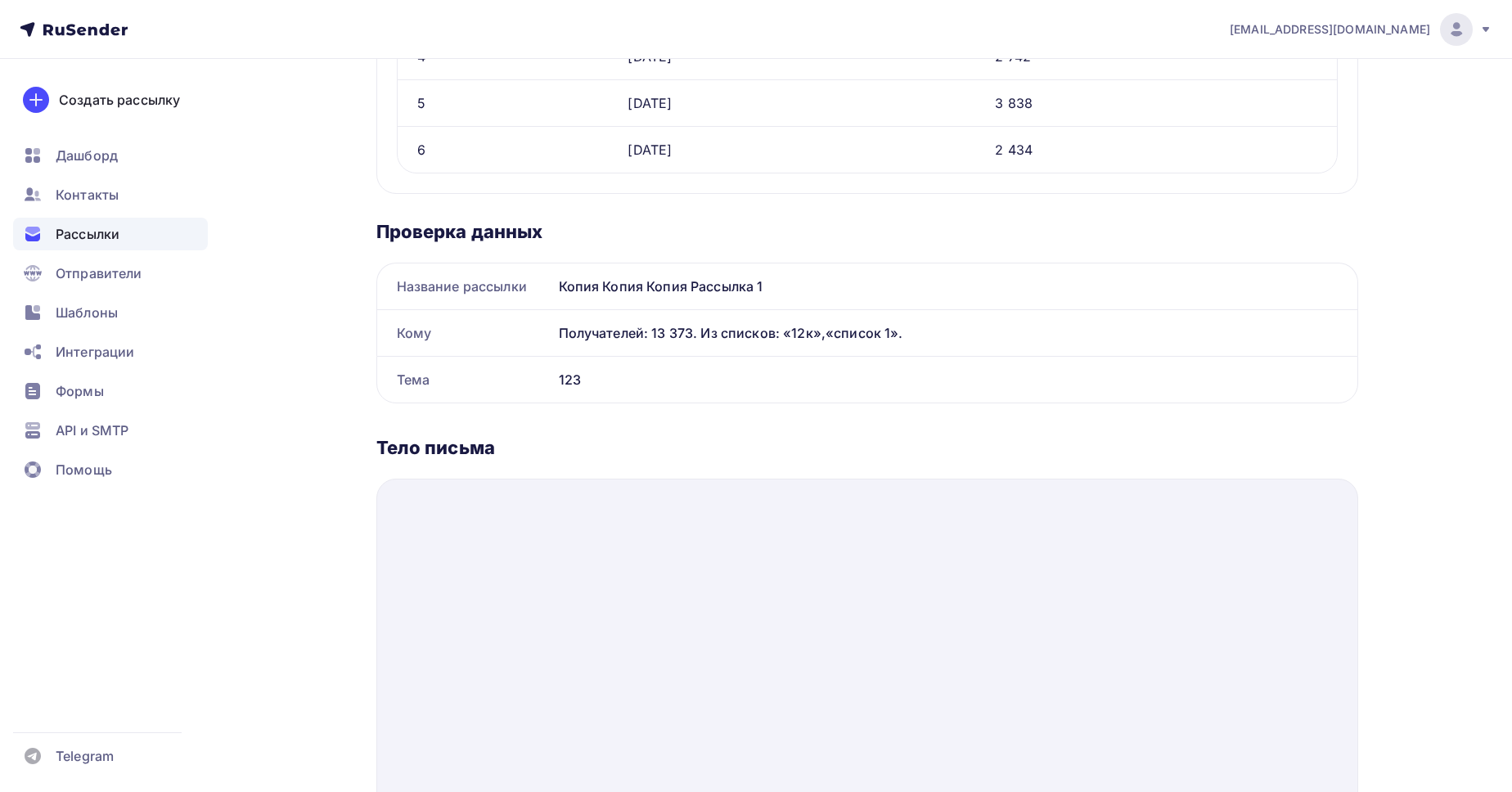
click at [902, 336] on div "Получателей: 13 373. Из списков: «12к»,«список 1»." at bounding box center [948, 333] width 779 height 20
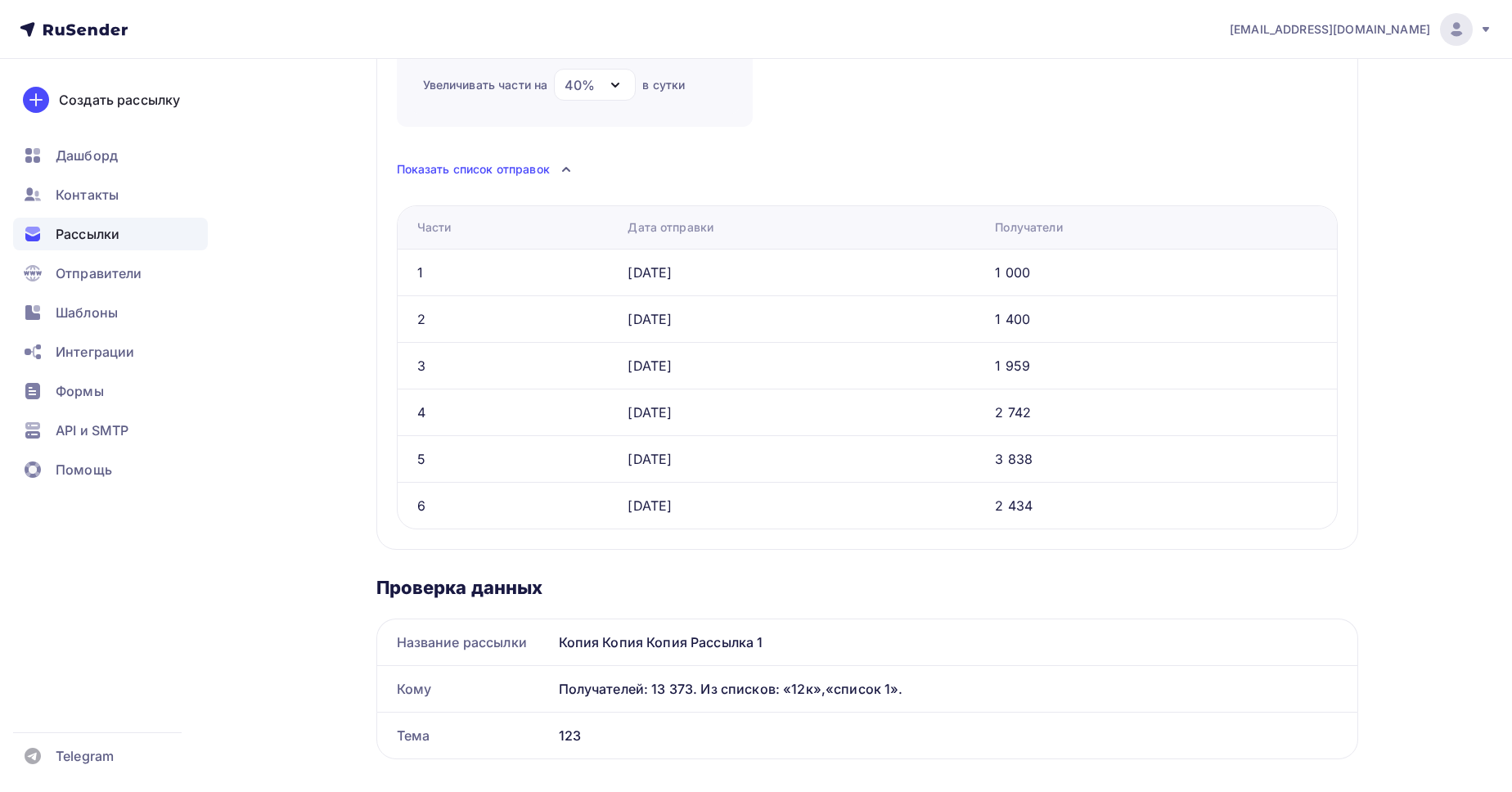
scroll to position [747, 0]
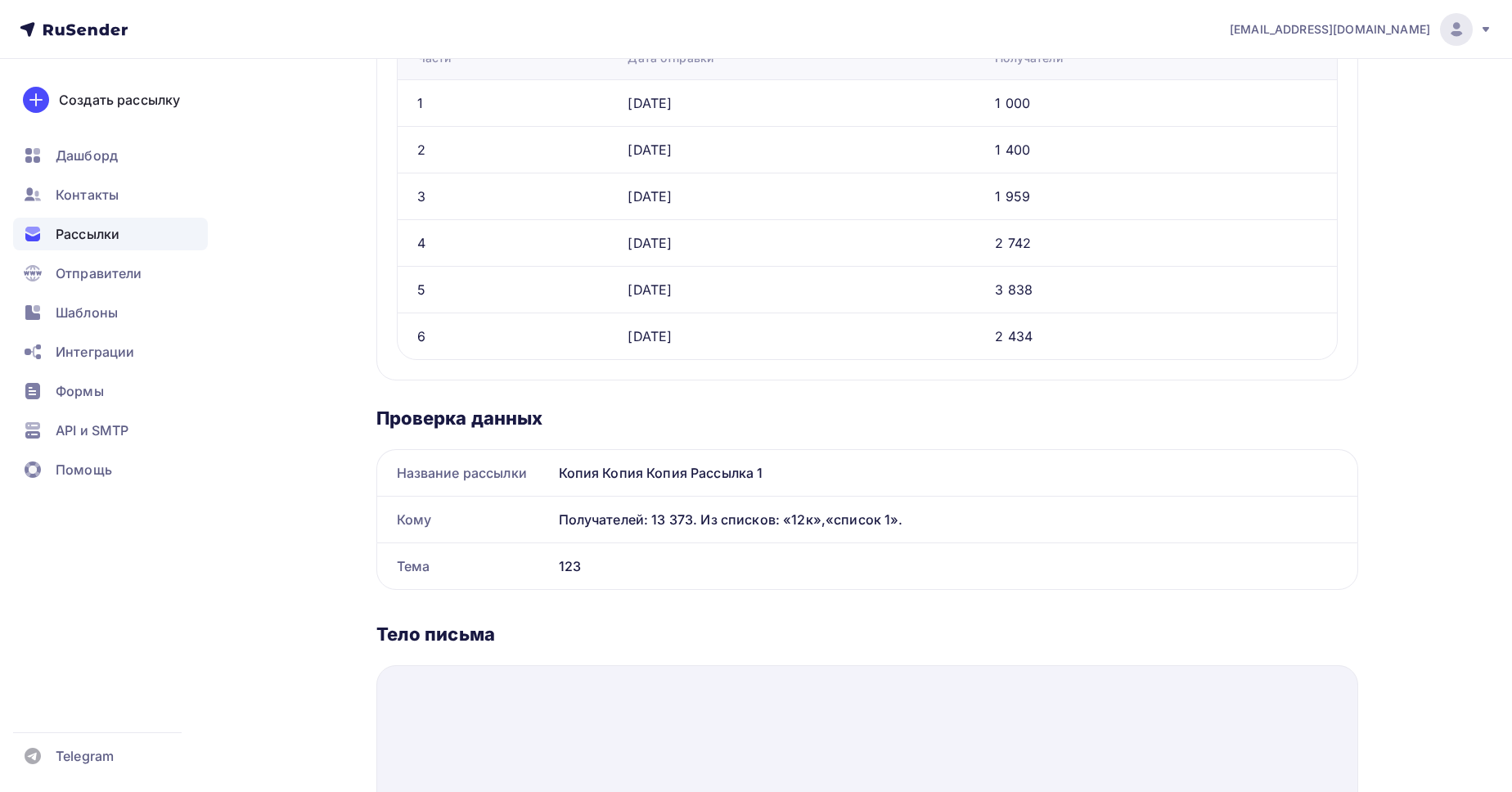
drag, startPoint x: 393, startPoint y: 467, endPoint x: 606, endPoint y: 563, distance: 233.6
click at [606, 563] on div "Название рассылки Копия Копия Копия Рассылка 1 Кому Получателей: 13 373. Из спи…" at bounding box center [866, 520] width 982 height 141
click at [606, 563] on div "123" at bounding box center [954, 566] width 805 height 45
drag, startPoint x: 375, startPoint y: 424, endPoint x: 608, endPoint y: 580, distance: 280.4
click at [608, 580] on div "Назад Обзор рассылки Обзор рассылки Закончить позже Отправить рассылку Отправка…" at bounding box center [756, 359] width 1341 height 2093
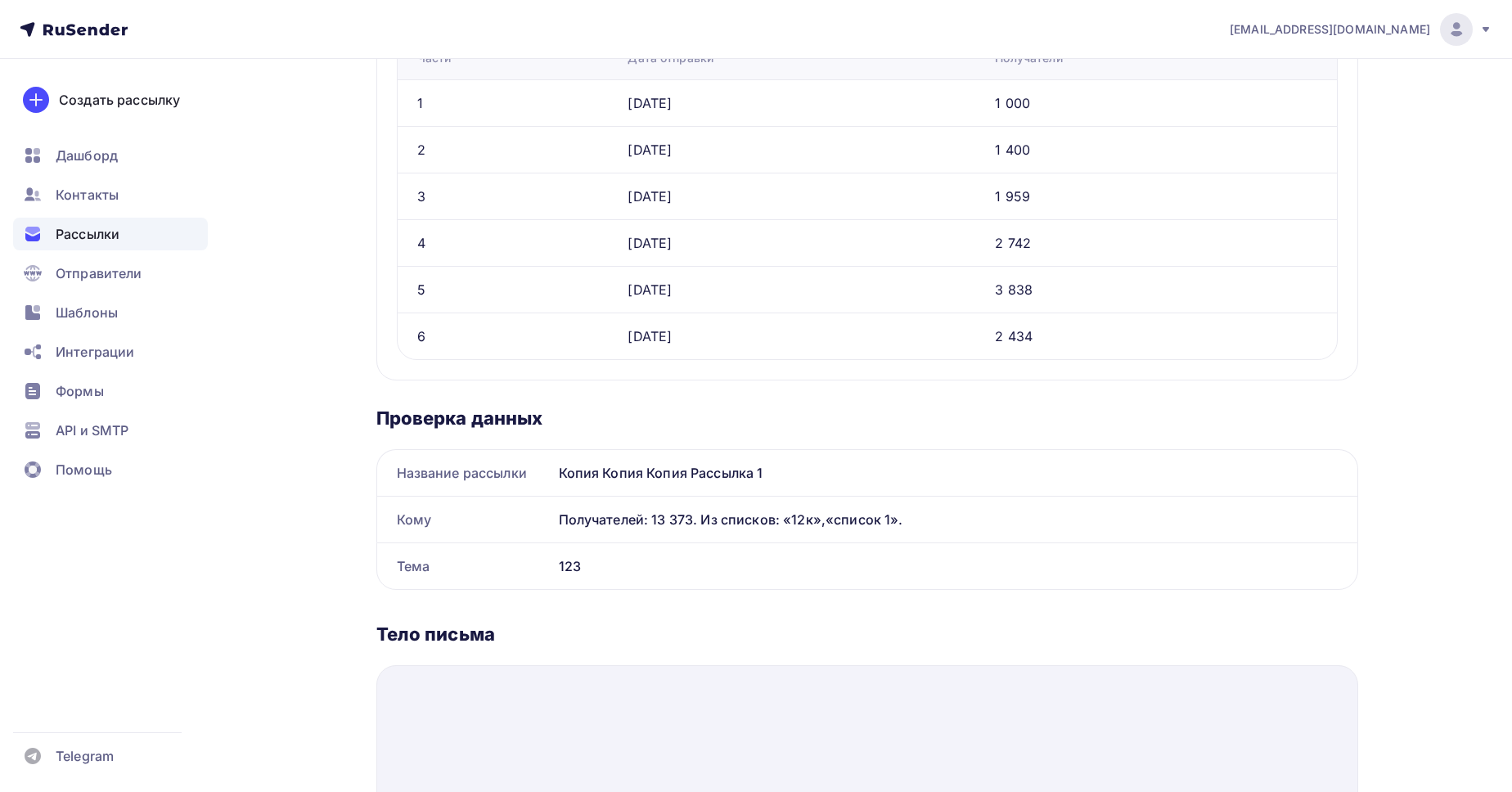
click at [608, 580] on div "123" at bounding box center [954, 566] width 805 height 45
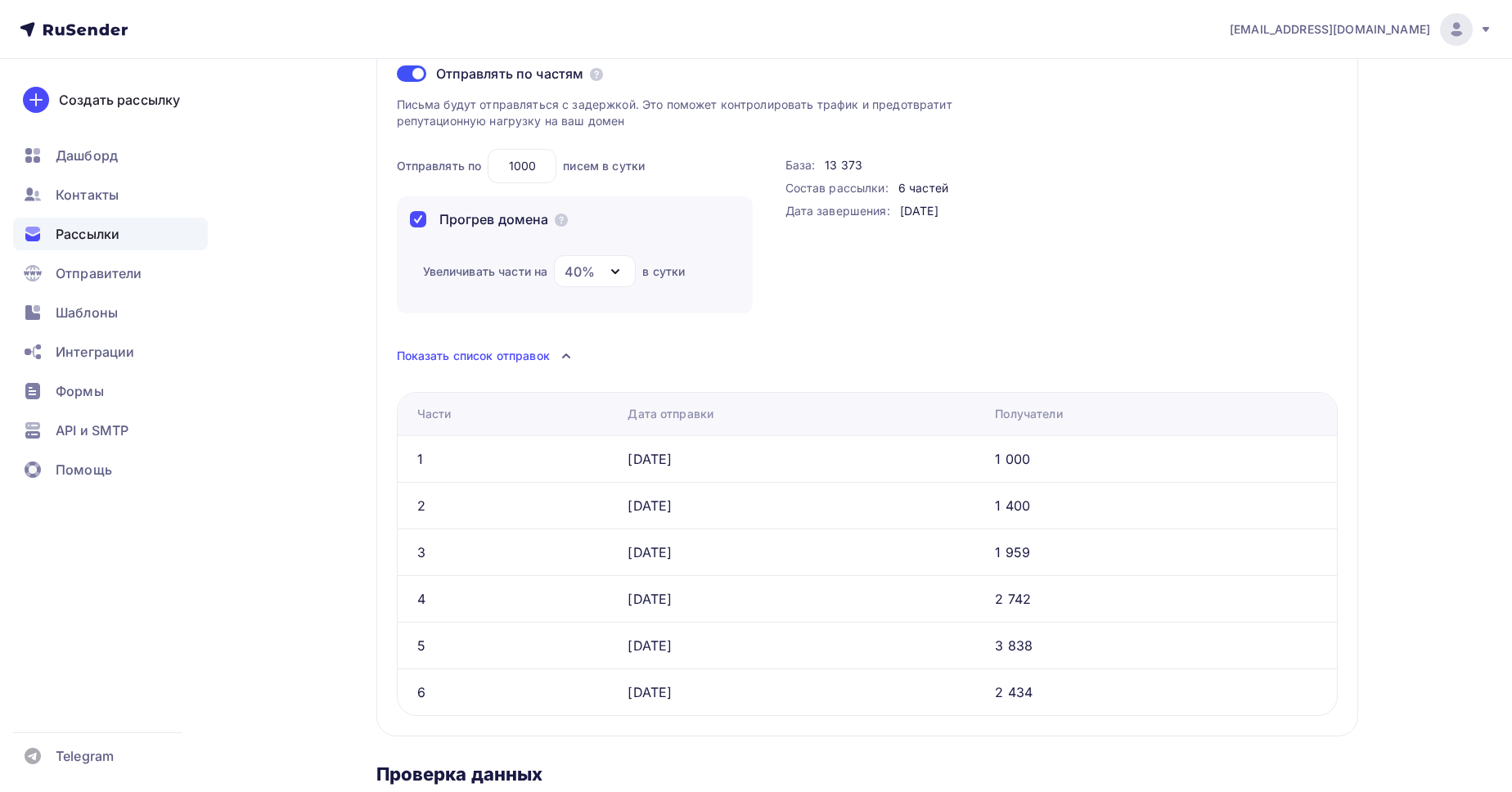
scroll to position [373, 0]
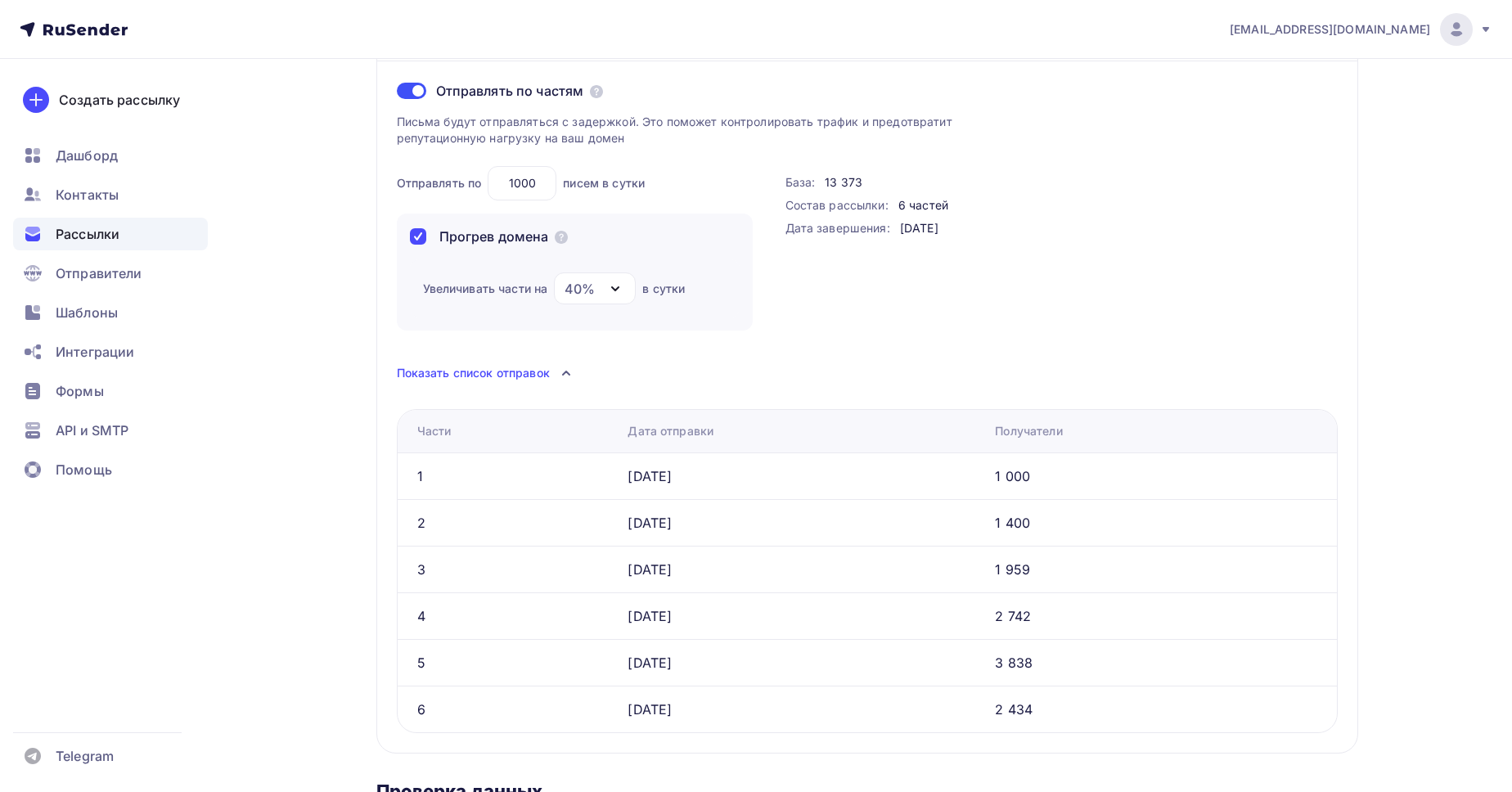
click at [541, 375] on span "Показать список отправок" at bounding box center [473, 373] width 153 height 16
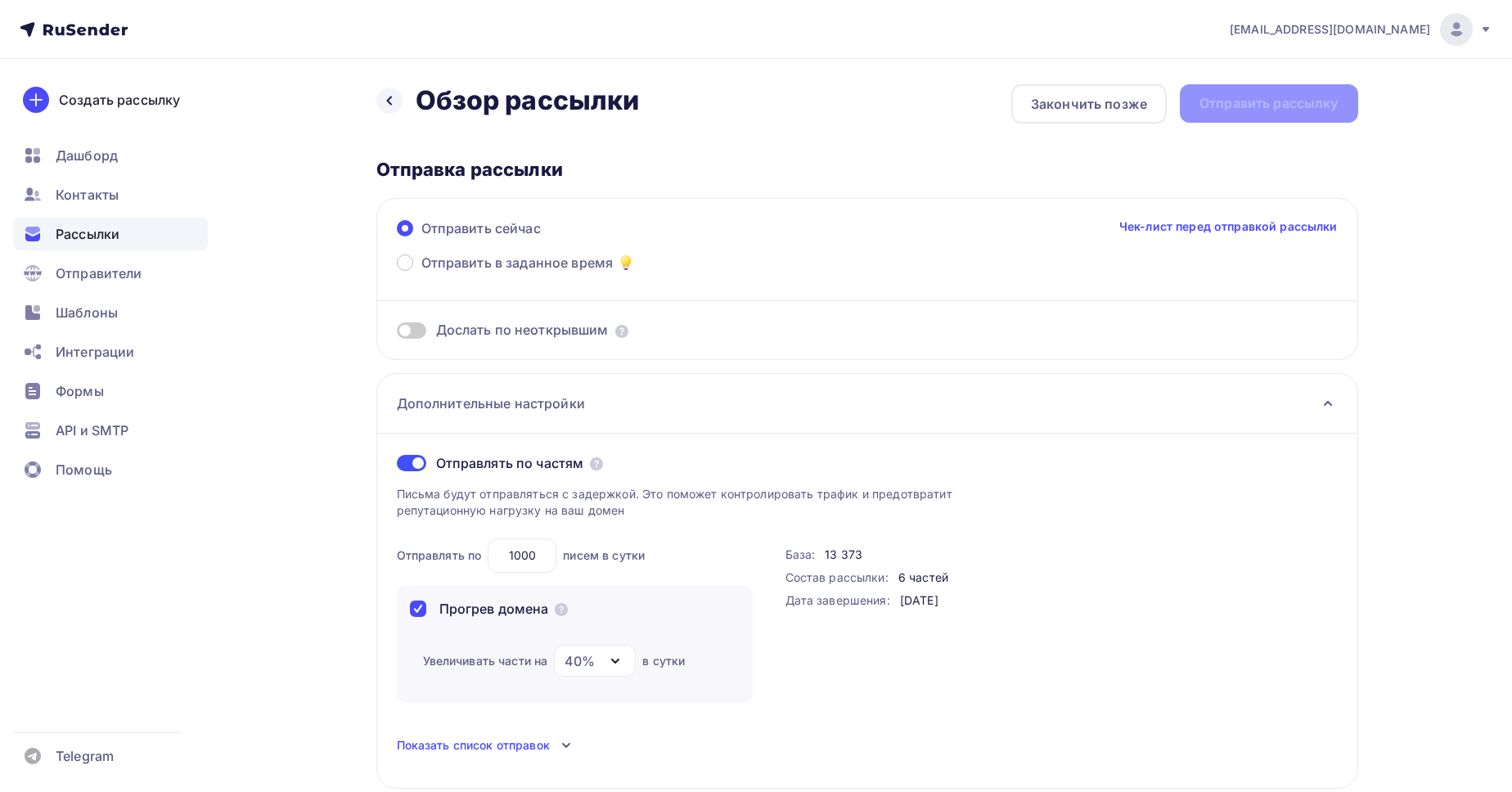
scroll to position [0, 0]
